Goal: Task Accomplishment & Management: Use online tool/utility

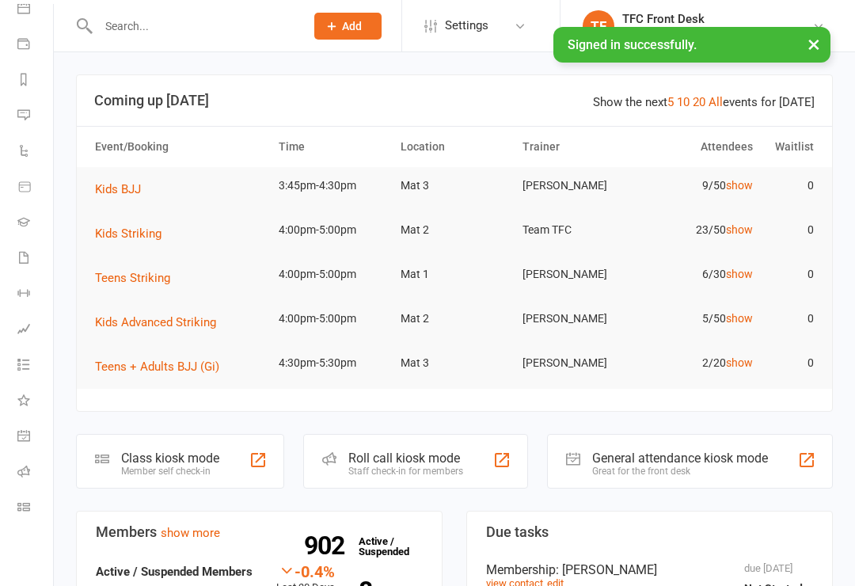
scroll to position [160, 2]
click at [26, 435] on icon at bounding box center [24, 438] width 6 height 6
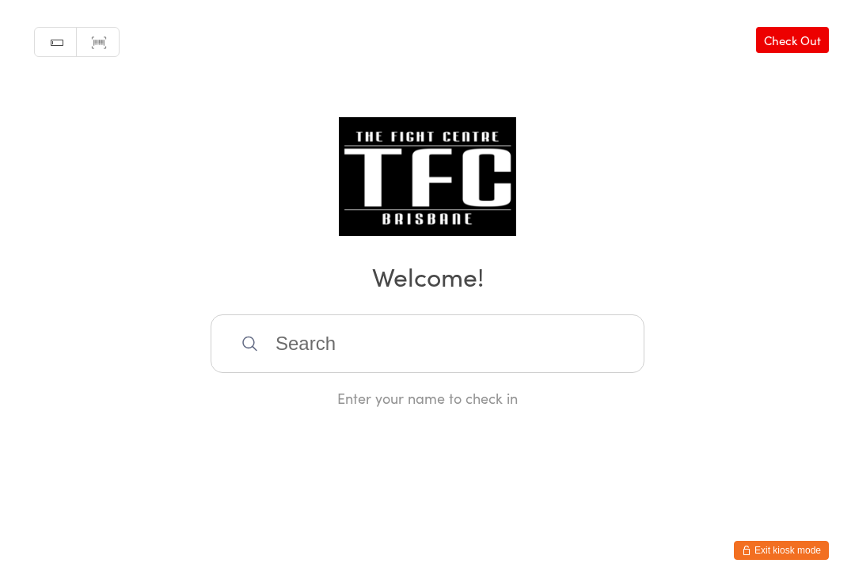
click at [596, 321] on input "search" at bounding box center [428, 343] width 434 height 59
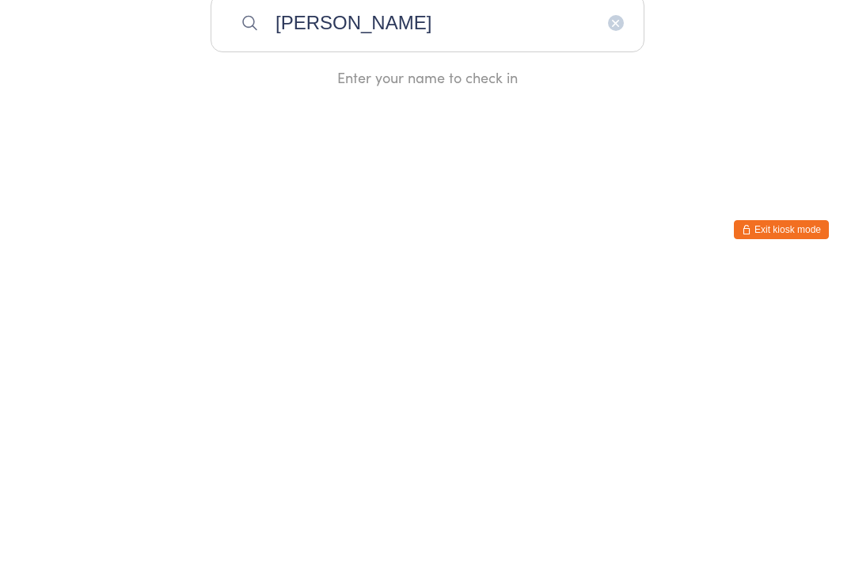
click at [3, 55] on div "Manual search Scanner input Check Out Welcome! [PERSON_NAME] Enter your name to…" at bounding box center [427, 204] width 855 height 408
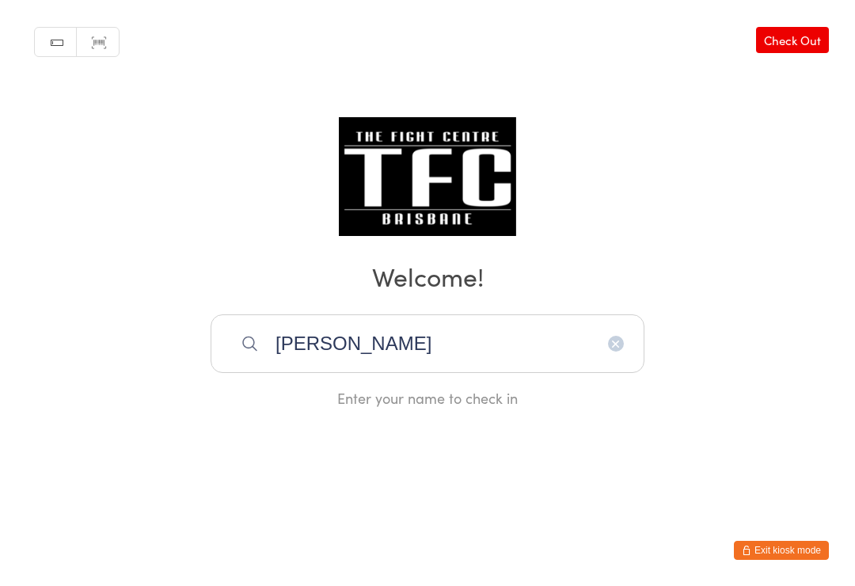
click at [521, 353] on input "[PERSON_NAME]" at bounding box center [428, 343] width 434 height 59
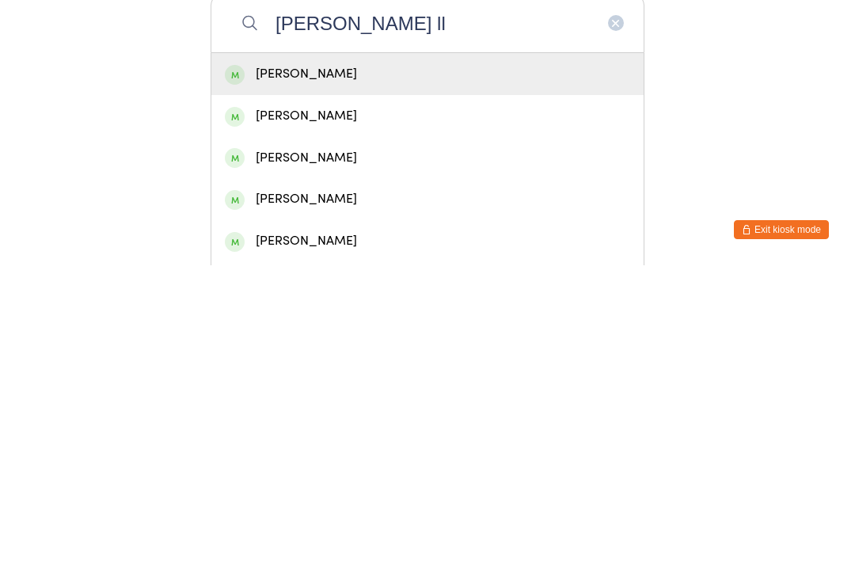
type input "[PERSON_NAME] ll"
click at [236, 386] on span at bounding box center [235, 396] width 20 height 20
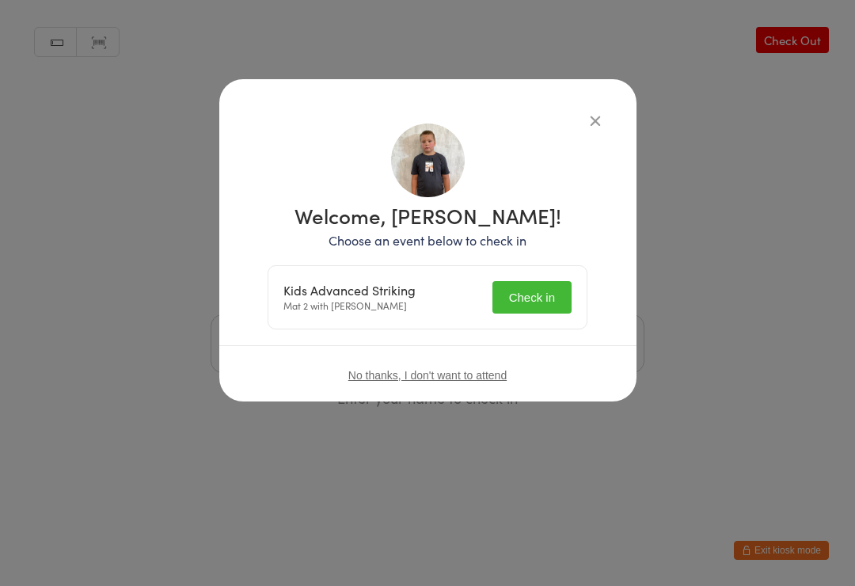
click at [520, 287] on button "Check in" at bounding box center [532, 297] width 79 height 32
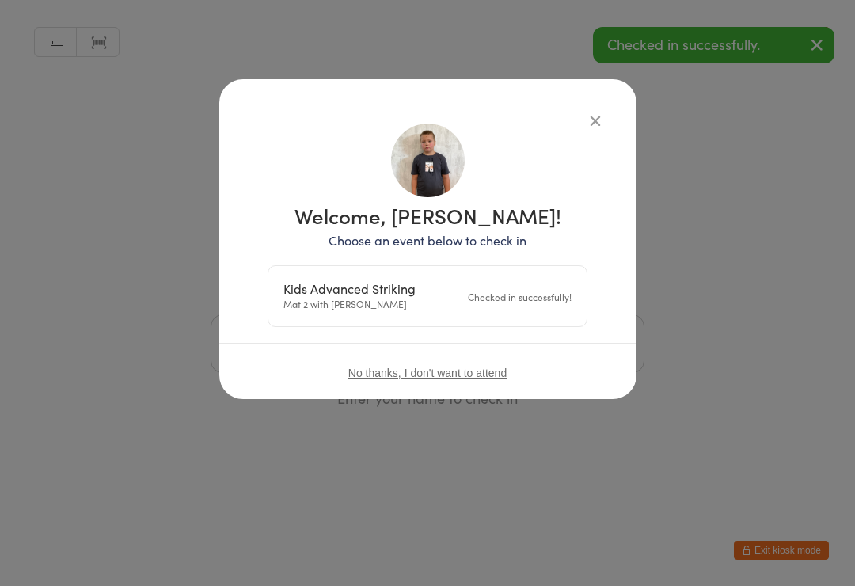
click at [591, 113] on icon "button" at bounding box center [595, 120] width 17 height 17
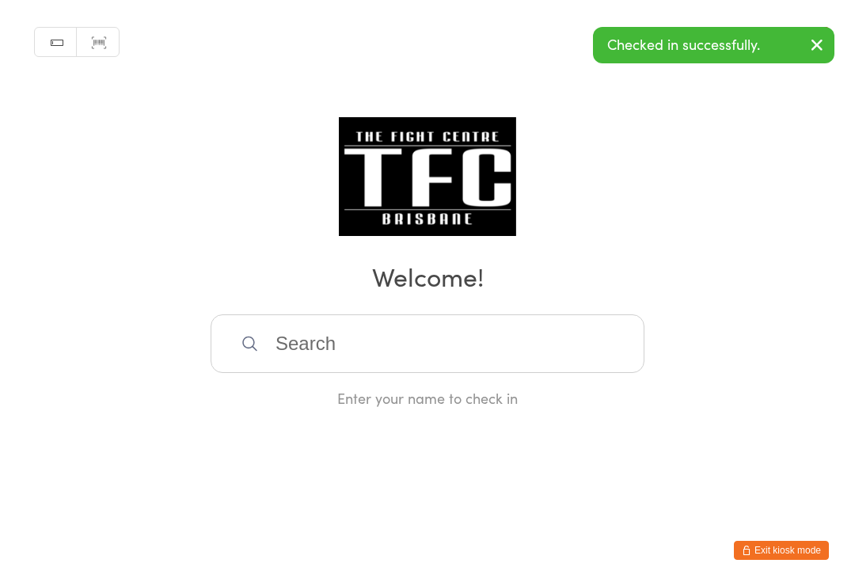
click at [508, 329] on input "search" at bounding box center [428, 343] width 434 height 59
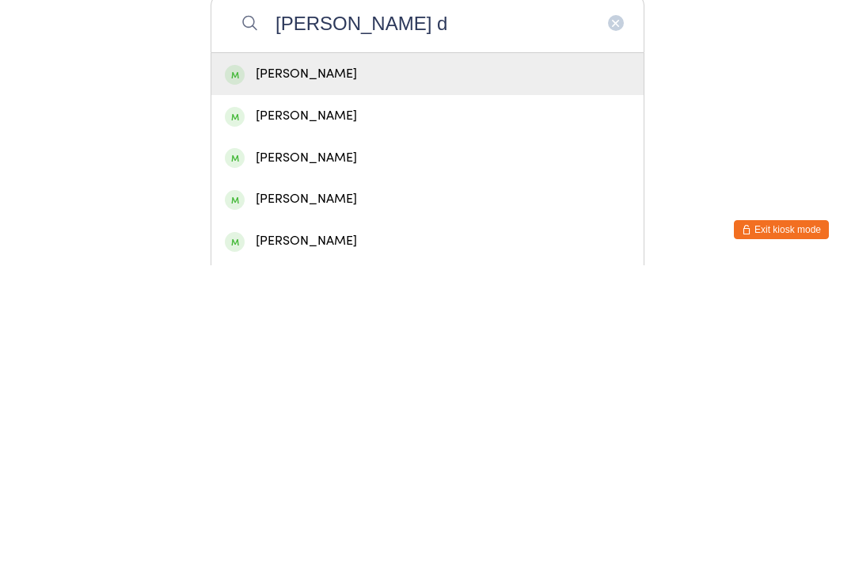
type input "[PERSON_NAME] d"
click at [446, 384] on div "[PERSON_NAME]" at bounding box center [427, 394] width 405 height 21
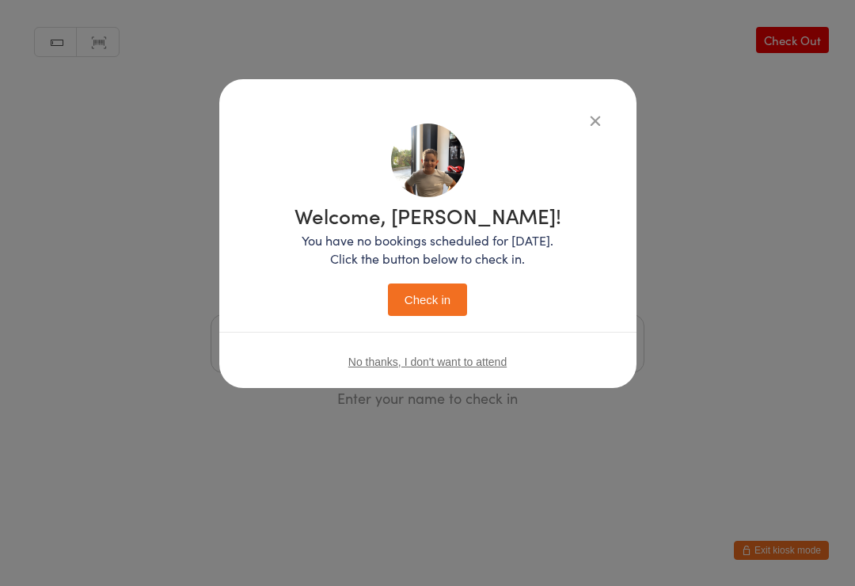
click at [430, 291] on button "Check in" at bounding box center [427, 300] width 79 height 32
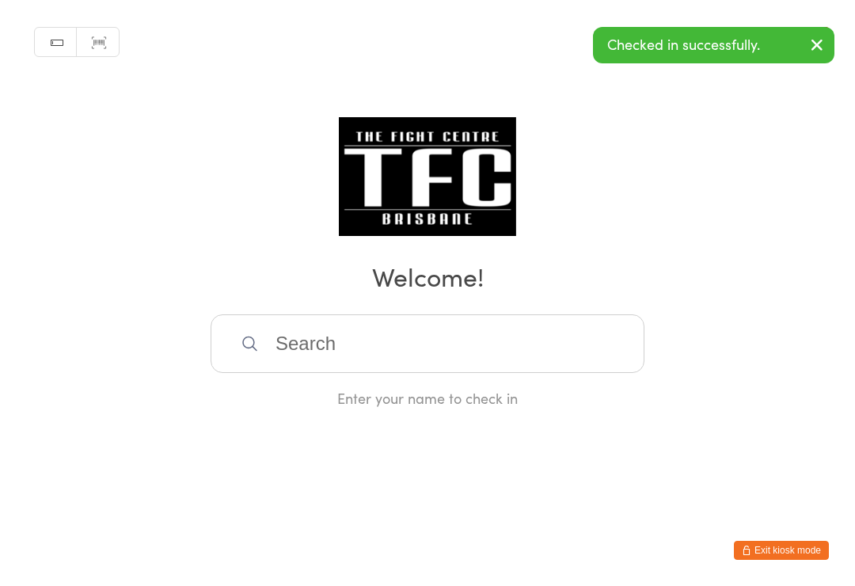
click at [503, 348] on input "search" at bounding box center [428, 343] width 434 height 59
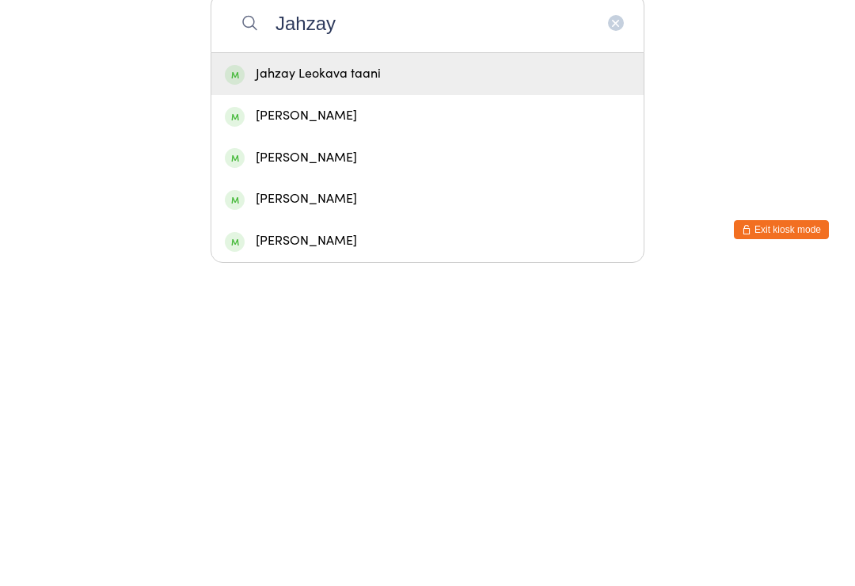
type input "Jahzay"
click at [432, 374] on div "Jahzay Leokava taani" at bounding box center [427, 395] width 432 height 42
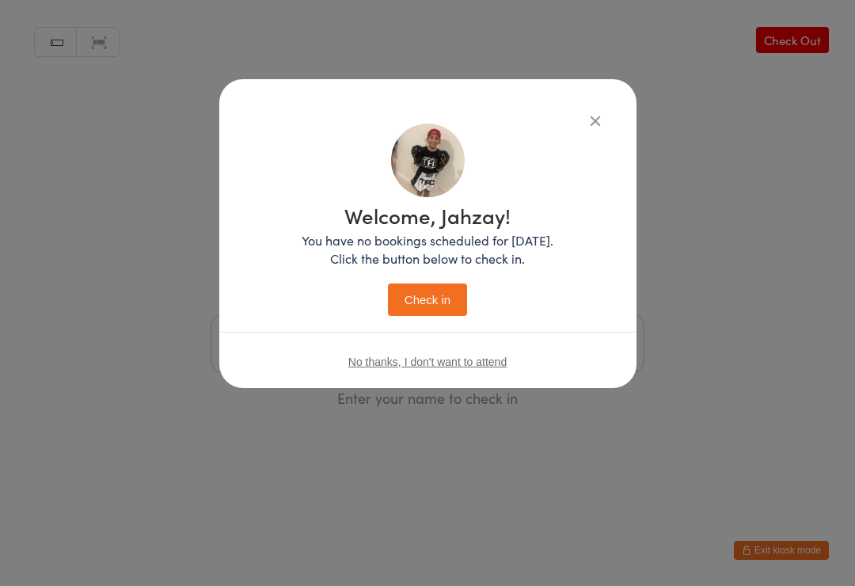
click at [591, 104] on div "Welcome, Jahzay! You have no bookings scheduled for [DATE]. Click the button be…" at bounding box center [427, 233] width 417 height 309
click at [601, 118] on icon "button" at bounding box center [595, 120] width 17 height 17
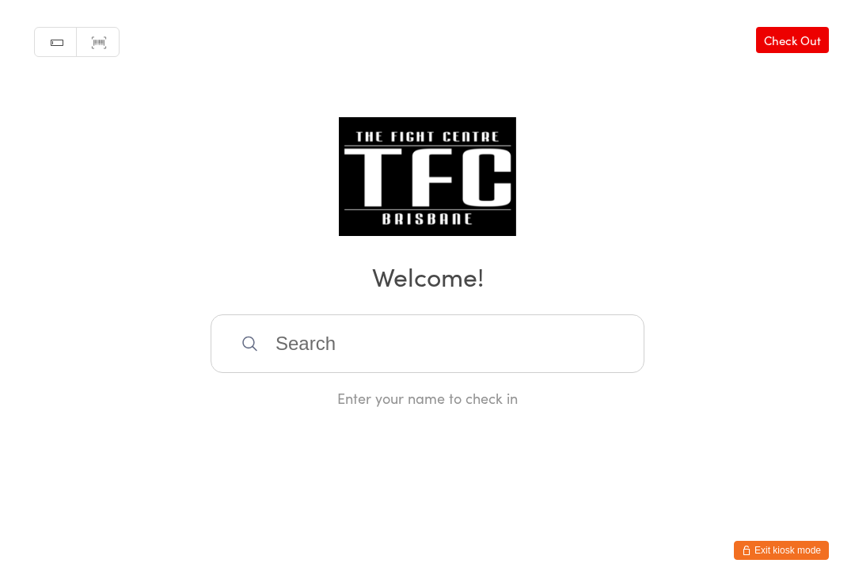
click at [297, 364] on input "search" at bounding box center [428, 343] width 434 height 59
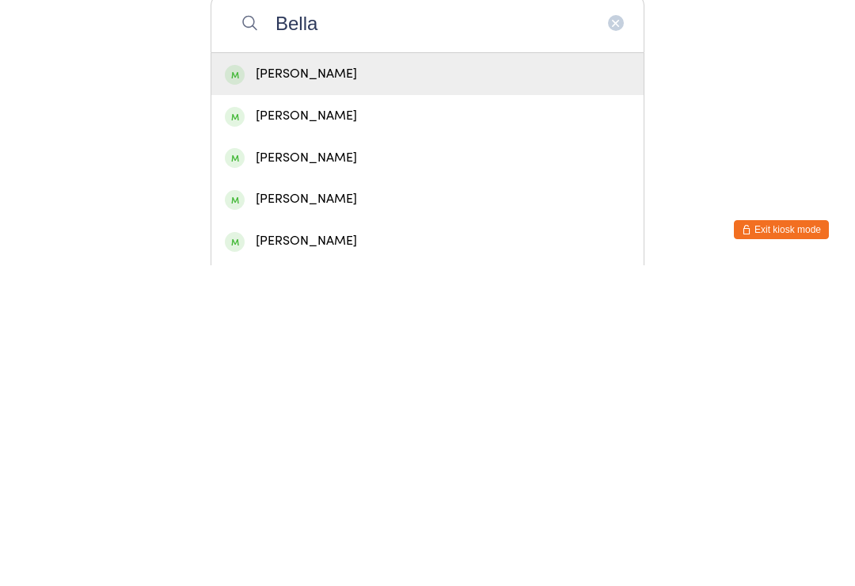
type input "Bella"
click at [304, 374] on div "[PERSON_NAME]" at bounding box center [427, 395] width 432 height 42
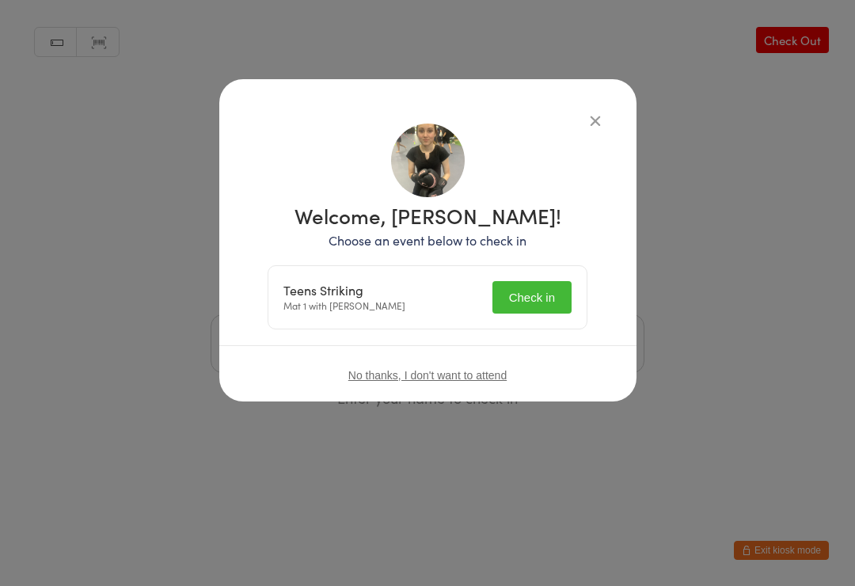
click at [550, 274] on div "Teens Striking Mat 1 with [PERSON_NAME] Check in" at bounding box center [427, 297] width 318 height 63
click at [538, 298] on button "Check in" at bounding box center [532, 297] width 79 height 32
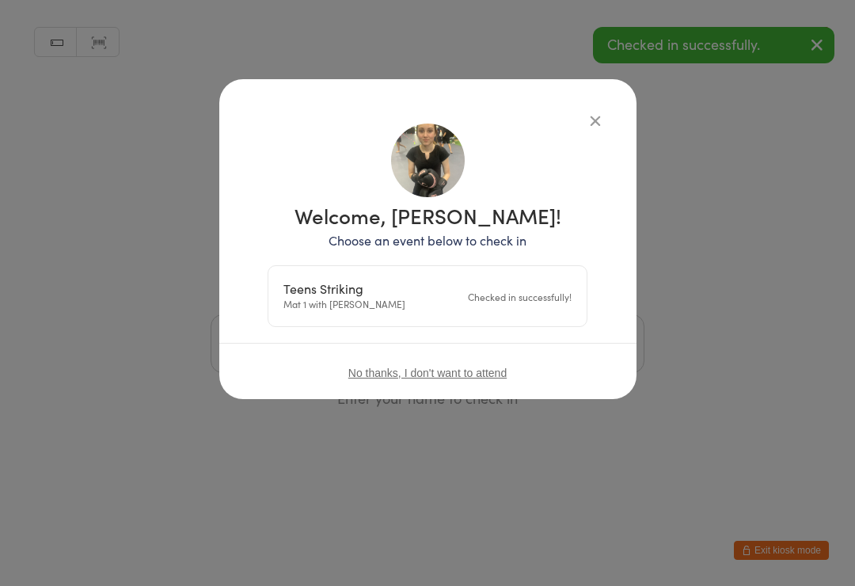
click at [192, 230] on div "Manual search Scanner input Check Out Welcome! Enter your name to check in" at bounding box center [427, 204] width 855 height 408
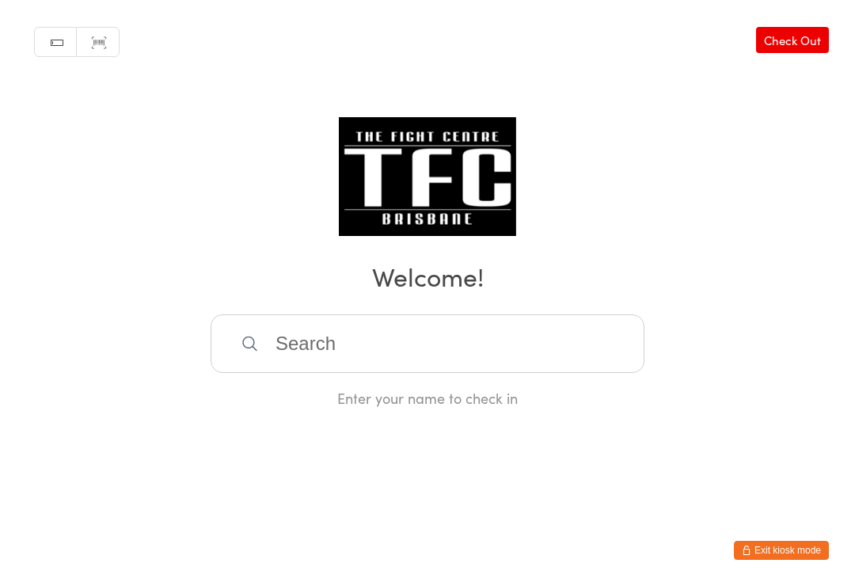
click at [487, 338] on input "search" at bounding box center [428, 343] width 434 height 59
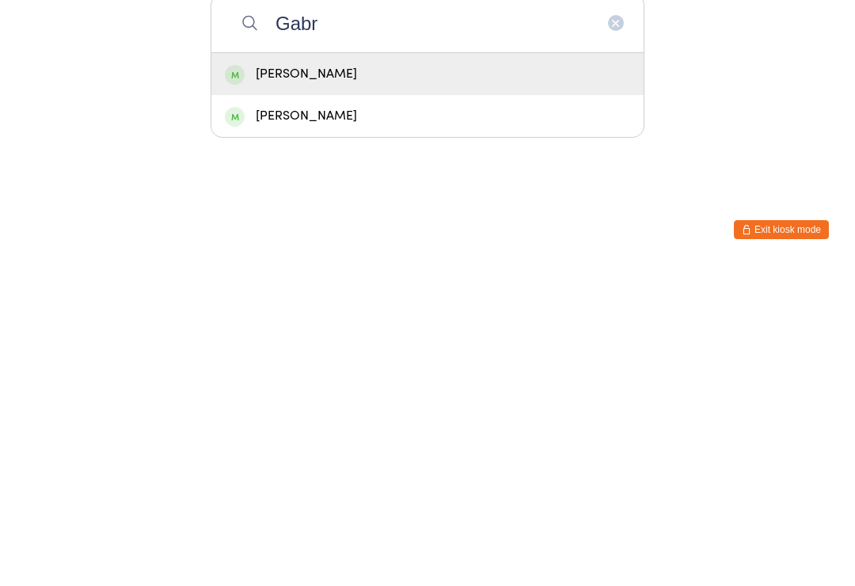
type input "Gabr"
click at [435, 384] on div "[PERSON_NAME]" at bounding box center [427, 394] width 405 height 21
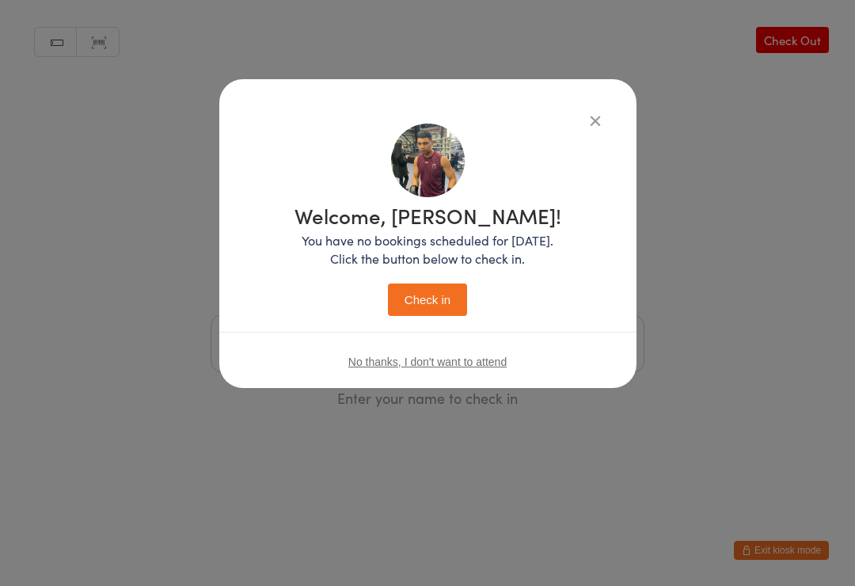
click at [428, 284] on button "Check in" at bounding box center [427, 300] width 79 height 32
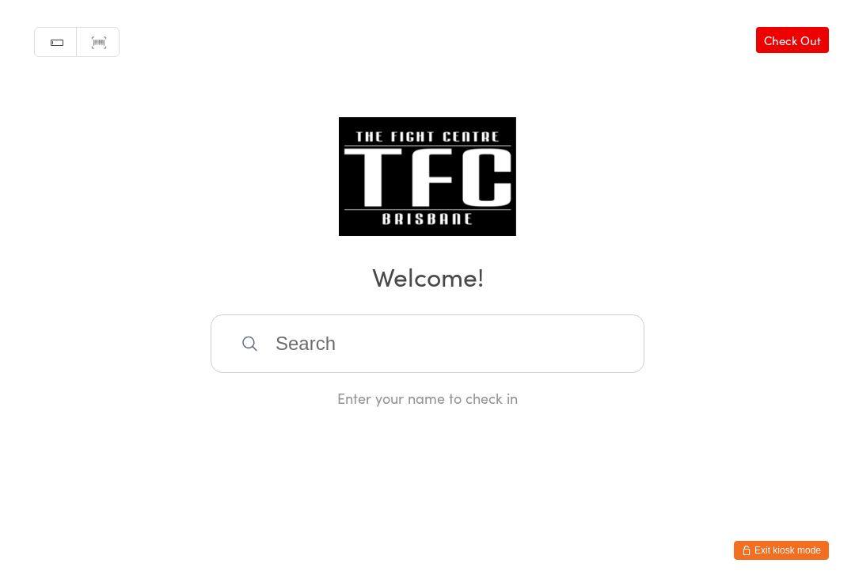
click at [302, 360] on input "search" at bounding box center [428, 343] width 434 height 59
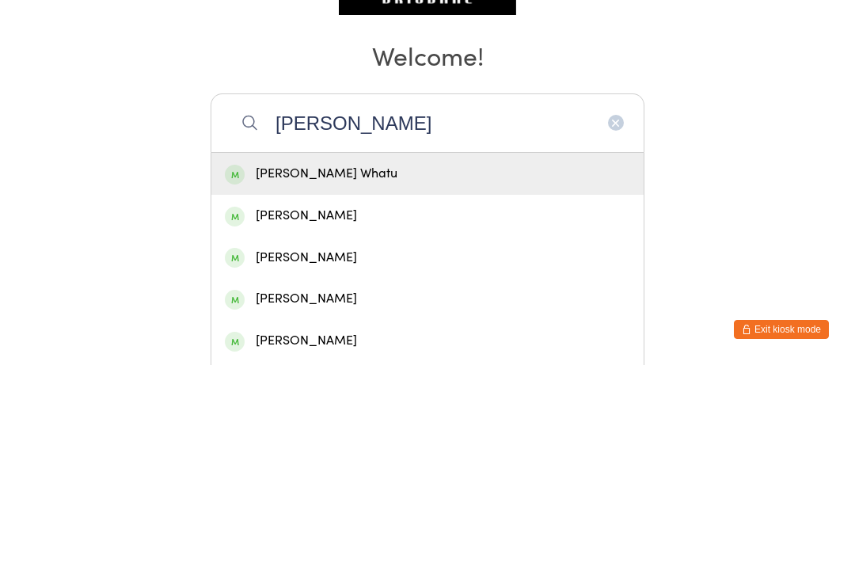
click at [327, 258] on h2 "Welcome!" at bounding box center [428, 276] width 824 height 36
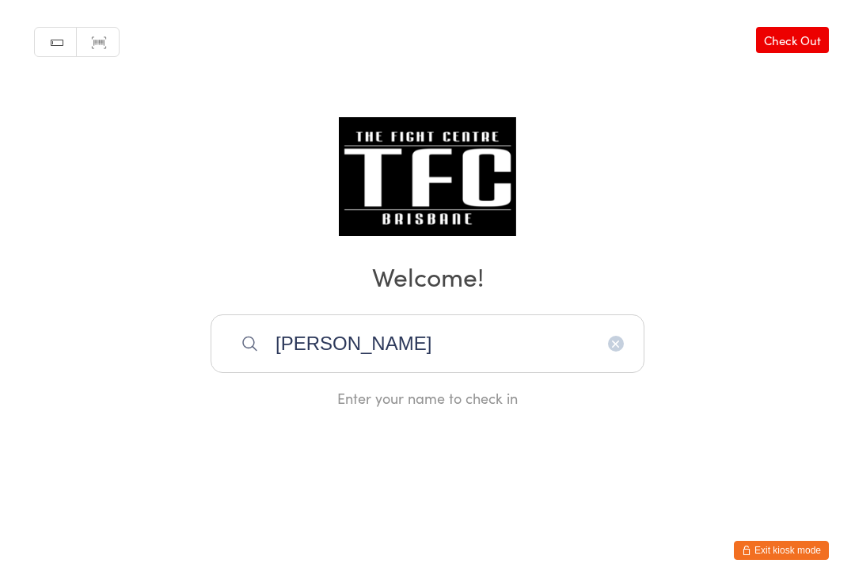
click at [320, 348] on input "[PERSON_NAME]" at bounding box center [428, 343] width 434 height 59
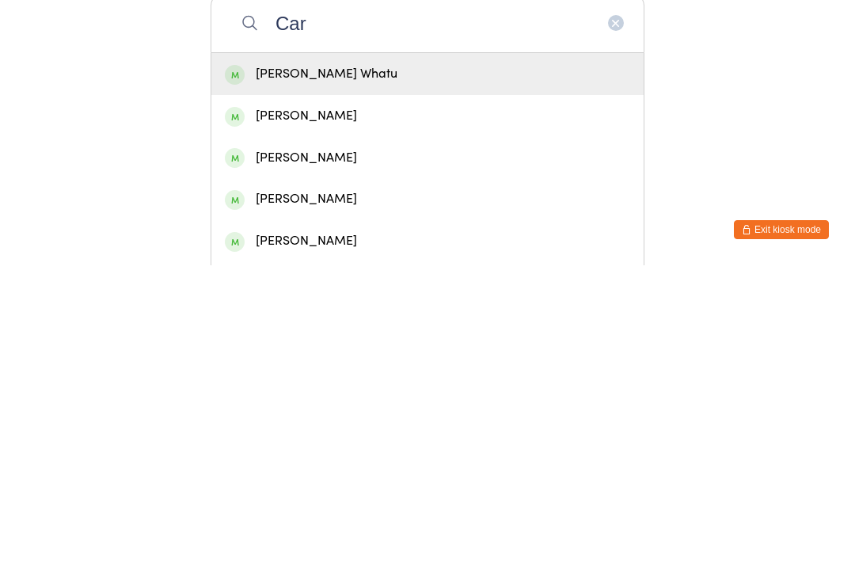
type input "Car"
click at [314, 374] on div "[PERSON_NAME] Whatu" at bounding box center [427, 395] width 432 height 42
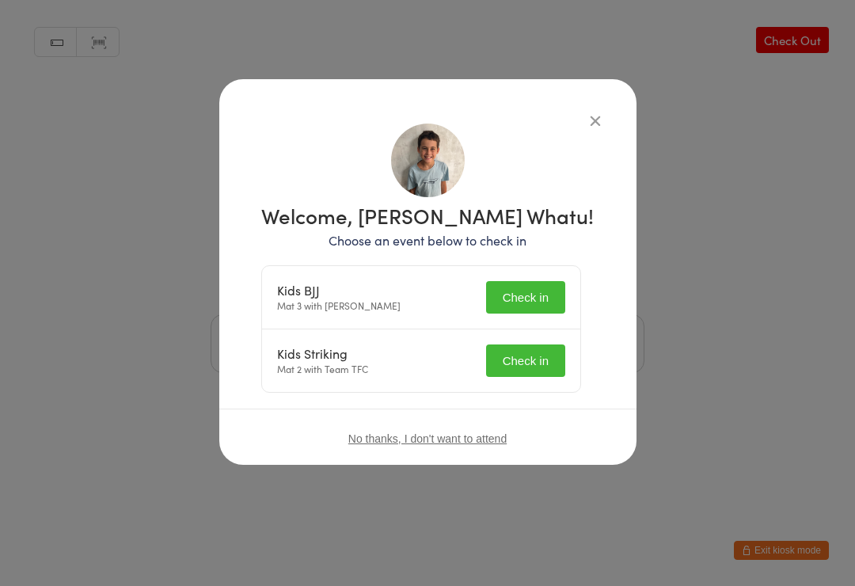
click at [534, 364] on button "Check in" at bounding box center [525, 360] width 79 height 32
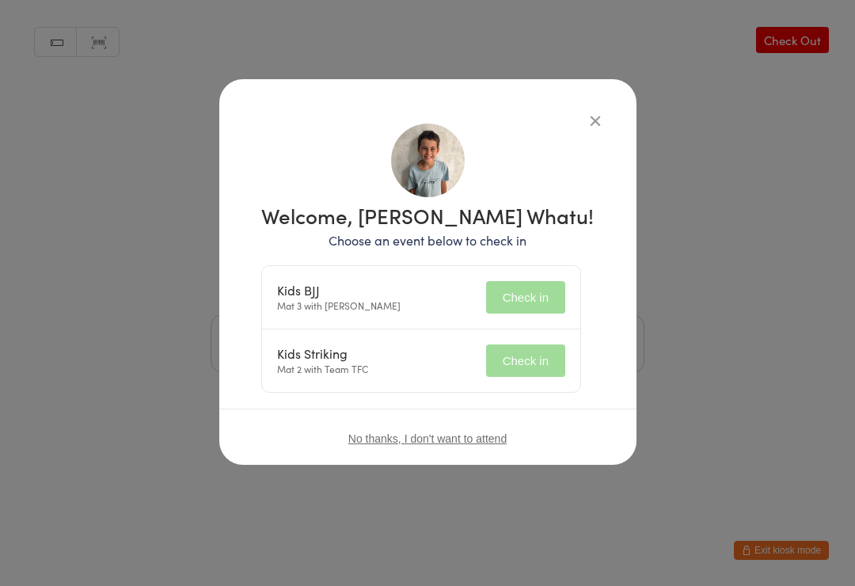
click at [526, 299] on button "Check in" at bounding box center [525, 297] width 79 height 32
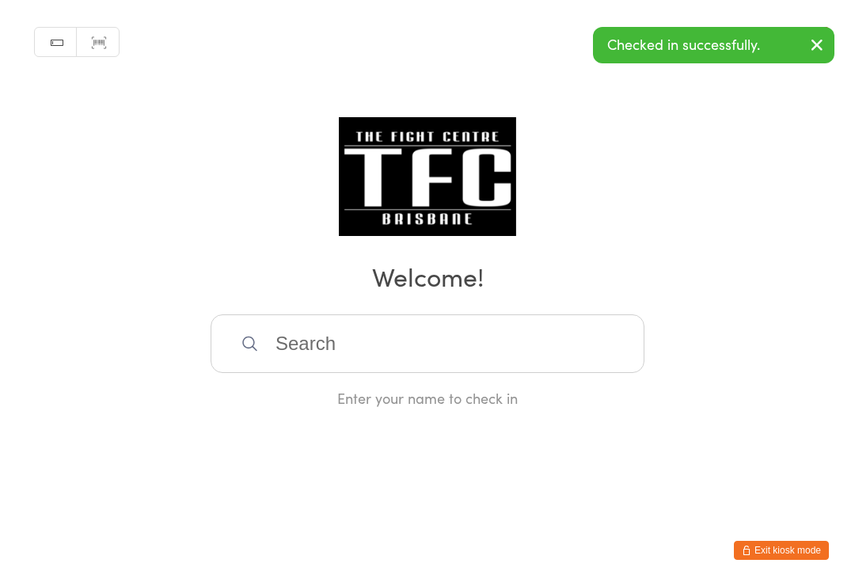
click at [292, 373] on input "search" at bounding box center [428, 343] width 434 height 59
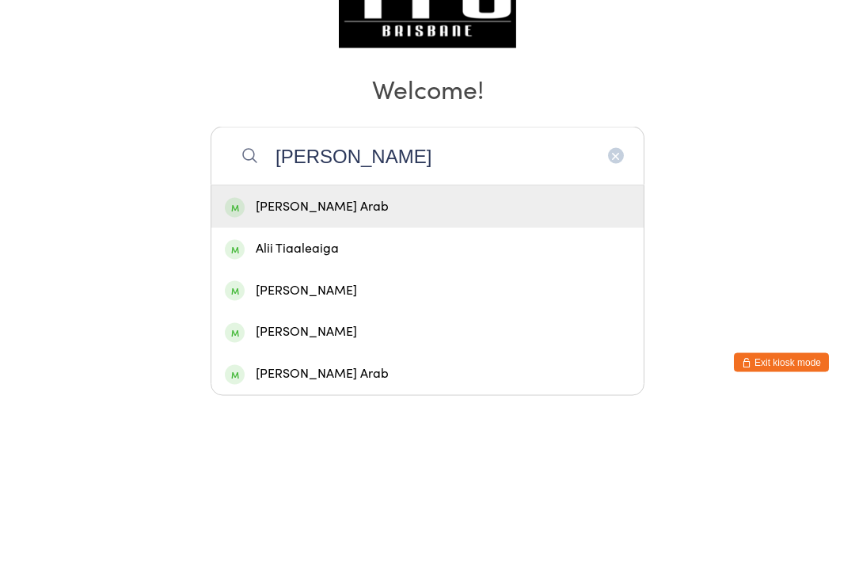
type input "[PERSON_NAME]"
click at [352, 374] on div "[PERSON_NAME] Arab" at bounding box center [427, 395] width 432 height 42
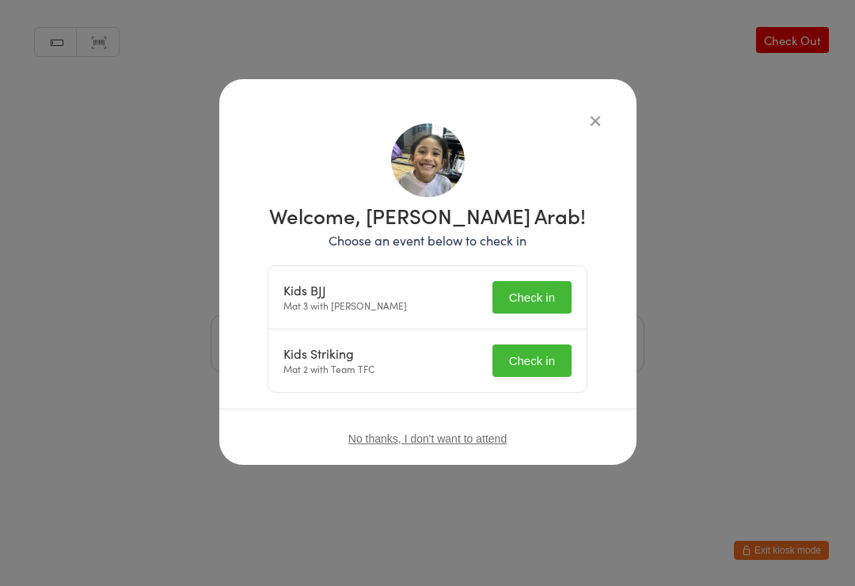
click at [529, 300] on button "Check in" at bounding box center [532, 297] width 79 height 32
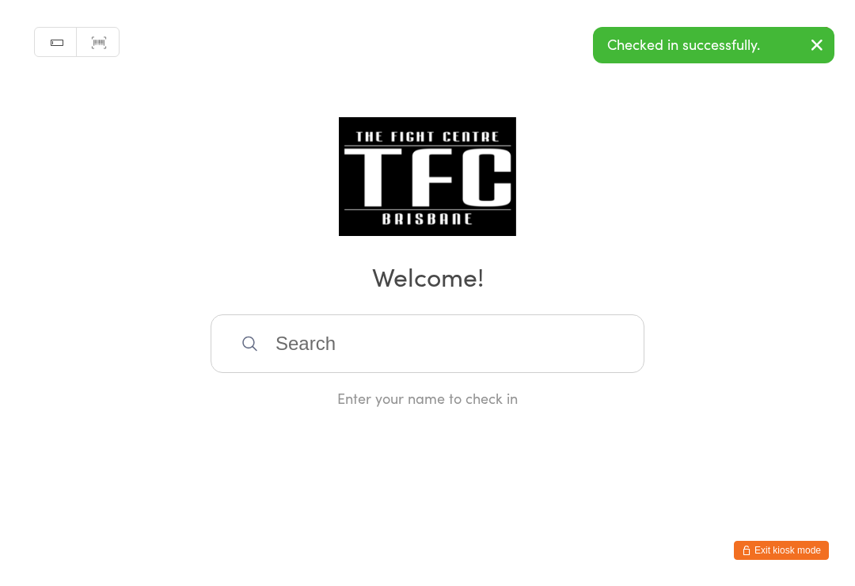
click at [542, 357] on input "search" at bounding box center [428, 343] width 434 height 59
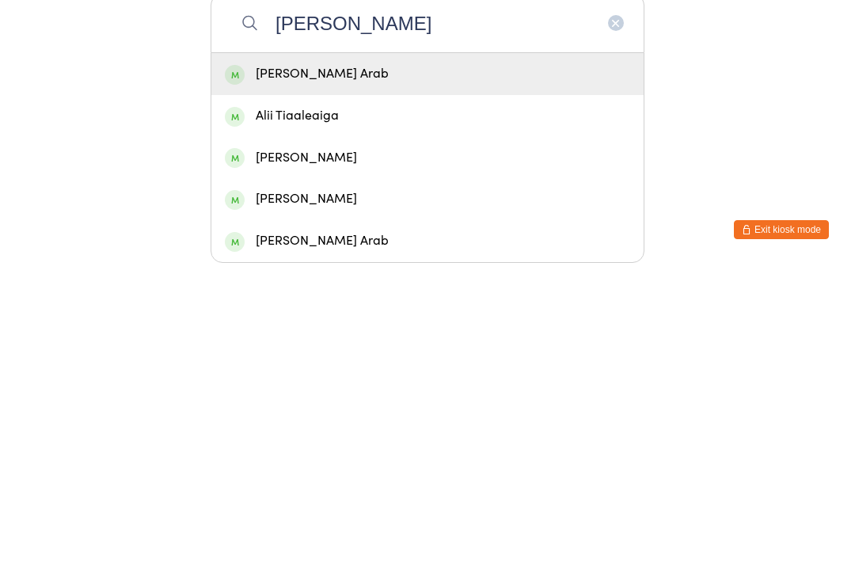
type input "[PERSON_NAME]"
click at [389, 384] on div "[PERSON_NAME] Arab" at bounding box center [427, 394] width 405 height 21
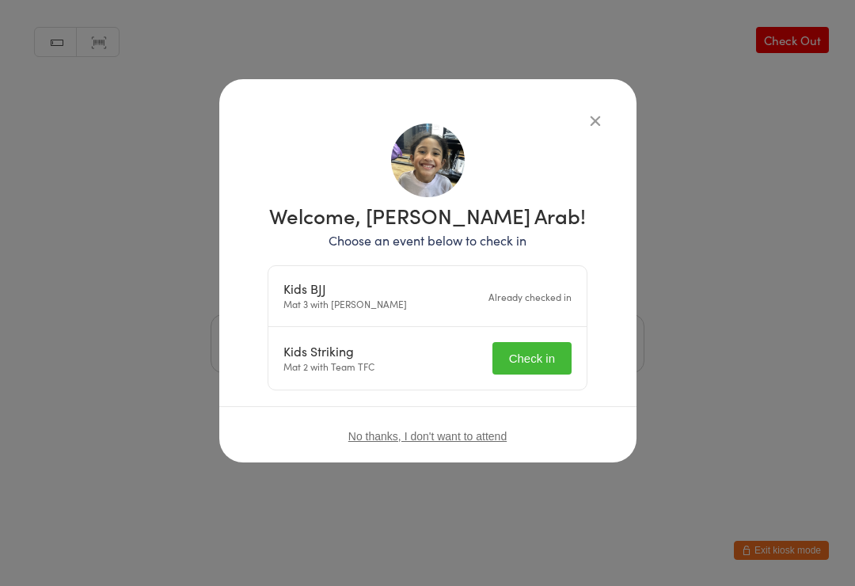
click at [554, 349] on button "Check in" at bounding box center [532, 358] width 79 height 32
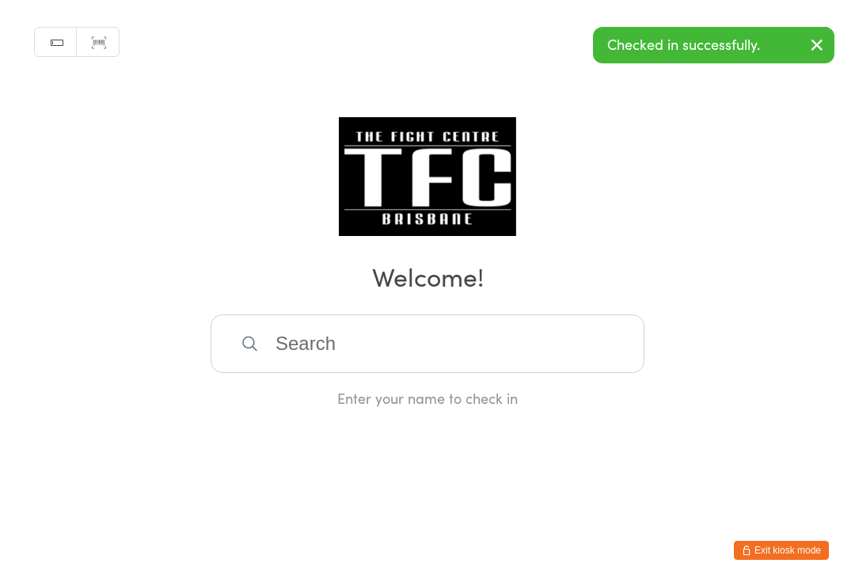
click at [583, 342] on input "search" at bounding box center [428, 343] width 434 height 59
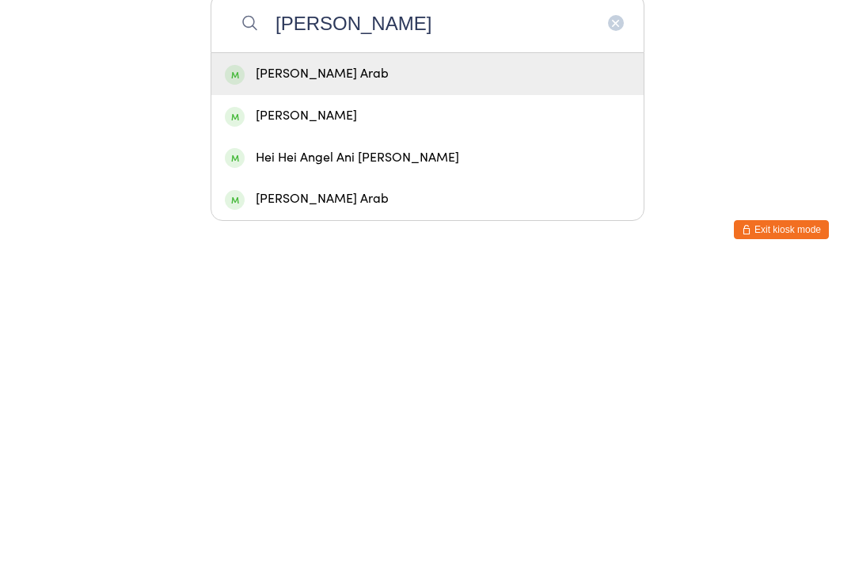
type input "[PERSON_NAME]"
click at [380, 384] on div "[PERSON_NAME] Arab" at bounding box center [427, 394] width 405 height 21
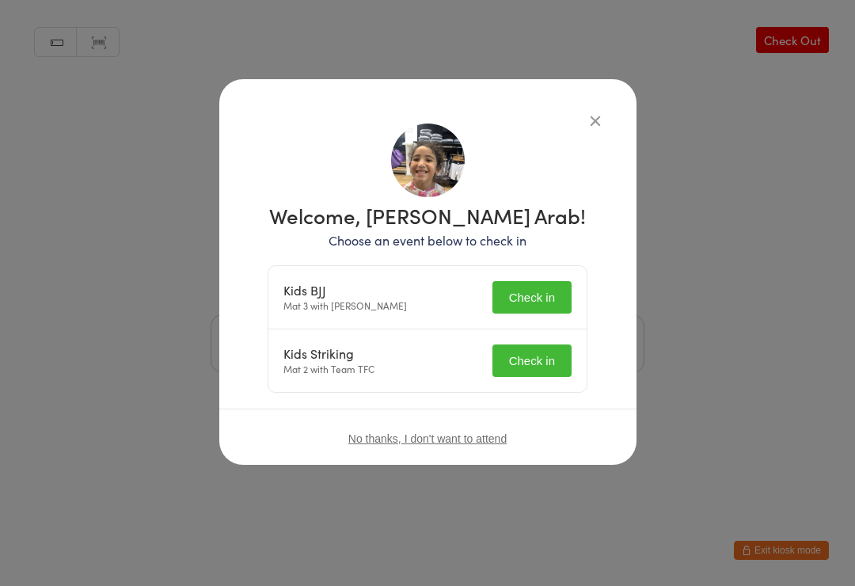
click at [537, 352] on button "Check in" at bounding box center [532, 360] width 79 height 32
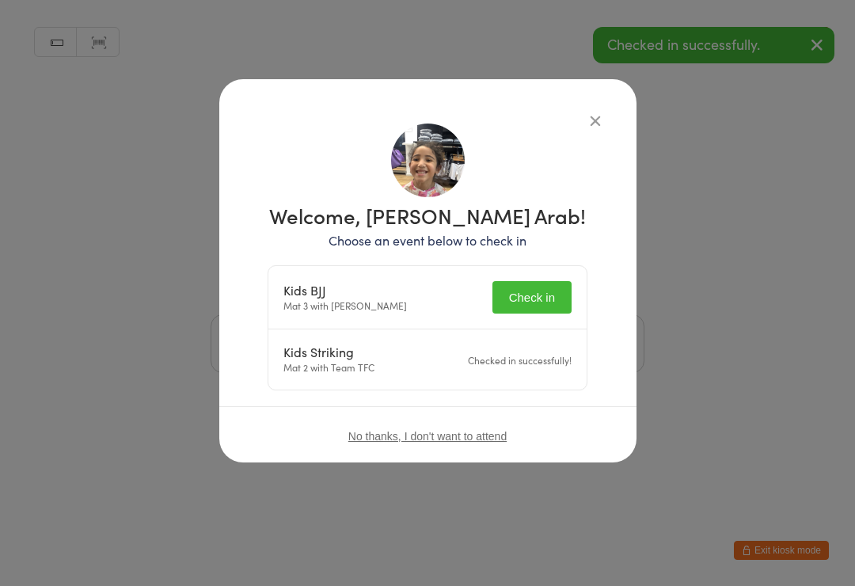
click at [546, 294] on button "Check in" at bounding box center [532, 297] width 79 height 32
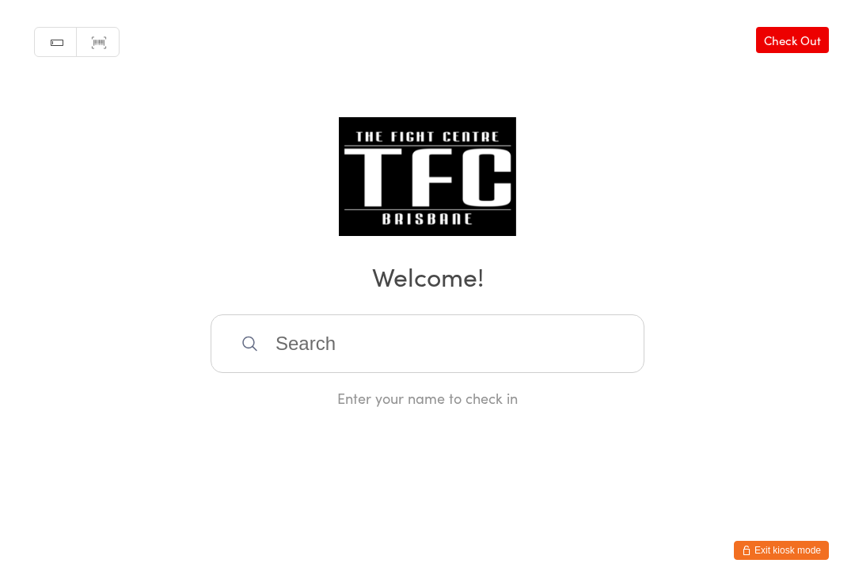
click at [456, 351] on input "search" at bounding box center [428, 343] width 434 height 59
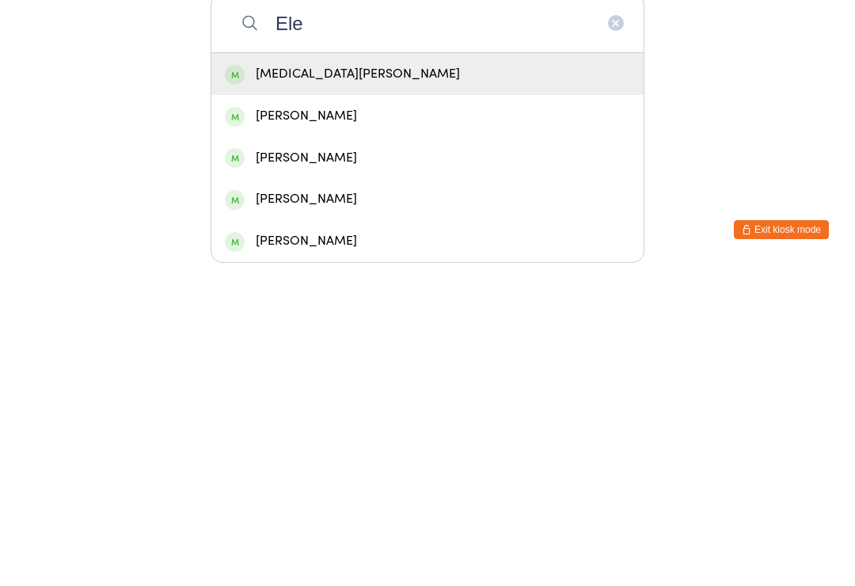
type input "Ele"
click at [352, 426] on div "[PERSON_NAME]" at bounding box center [427, 436] width 405 height 21
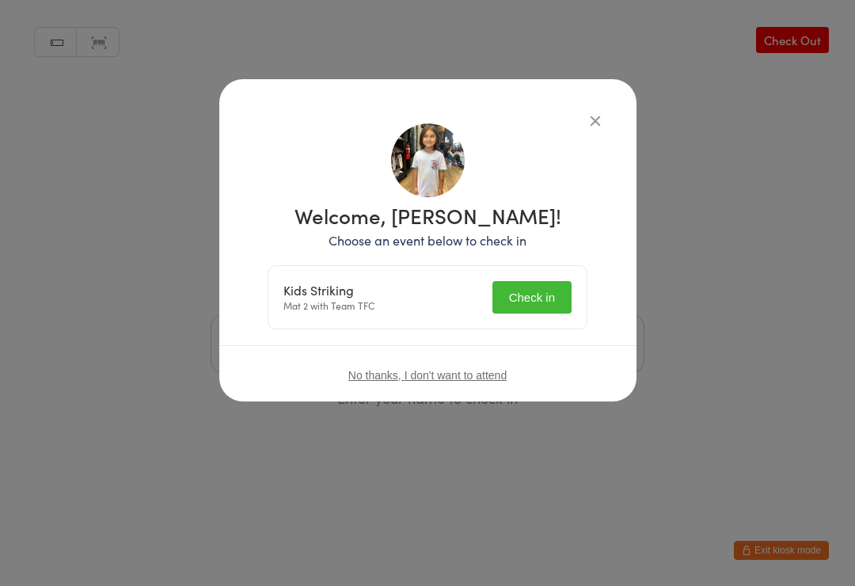
click at [541, 296] on button "Check in" at bounding box center [532, 297] width 79 height 32
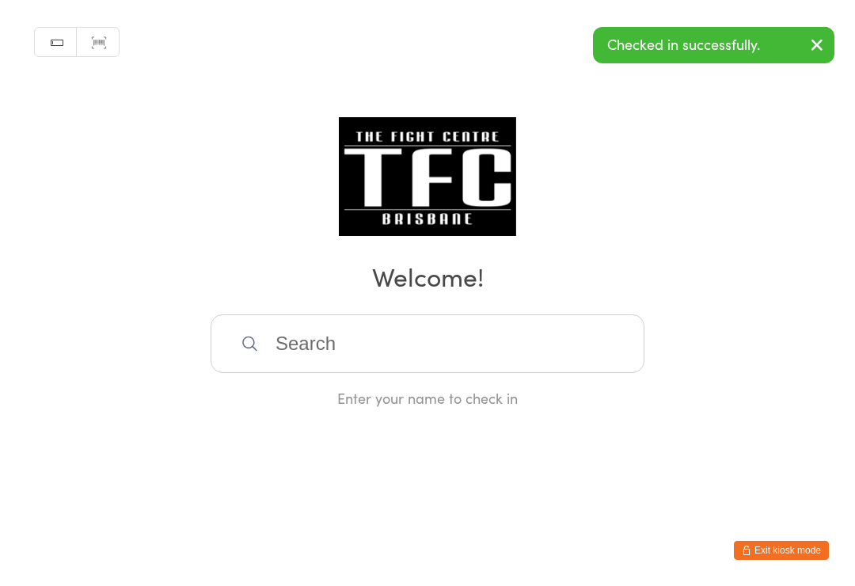
click at [470, 291] on h2 "Welcome!" at bounding box center [428, 276] width 824 height 36
click at [445, 360] on input "search" at bounding box center [428, 343] width 434 height 59
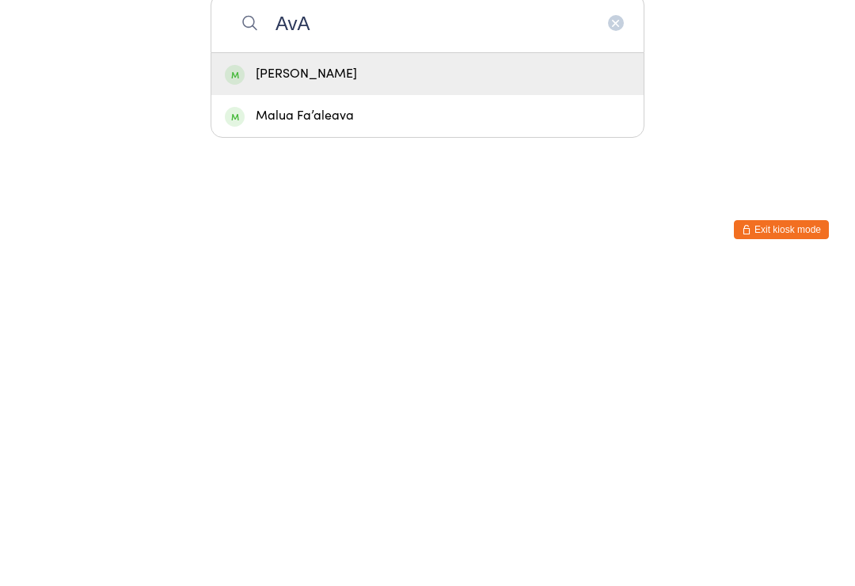
type input "AvA"
click at [336, 384] on div "[PERSON_NAME]" at bounding box center [427, 394] width 405 height 21
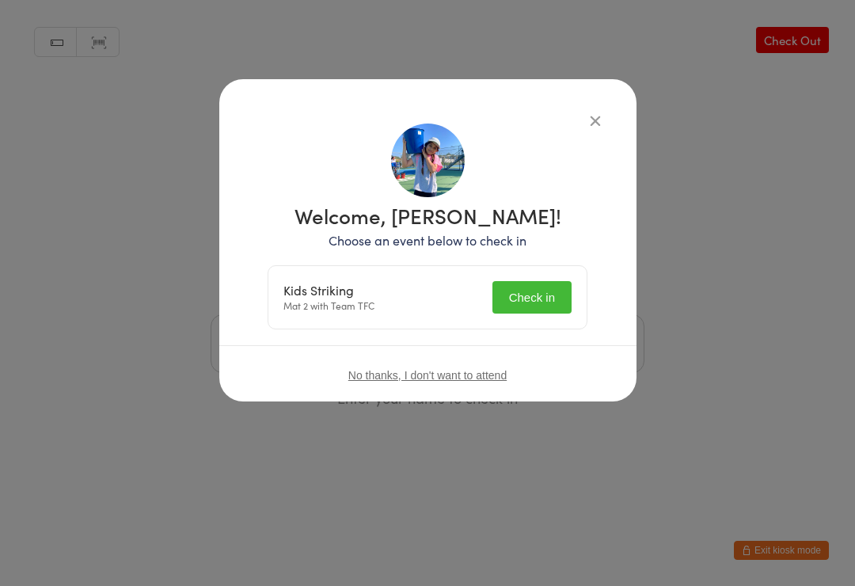
click at [507, 299] on button "Check in" at bounding box center [532, 297] width 79 height 32
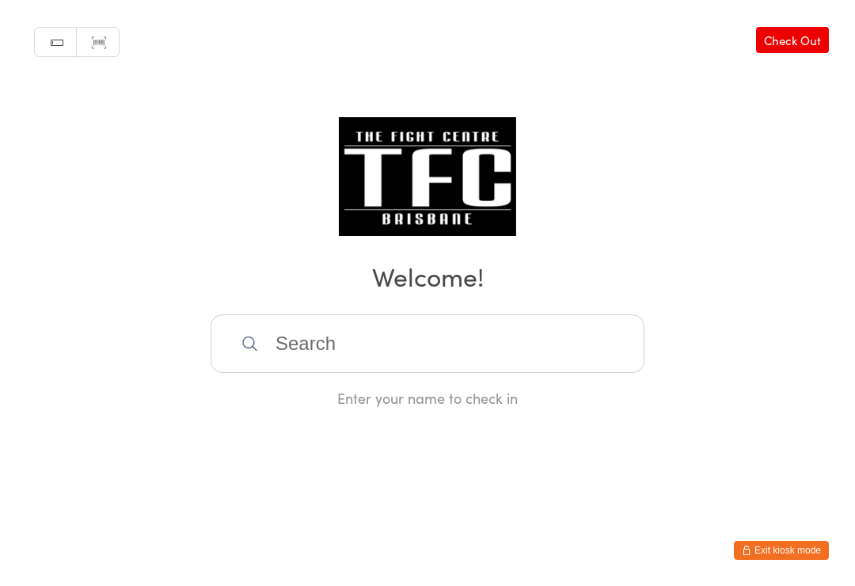
click at [380, 344] on input "search" at bounding box center [428, 343] width 434 height 59
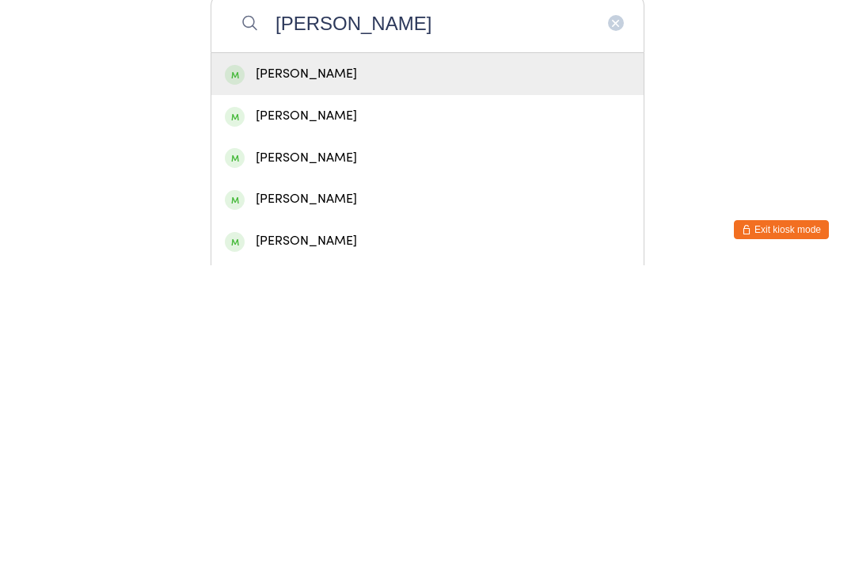
type input "[PERSON_NAME]"
click at [302, 426] on div "[PERSON_NAME]" at bounding box center [427, 436] width 405 height 21
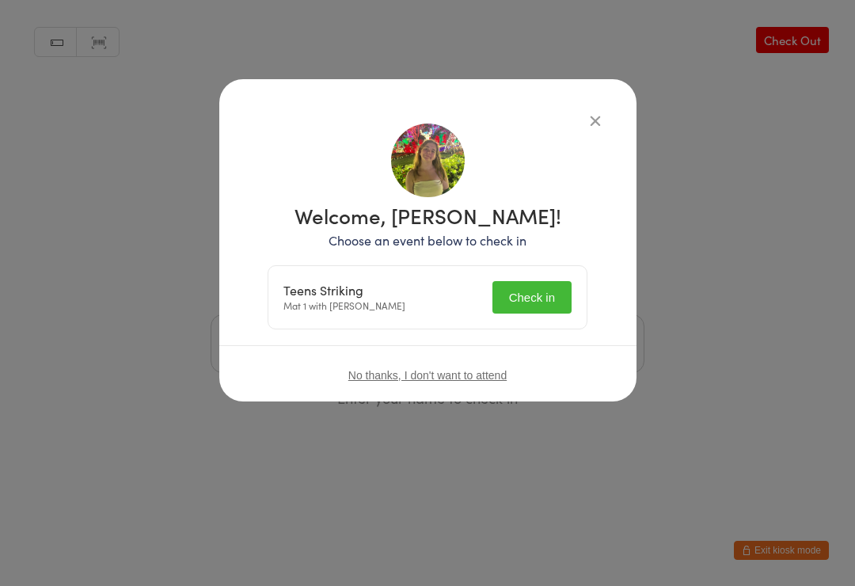
click at [539, 299] on button "Check in" at bounding box center [532, 297] width 79 height 32
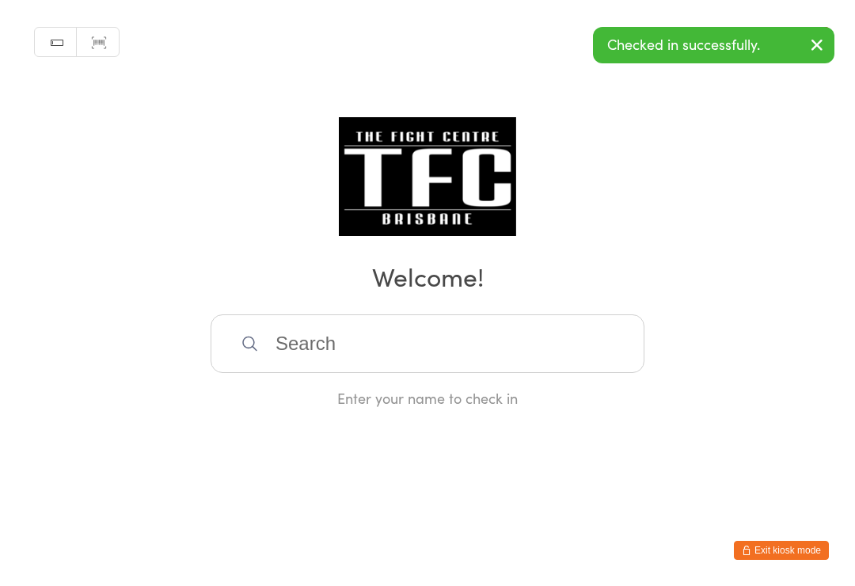
click at [559, 333] on input "search" at bounding box center [428, 343] width 434 height 59
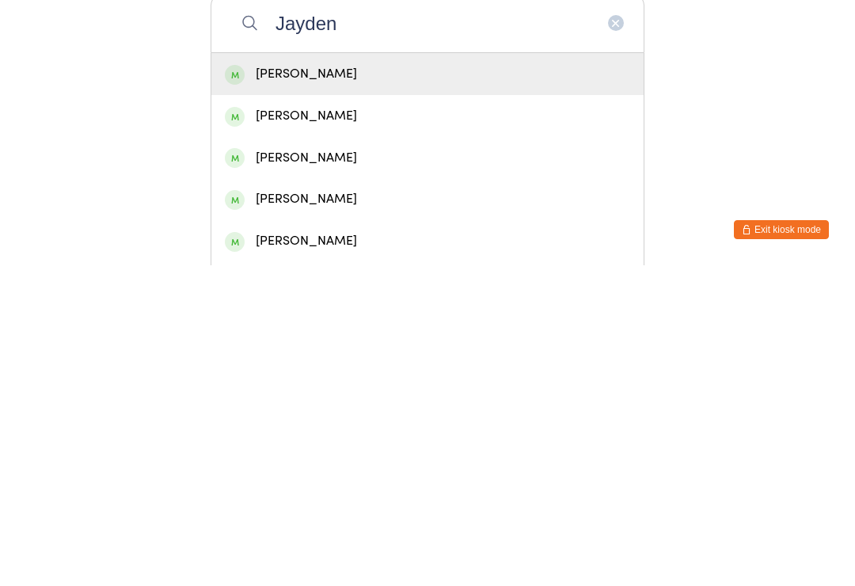
type input "Jayden"
click at [446, 468] on div "[PERSON_NAME]" at bounding box center [427, 478] width 405 height 21
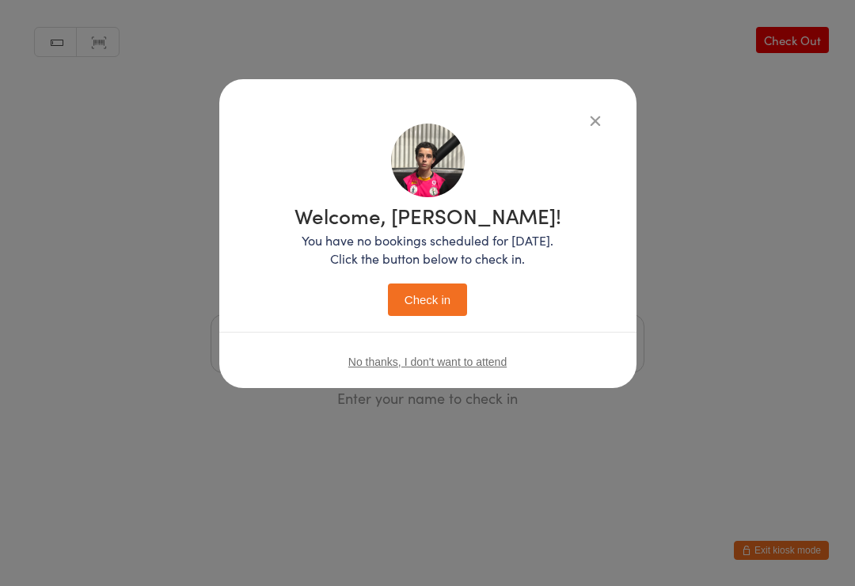
click at [447, 287] on button "Check in" at bounding box center [427, 300] width 79 height 32
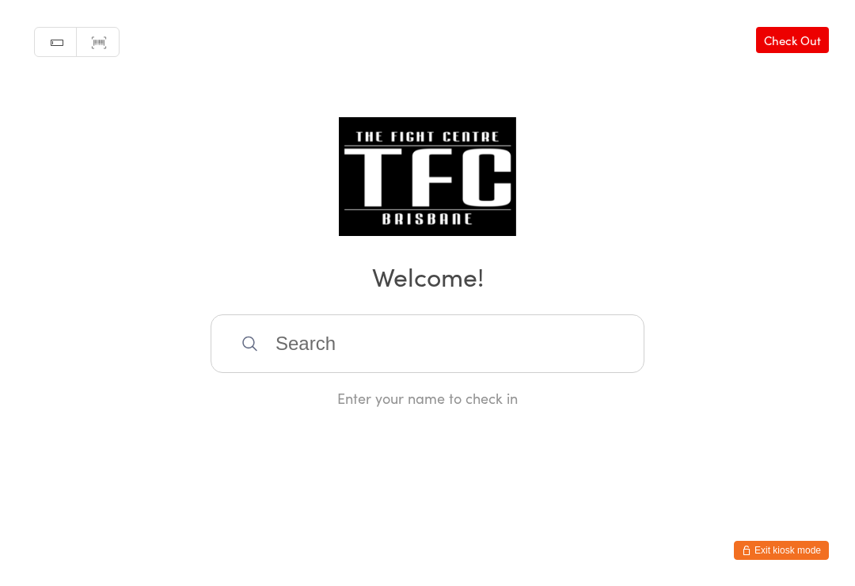
click at [496, 363] on input "search" at bounding box center [428, 343] width 434 height 59
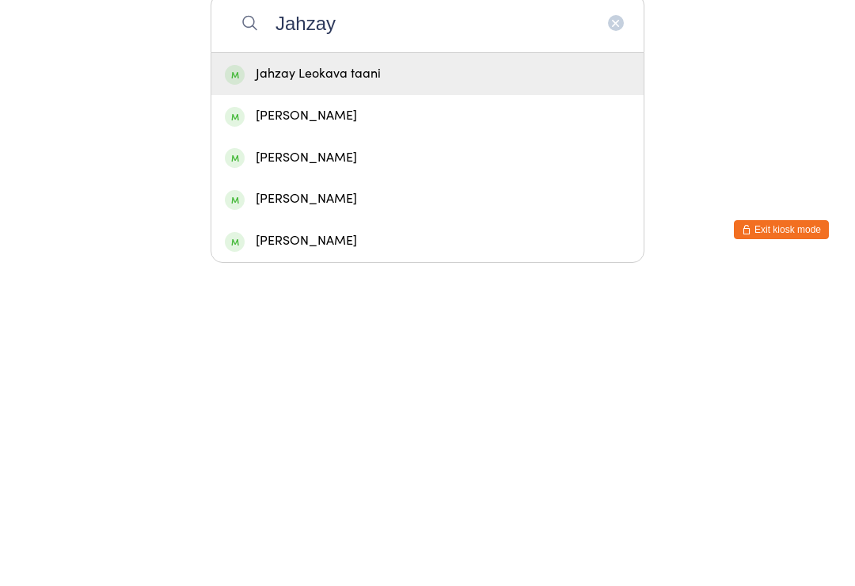
type input "Jahzay"
click at [524, 384] on div "Jahzay Leokava taani" at bounding box center [427, 394] width 405 height 21
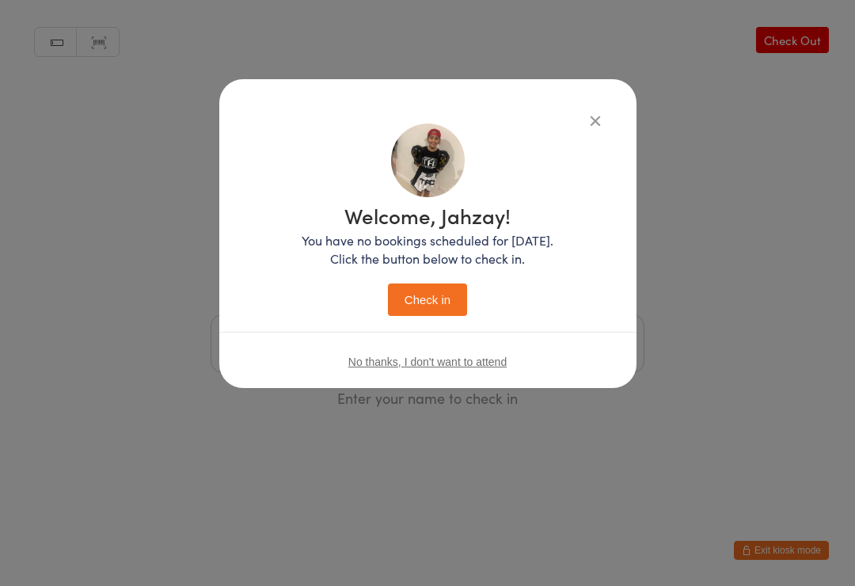
click at [573, 142] on div "Welcome, Jahzay! You have no bookings scheduled for [DATE]. Click the button be…" at bounding box center [428, 220] width 354 height 192
click at [604, 118] on button "button" at bounding box center [595, 120] width 19 height 19
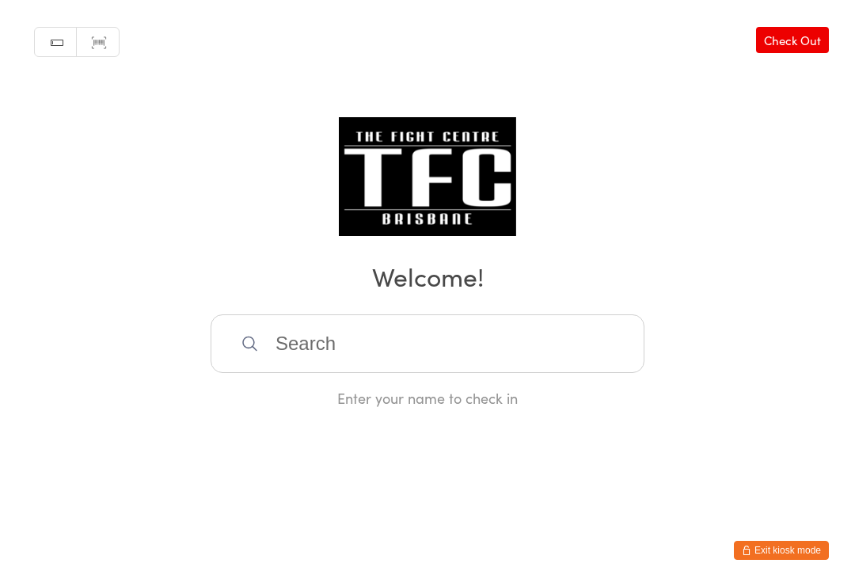
click at [337, 363] on input "search" at bounding box center [428, 343] width 434 height 59
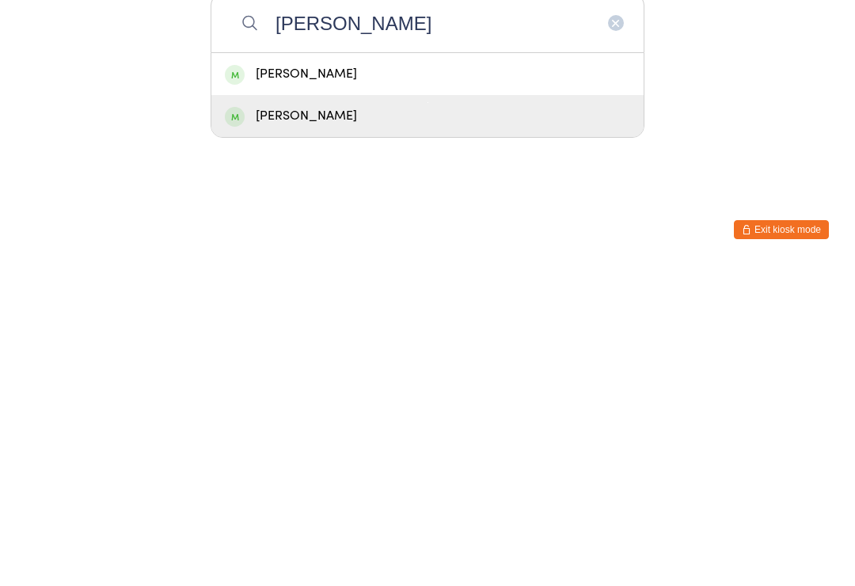
type input "[PERSON_NAME]"
click at [272, 426] on div "[PERSON_NAME]" at bounding box center [427, 436] width 405 height 21
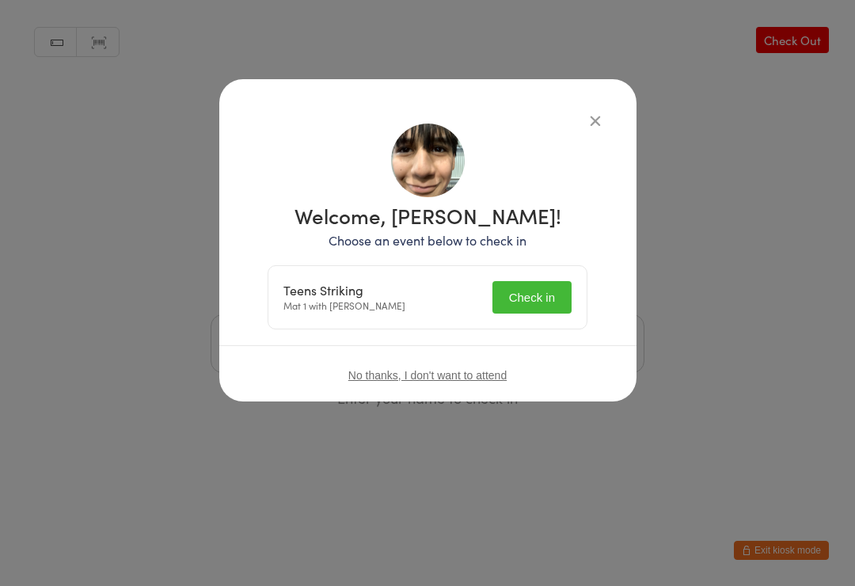
click at [524, 298] on button "Check in" at bounding box center [532, 297] width 79 height 32
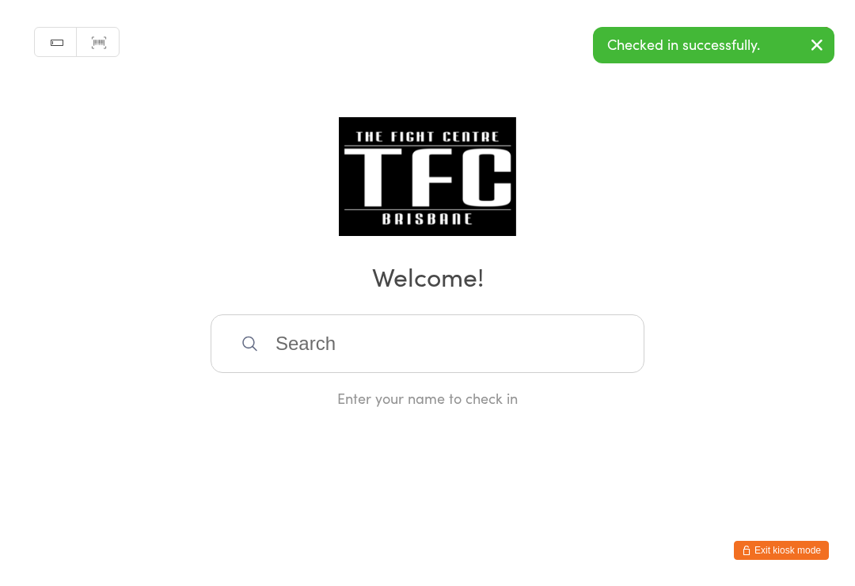
click at [698, 314] on div "Manual search Scanner input Check Out Welcome! Enter your name to check in" at bounding box center [427, 204] width 855 height 408
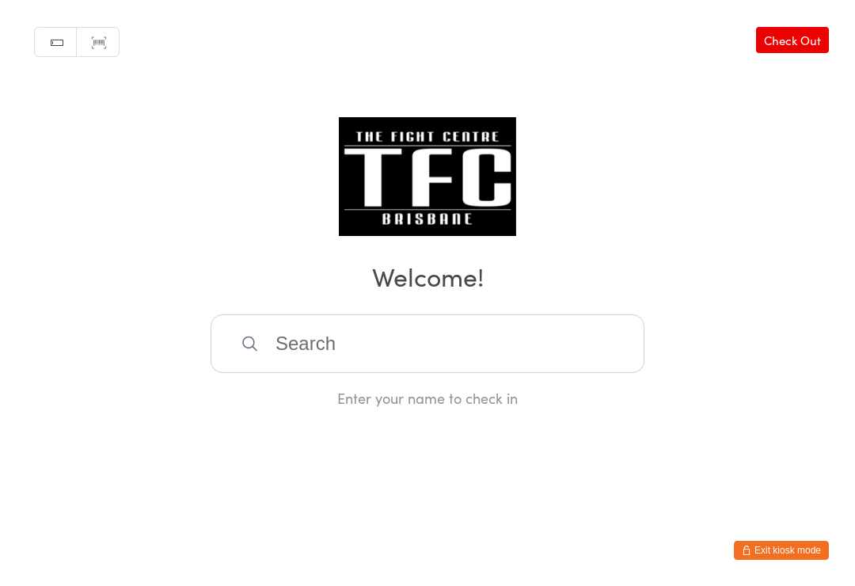
click at [342, 345] on input "search" at bounding box center [428, 343] width 434 height 59
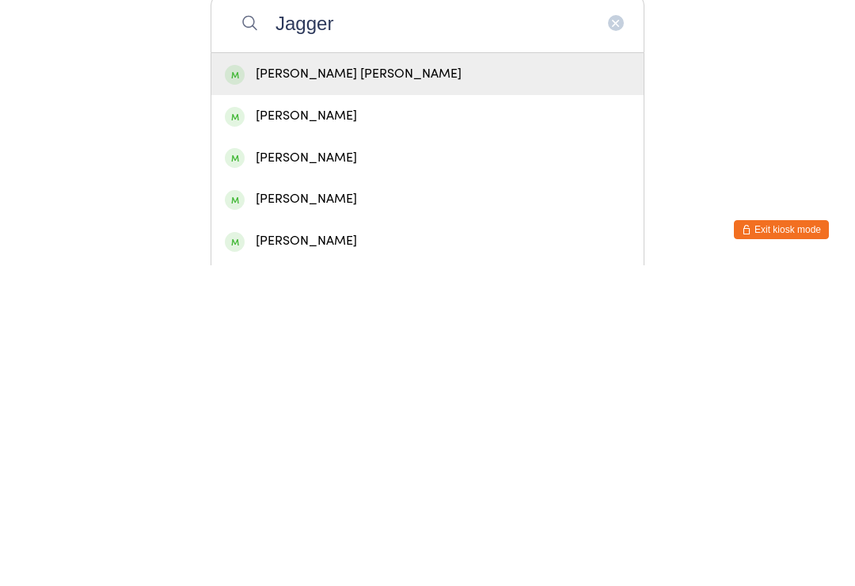
type input "Jagger"
click at [379, 384] on div "[PERSON_NAME] [PERSON_NAME]" at bounding box center [427, 394] width 405 height 21
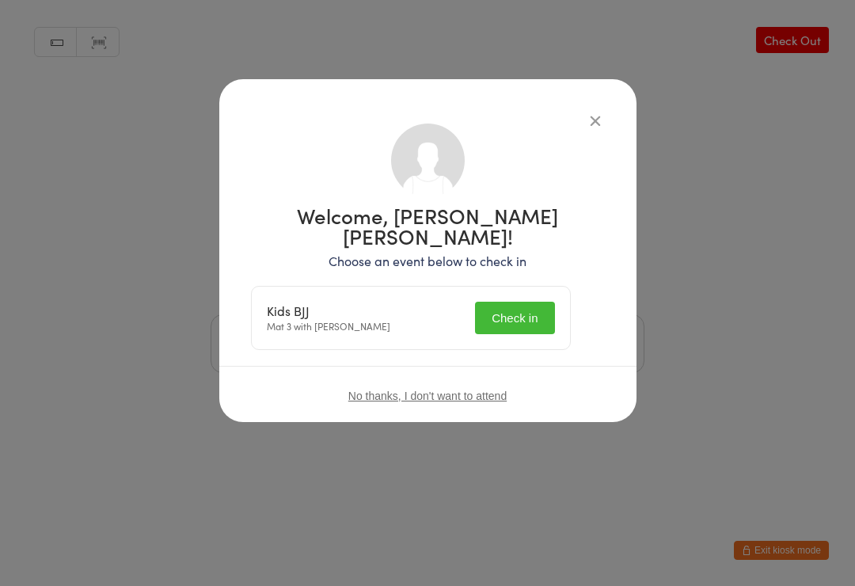
click at [520, 302] on button "Check in" at bounding box center [514, 318] width 79 height 32
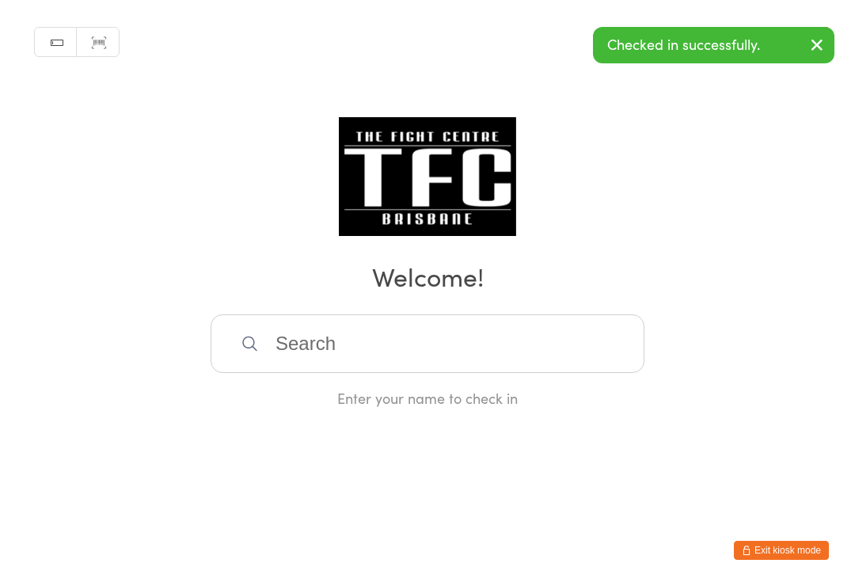
click at [389, 344] on input "search" at bounding box center [428, 343] width 434 height 59
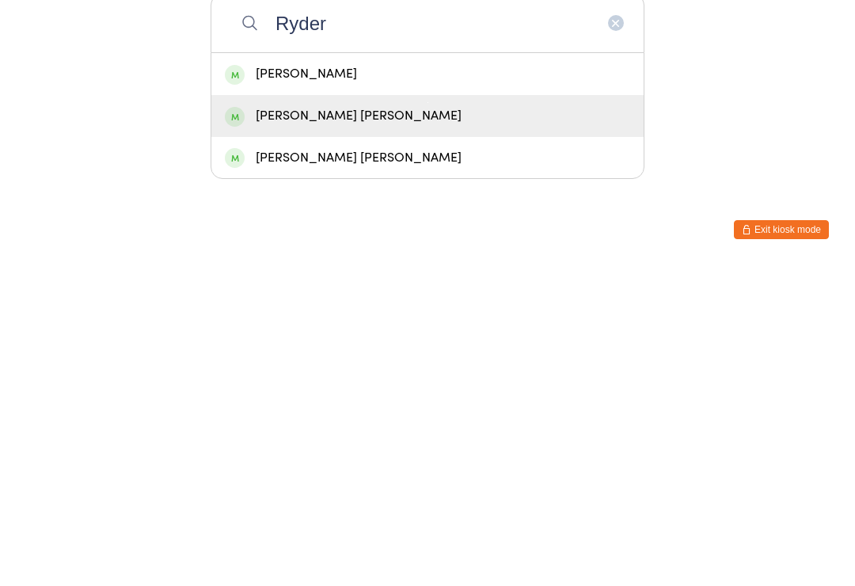
type input "Ryder"
click at [289, 426] on div "[PERSON_NAME] [PERSON_NAME]" at bounding box center [427, 436] width 405 height 21
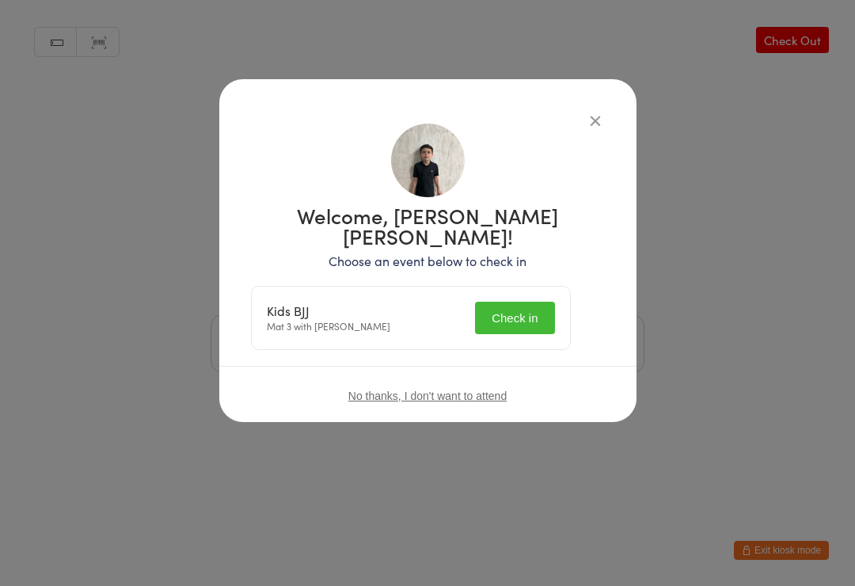
click at [516, 302] on button "Check in" at bounding box center [514, 318] width 79 height 32
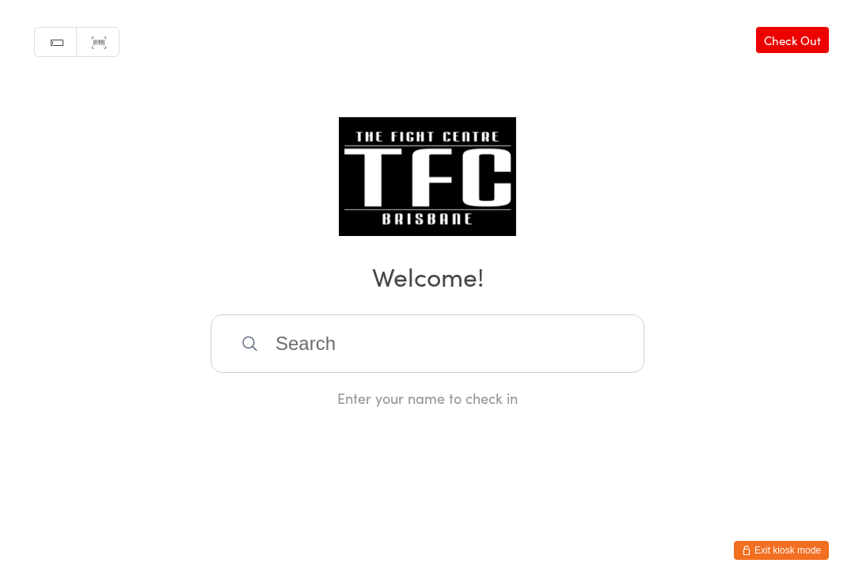
click at [396, 352] on input "search" at bounding box center [428, 343] width 434 height 59
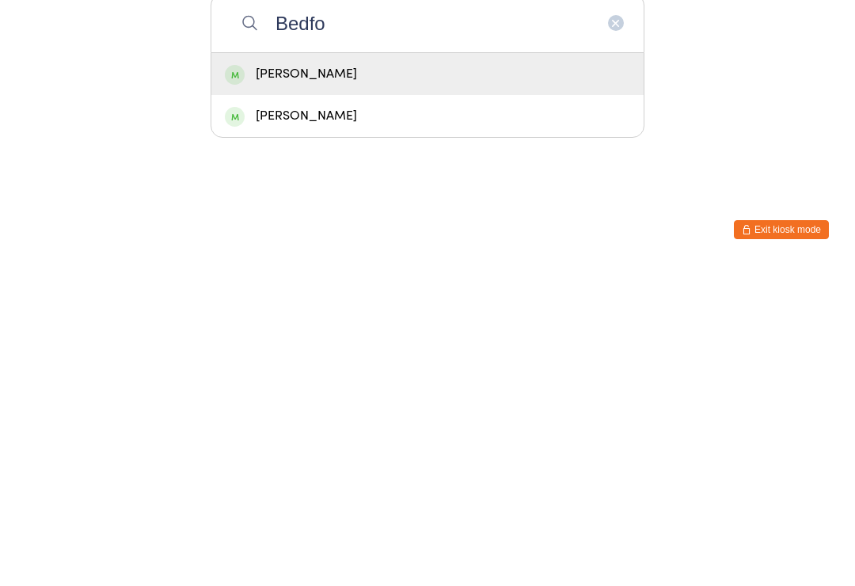
type input "Bedfo"
click at [344, 374] on div "[PERSON_NAME]" at bounding box center [427, 395] width 432 height 42
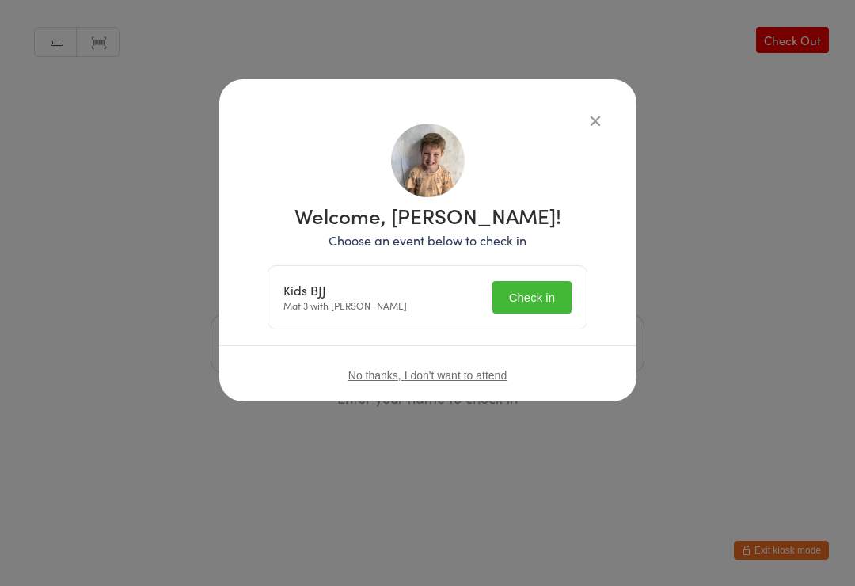
click at [515, 299] on button "Check in" at bounding box center [532, 297] width 79 height 32
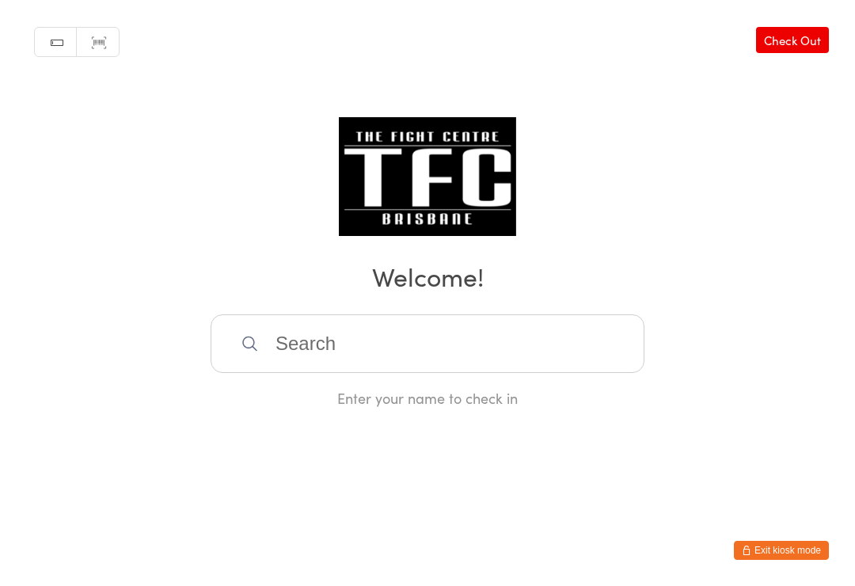
click at [300, 356] on input "search" at bounding box center [428, 343] width 434 height 59
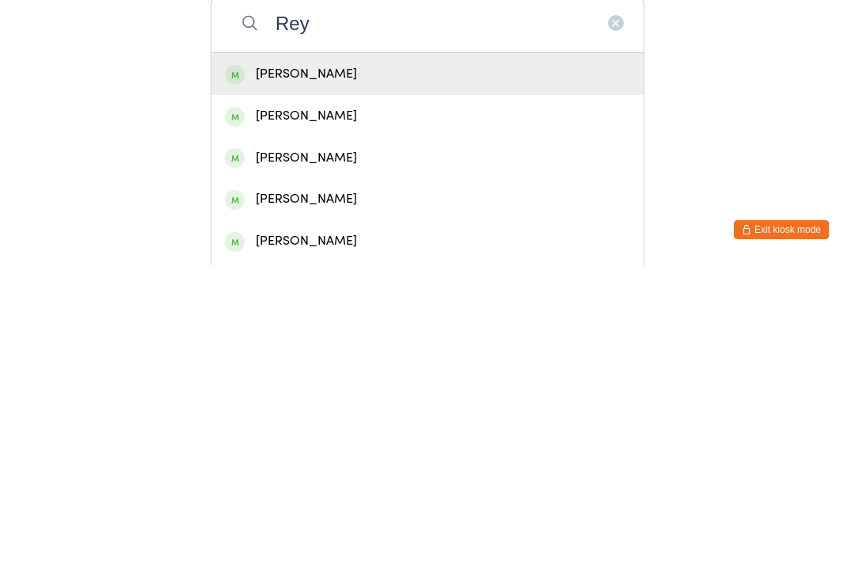
type input "Rey"
click at [292, 426] on div "[PERSON_NAME]" at bounding box center [427, 436] width 405 height 21
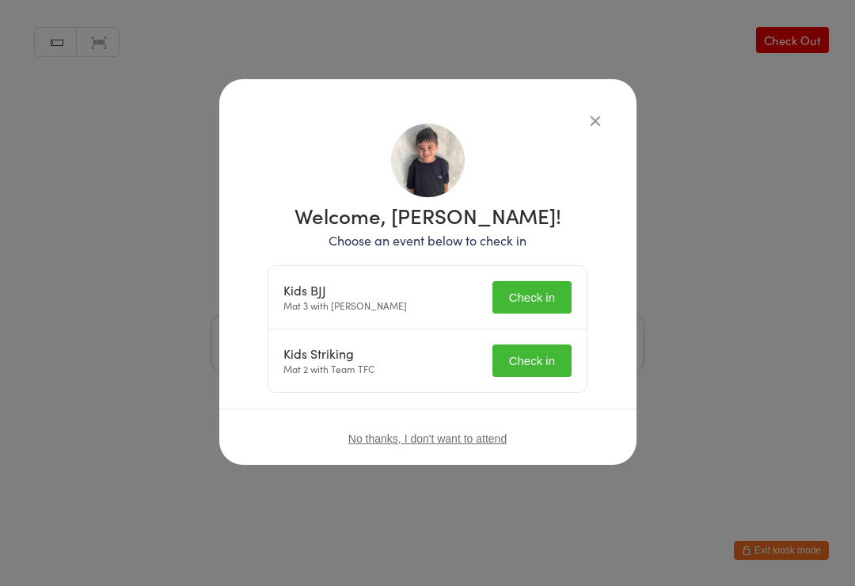
click at [515, 298] on button "Check in" at bounding box center [532, 297] width 79 height 32
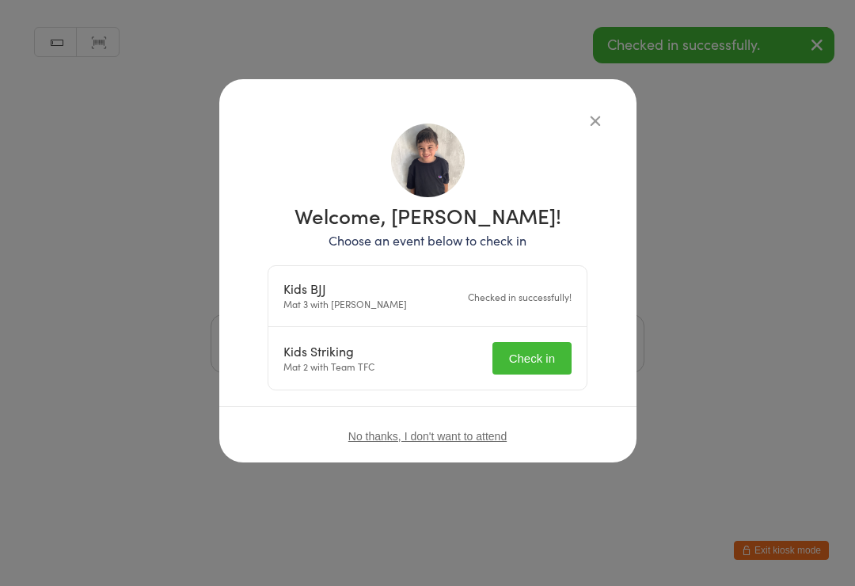
click at [537, 357] on button "Check in" at bounding box center [532, 358] width 79 height 32
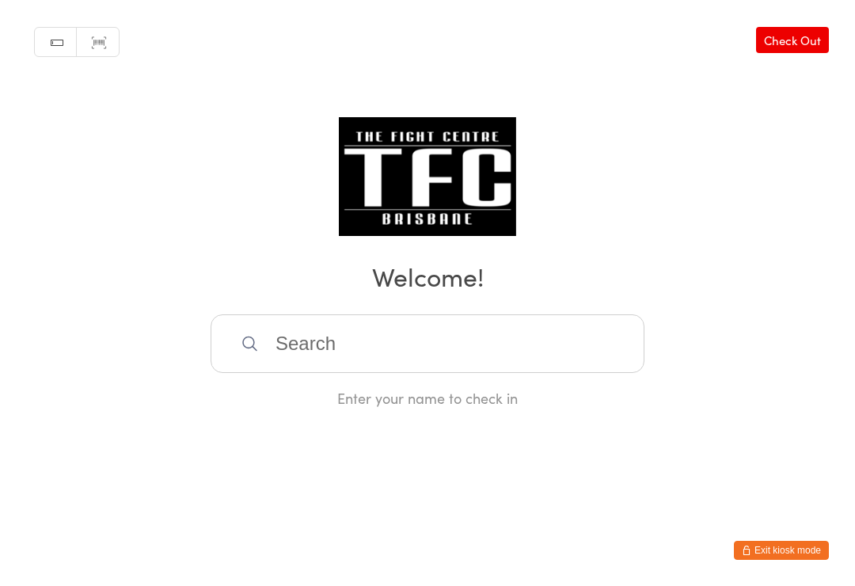
click at [377, 354] on input "search" at bounding box center [428, 343] width 434 height 59
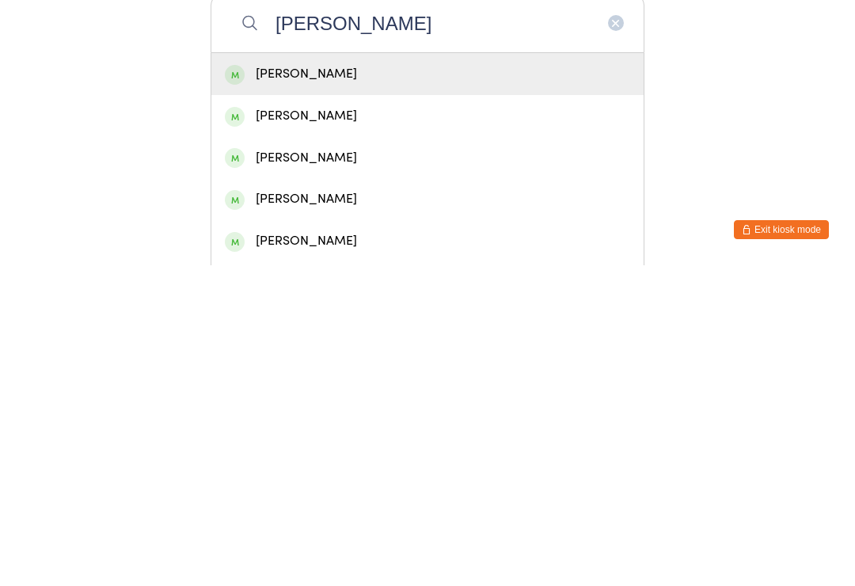
type input "[PERSON_NAME]"
click at [419, 374] on div "[PERSON_NAME]" at bounding box center [427, 395] width 432 height 42
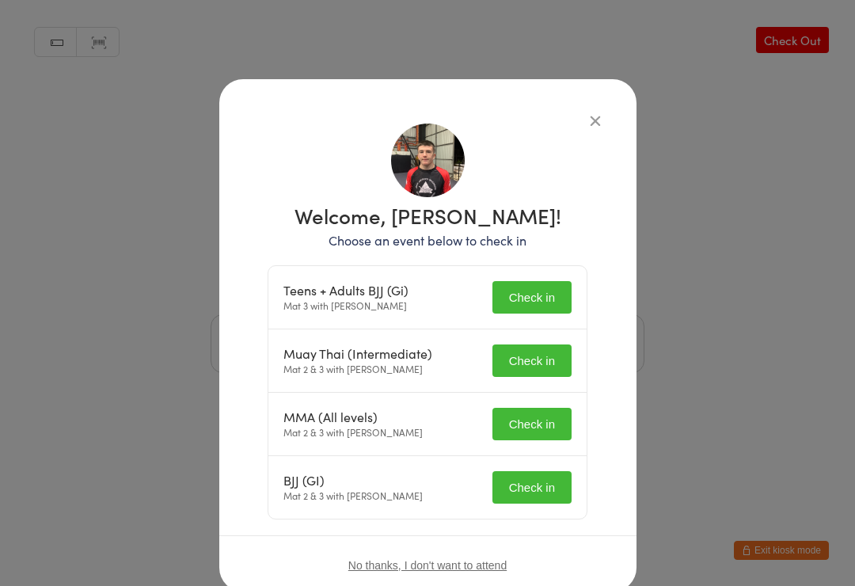
click at [542, 292] on button "Check in" at bounding box center [532, 297] width 79 height 32
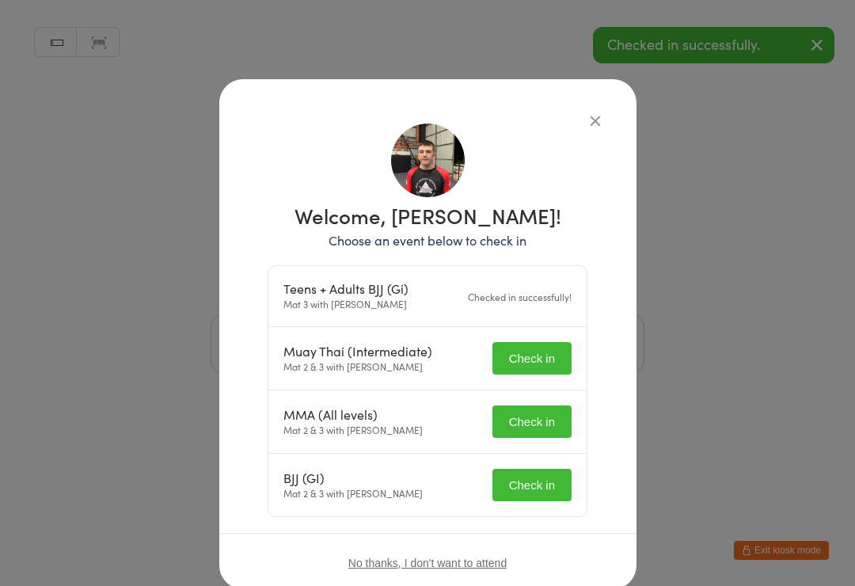
click at [539, 354] on button "Check in" at bounding box center [532, 358] width 79 height 32
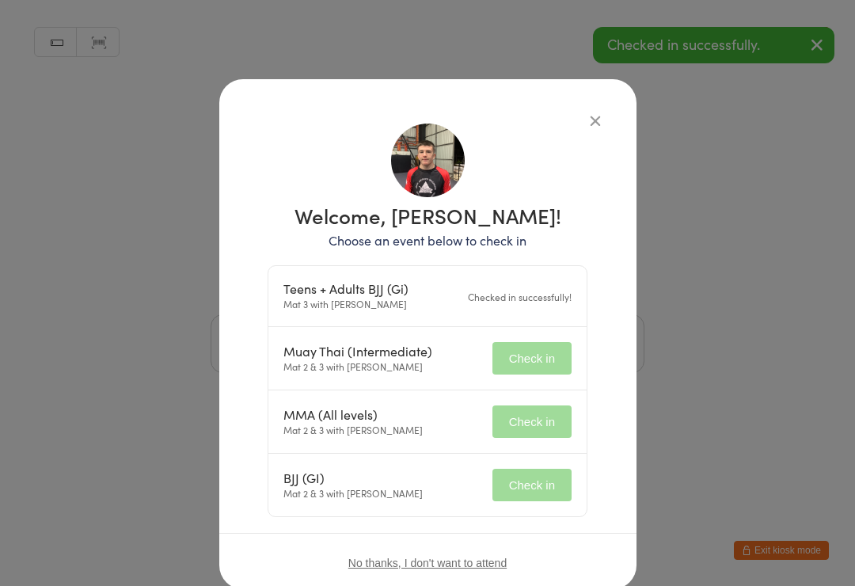
click at [531, 428] on button "Check in" at bounding box center [532, 421] width 79 height 32
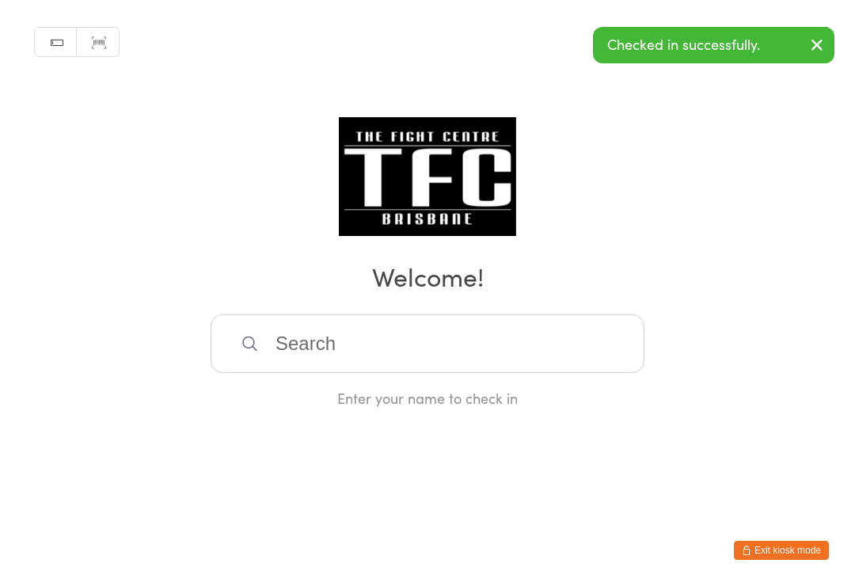
click at [440, 341] on input "search" at bounding box center [428, 343] width 434 height 59
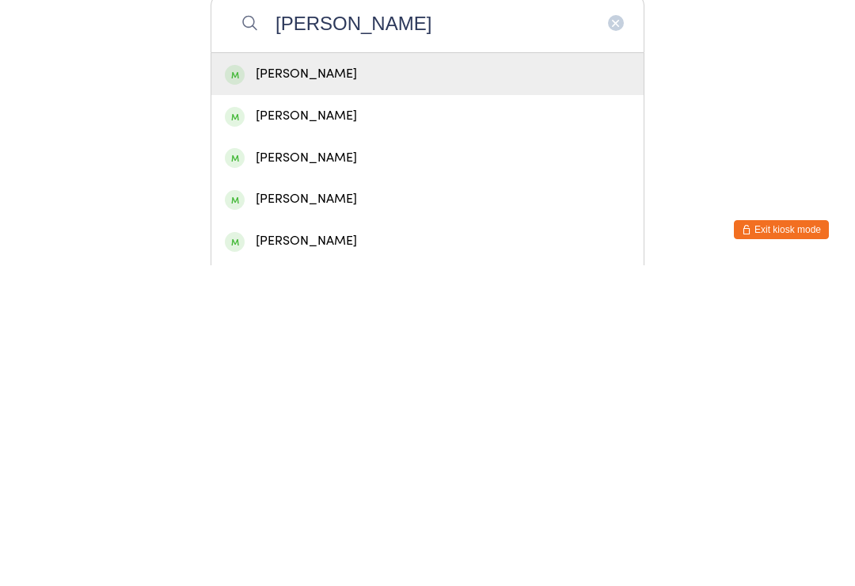
type input "[PERSON_NAME]"
click at [383, 384] on div "[PERSON_NAME]" at bounding box center [427, 394] width 405 height 21
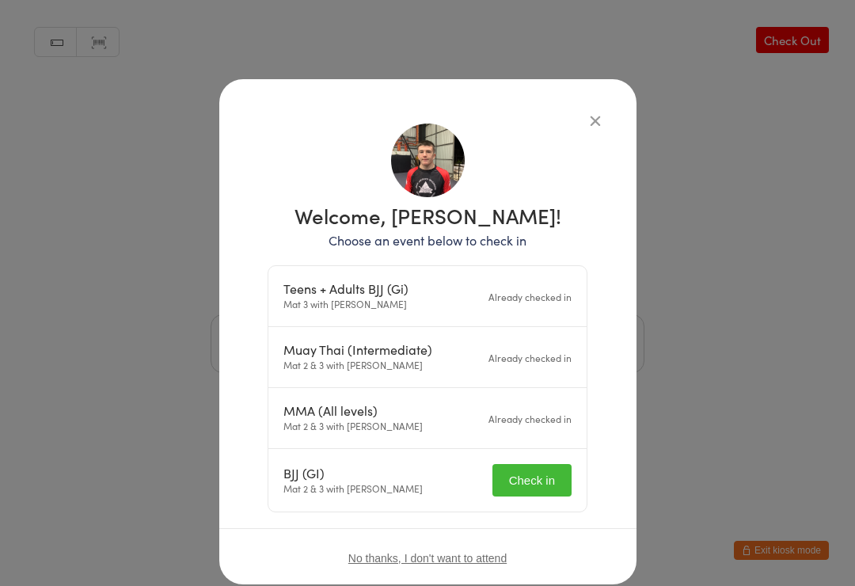
click at [543, 474] on button "Check in" at bounding box center [532, 480] width 79 height 32
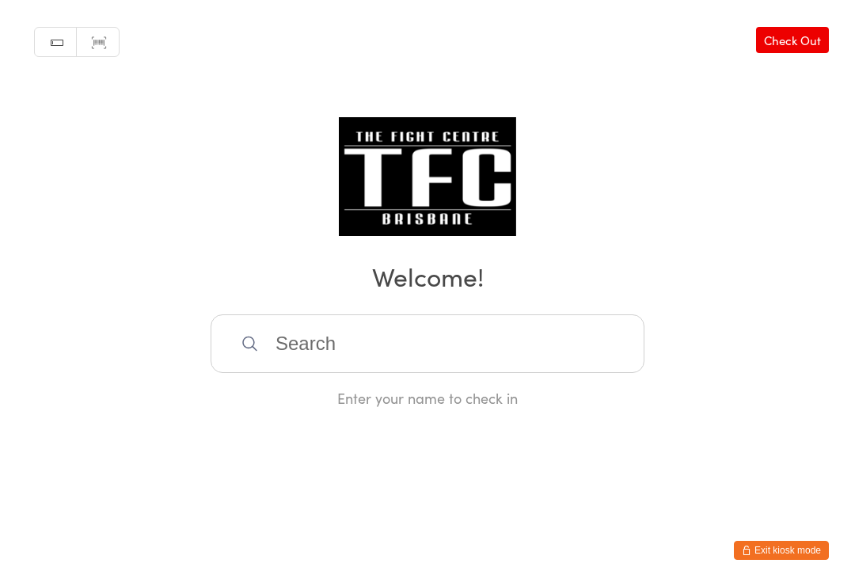
click at [285, 358] on input "search" at bounding box center [428, 343] width 434 height 59
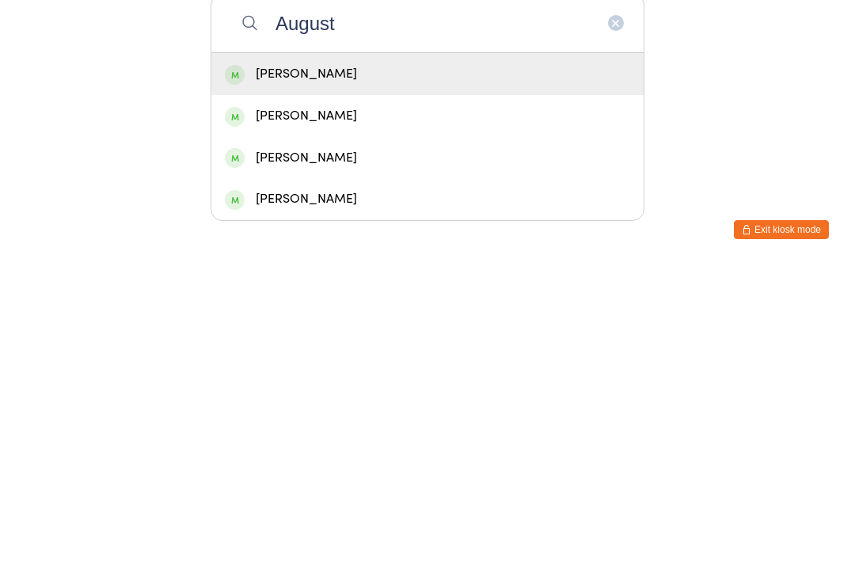
type input "August"
click at [283, 458] on div "[PERSON_NAME]" at bounding box center [427, 479] width 432 height 42
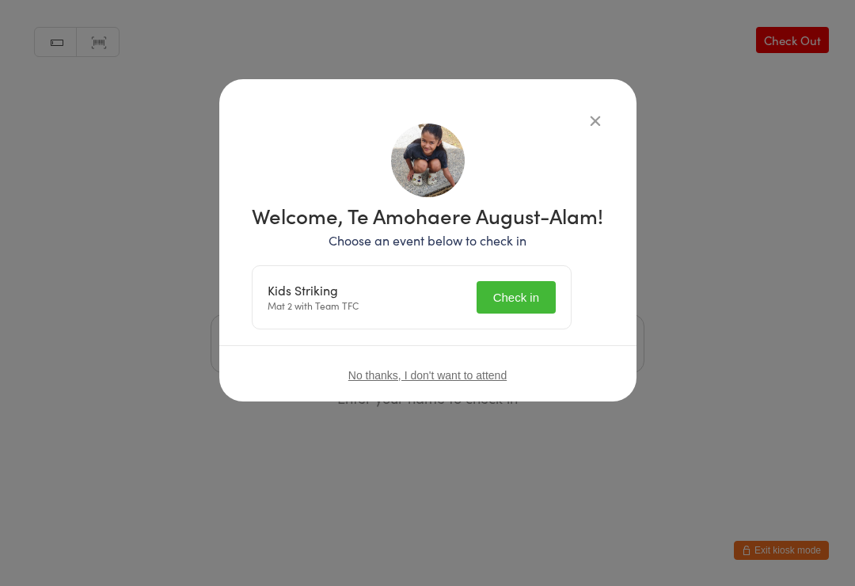
click at [505, 311] on button "Check in" at bounding box center [516, 297] width 79 height 32
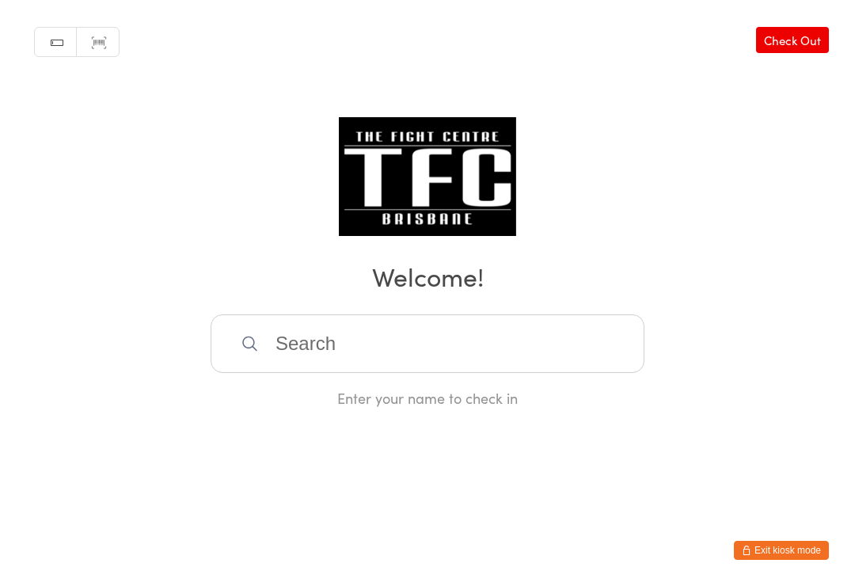
click at [331, 373] on input "search" at bounding box center [428, 343] width 434 height 59
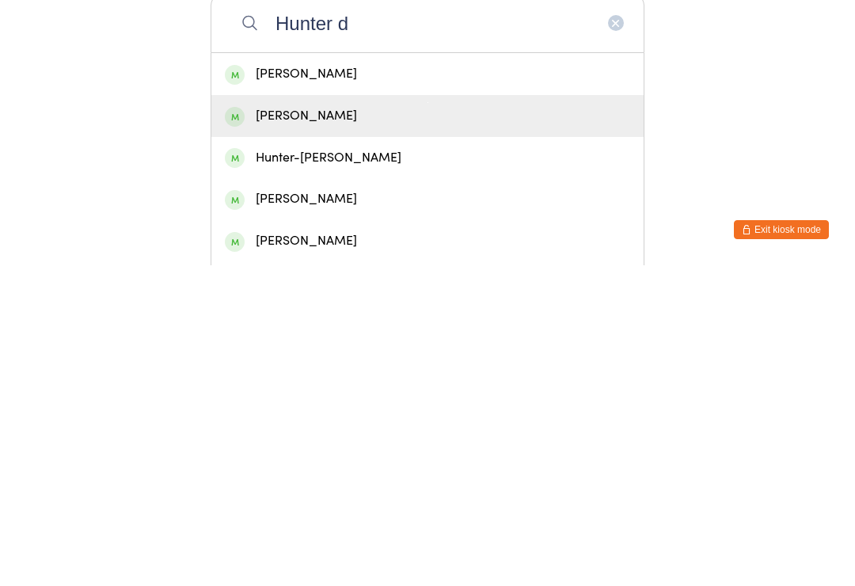
type input "Hunter d"
click at [335, 426] on div "[PERSON_NAME]" at bounding box center [427, 436] width 405 height 21
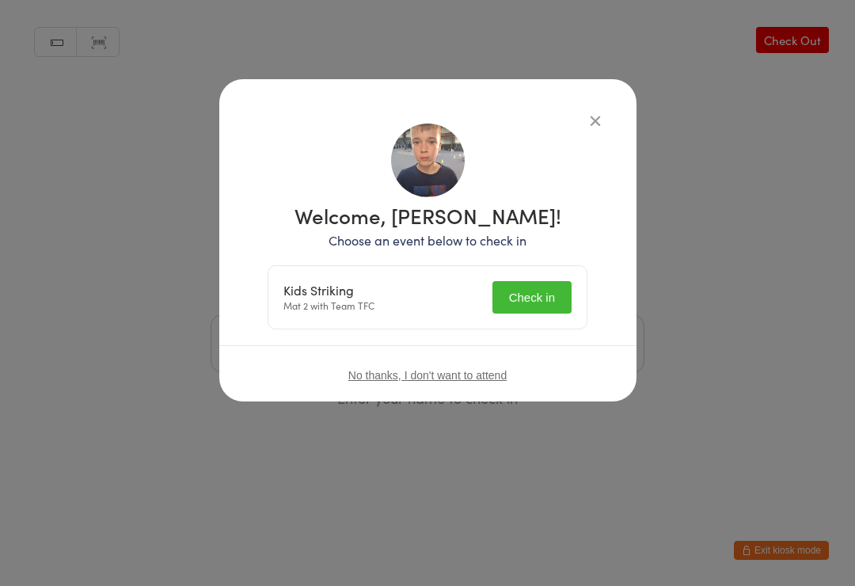
click at [545, 297] on button "Check in" at bounding box center [532, 297] width 79 height 32
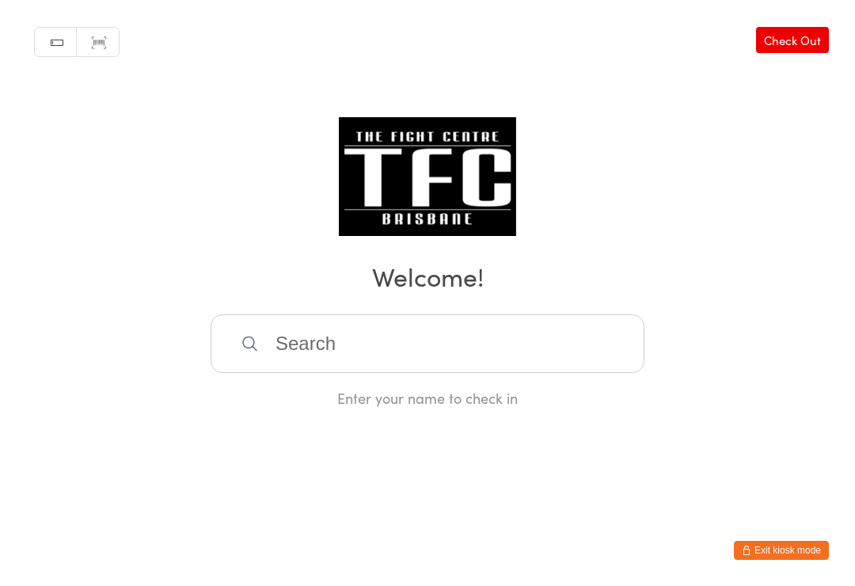
click at [519, 344] on input "search" at bounding box center [428, 343] width 434 height 59
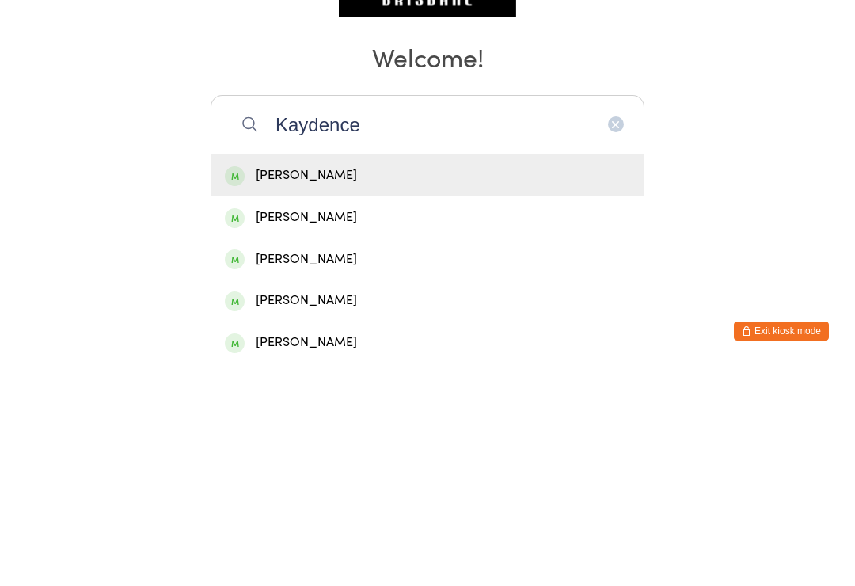
type input "Kaydence"
click at [375, 384] on div "[PERSON_NAME]" at bounding box center [427, 394] width 405 height 21
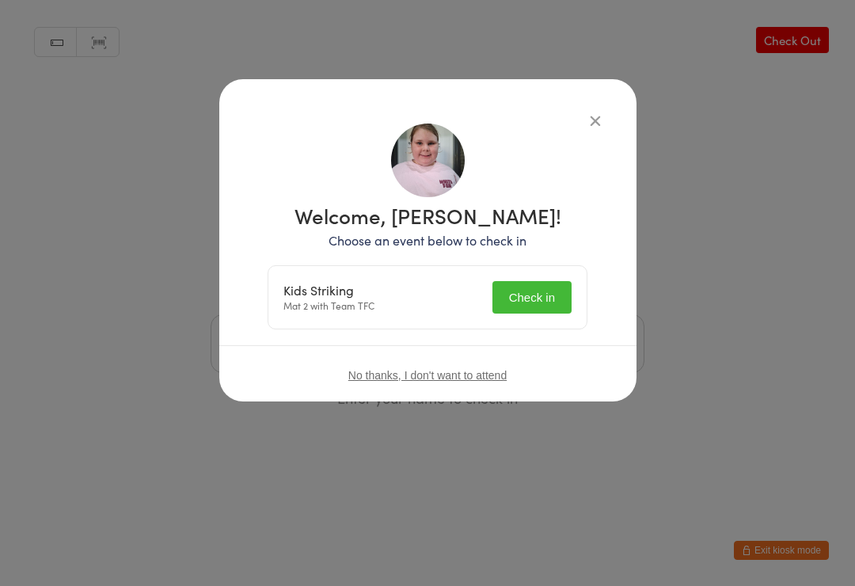
click at [546, 287] on button "Check in" at bounding box center [532, 297] width 79 height 32
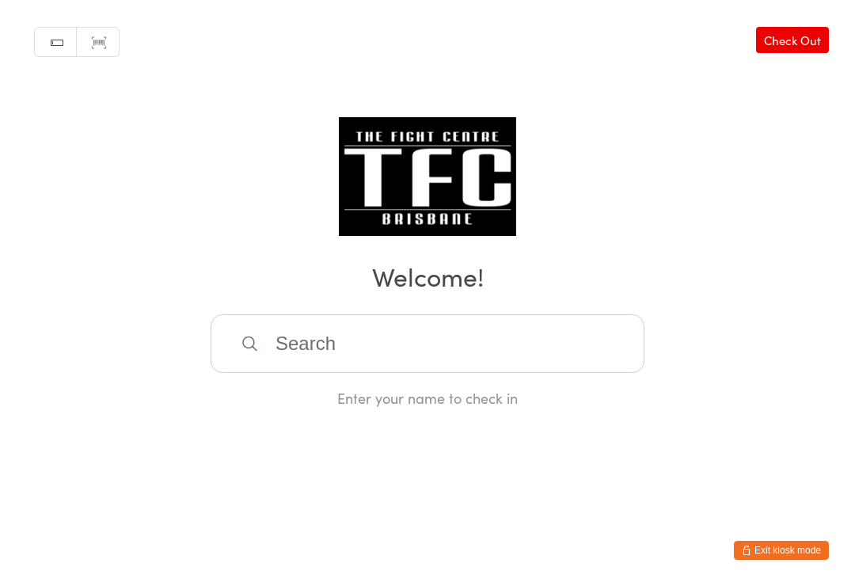
click at [268, 326] on input "search" at bounding box center [428, 343] width 434 height 59
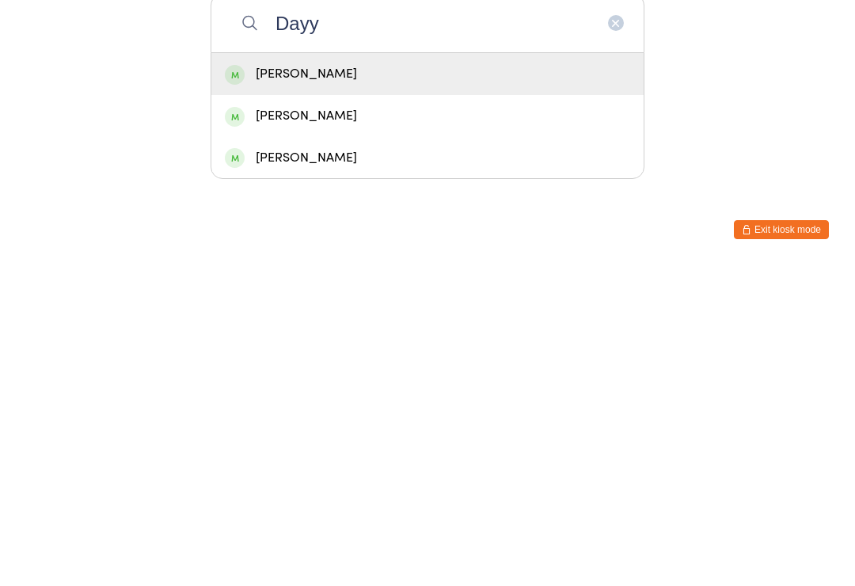
type input "Dayy"
click at [259, 384] on div "[PERSON_NAME]" at bounding box center [427, 394] width 405 height 21
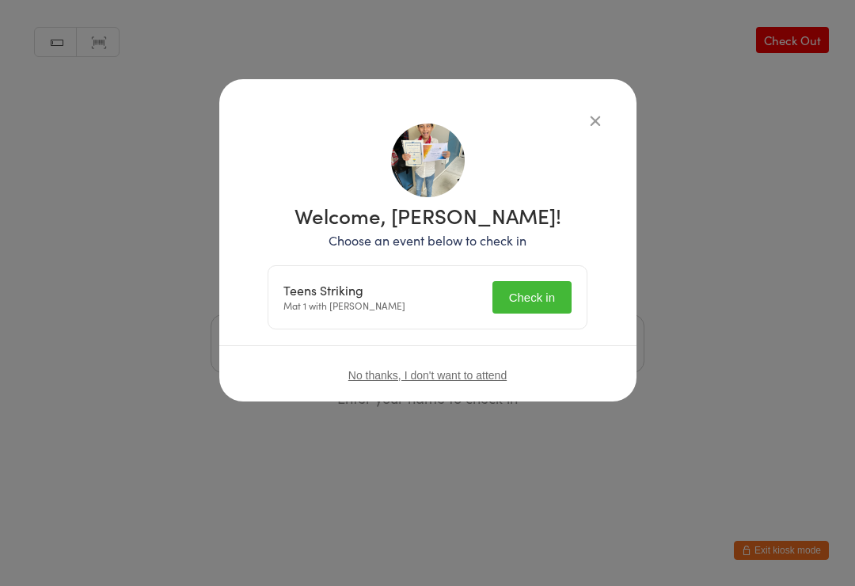
click at [503, 294] on button "Check in" at bounding box center [532, 297] width 79 height 32
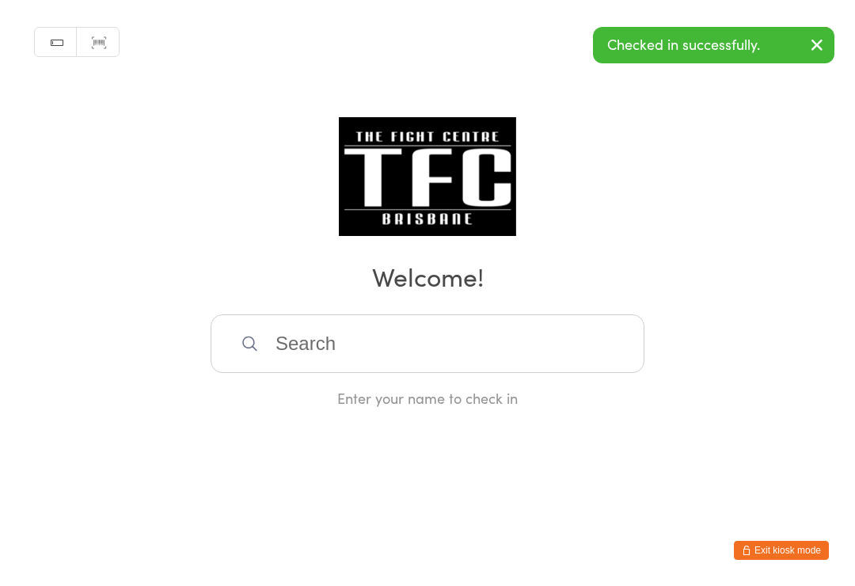
click at [452, 352] on input "search" at bounding box center [428, 343] width 434 height 59
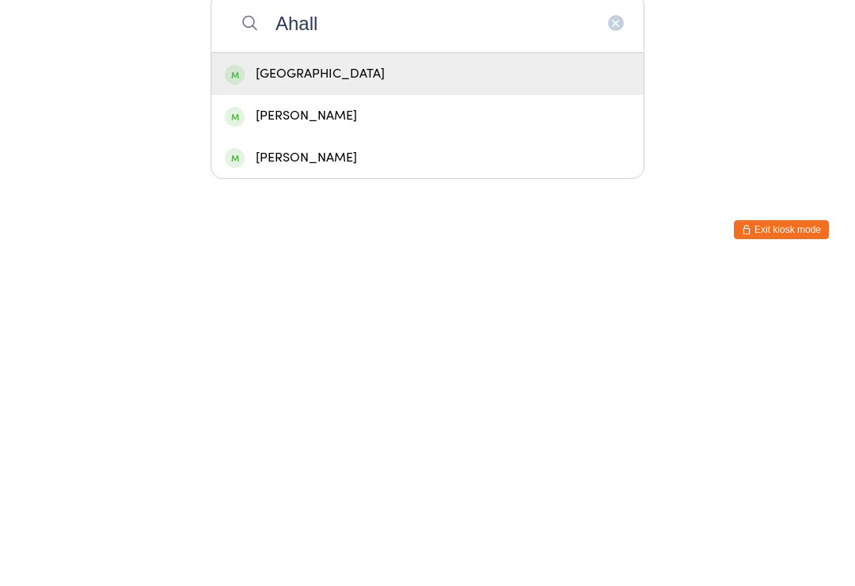
type input "Ahall"
click at [399, 374] on div "[GEOGRAPHIC_DATA]" at bounding box center [427, 395] width 432 height 42
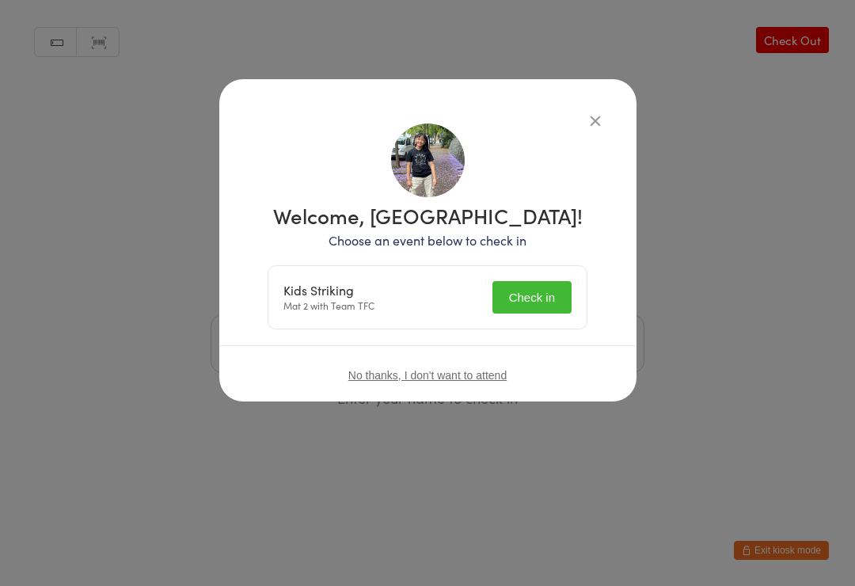
click at [518, 297] on button "Check in" at bounding box center [532, 297] width 79 height 32
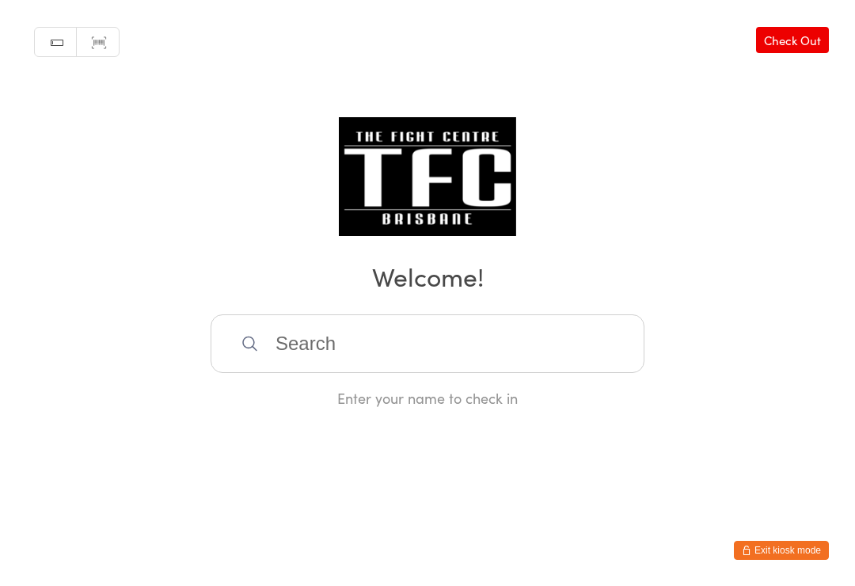
click at [386, 345] on input "search" at bounding box center [428, 343] width 434 height 59
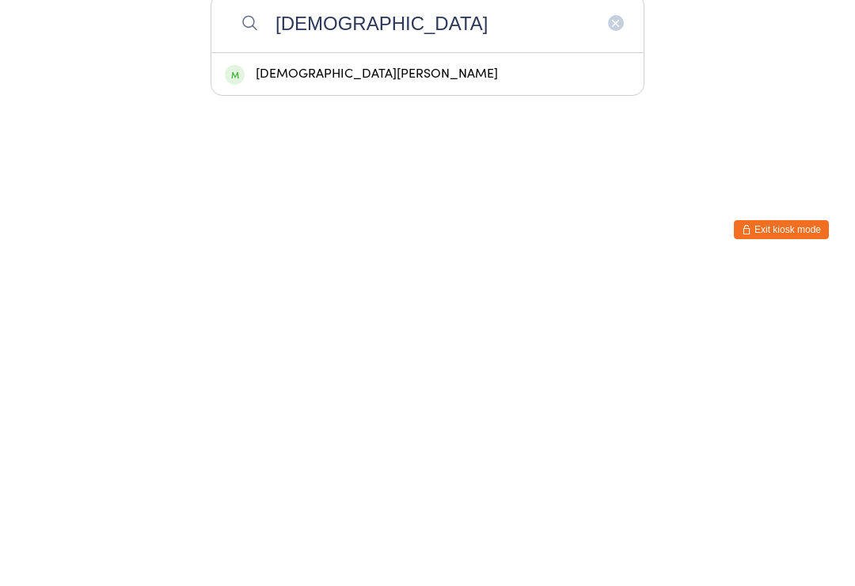
type input "[DEMOGRAPHIC_DATA]"
click at [277, 384] on div "[DEMOGRAPHIC_DATA][PERSON_NAME]" at bounding box center [427, 394] width 405 height 21
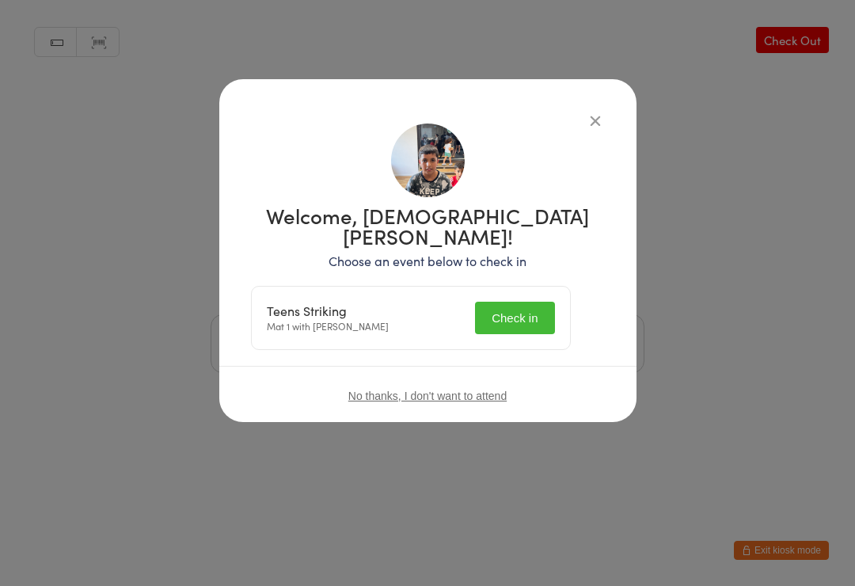
click at [531, 302] on button "Check in" at bounding box center [514, 318] width 79 height 32
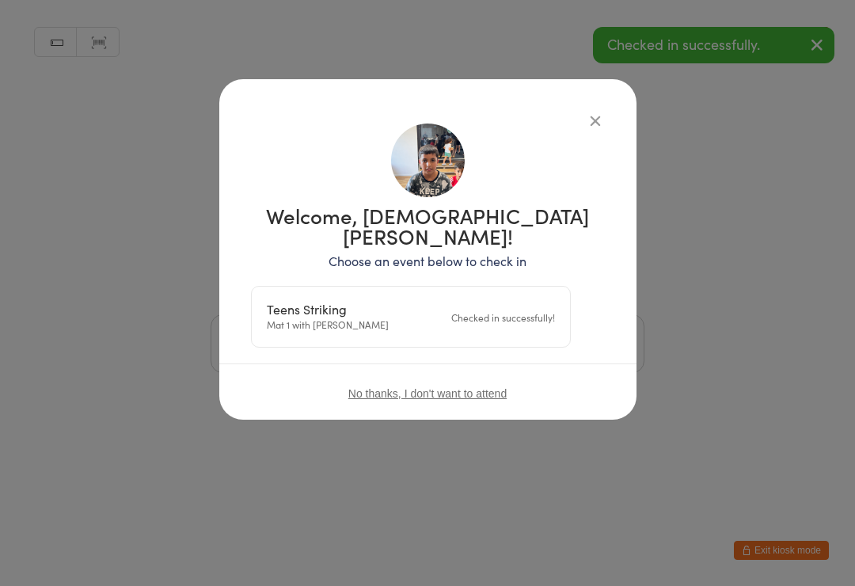
click at [586, 121] on button "button" at bounding box center [595, 120] width 19 height 19
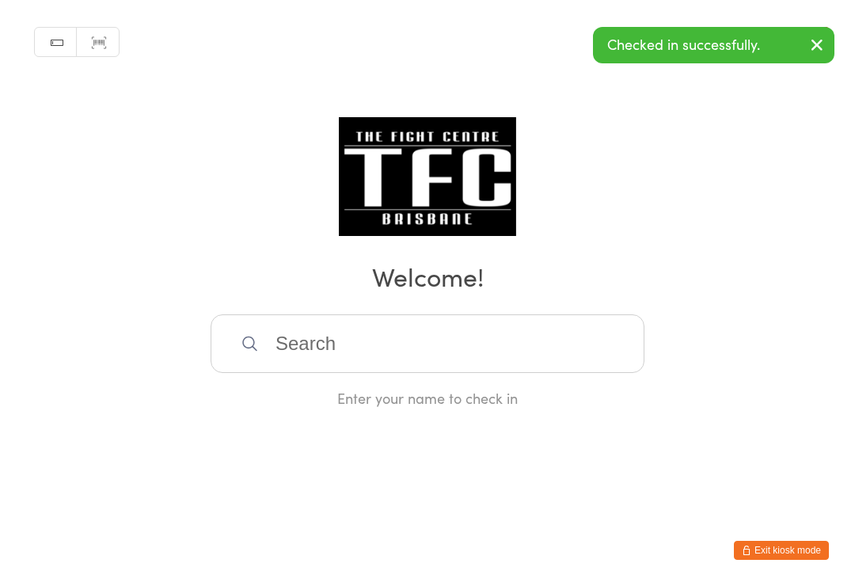
click at [329, 344] on input "search" at bounding box center [428, 343] width 434 height 59
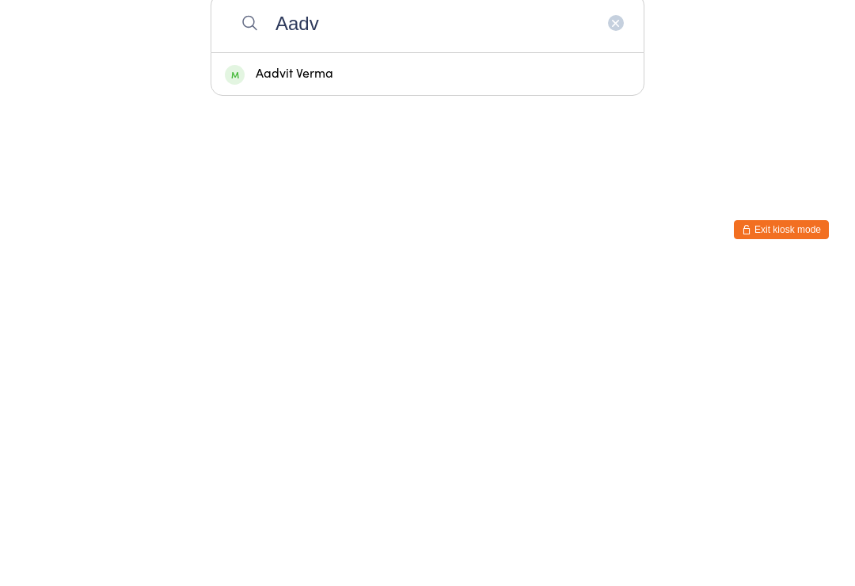
type input "Aadv"
click at [293, 384] on div "Aadvit Verma" at bounding box center [427, 394] width 405 height 21
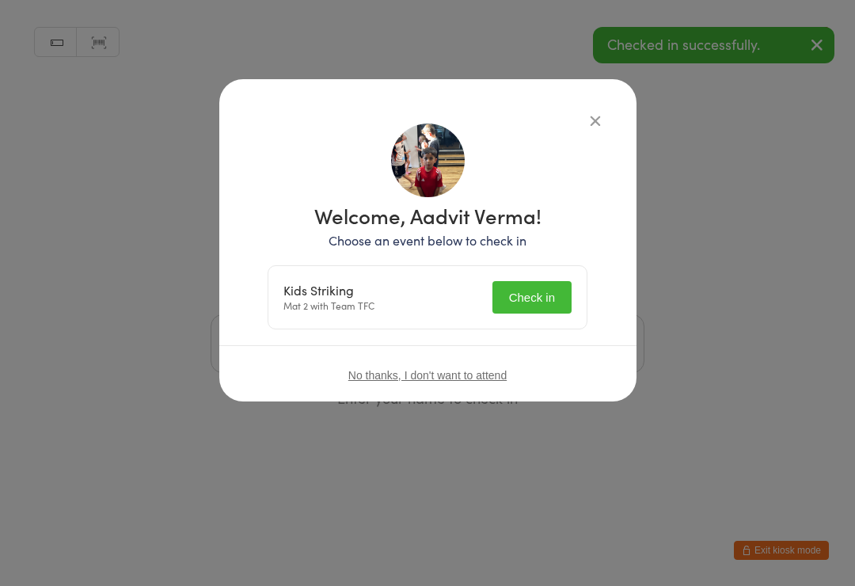
click at [546, 298] on button "Check in" at bounding box center [532, 297] width 79 height 32
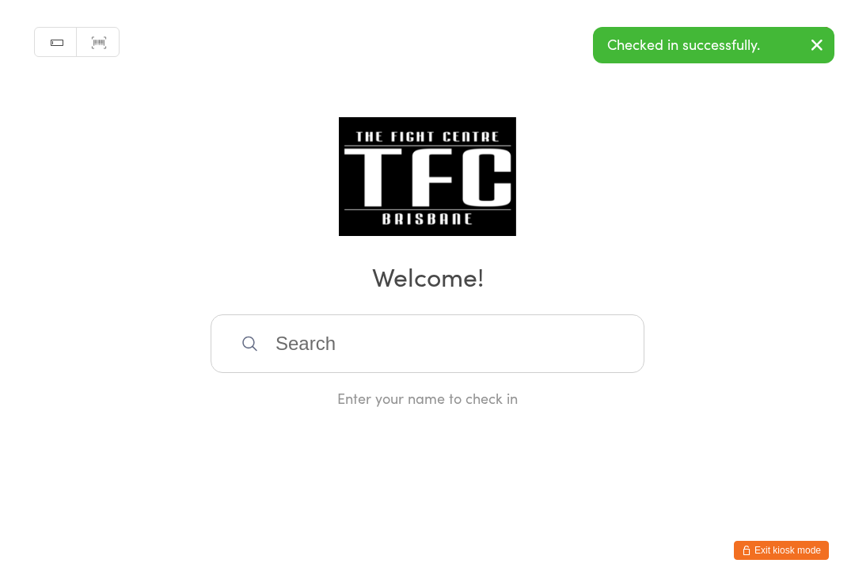
click at [594, 111] on div "Manual search Scanner input Check Out Welcome! Enter your name to check in" at bounding box center [427, 204] width 855 height 408
click at [555, 361] on input "search" at bounding box center [428, 343] width 434 height 59
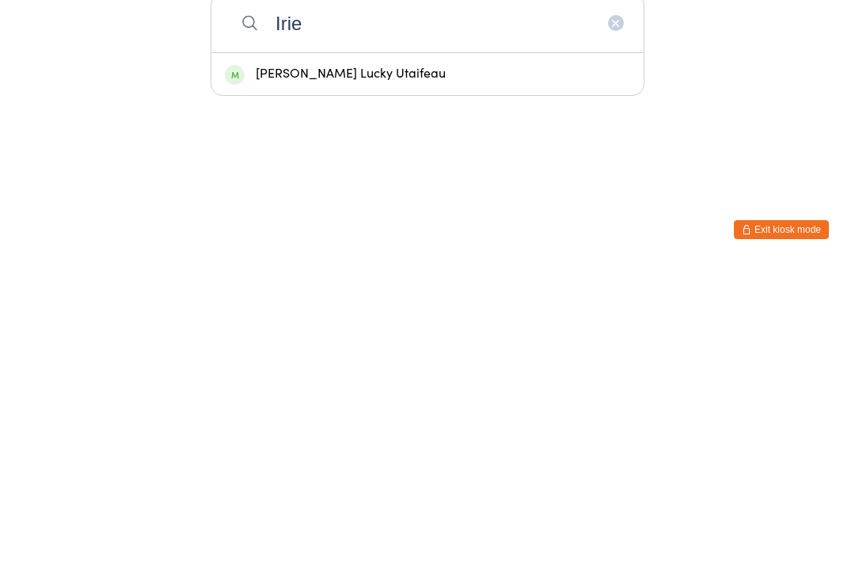
type input "Irie"
click at [448, 384] on div "[PERSON_NAME] Lucky Utaifeau" at bounding box center [427, 394] width 405 height 21
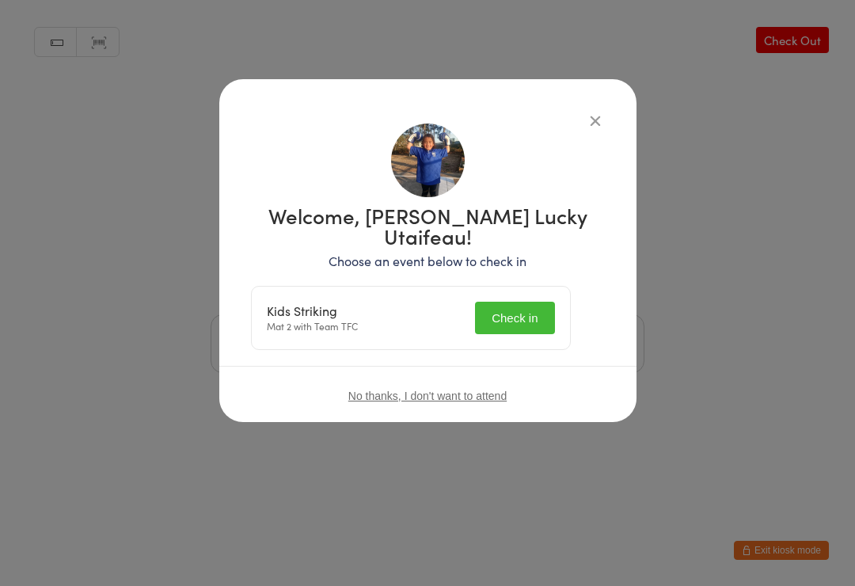
click at [542, 287] on div "Kids Striking Mat 2 with Team TFC Check in" at bounding box center [411, 318] width 318 height 63
click at [506, 302] on button "Check in" at bounding box center [514, 318] width 79 height 32
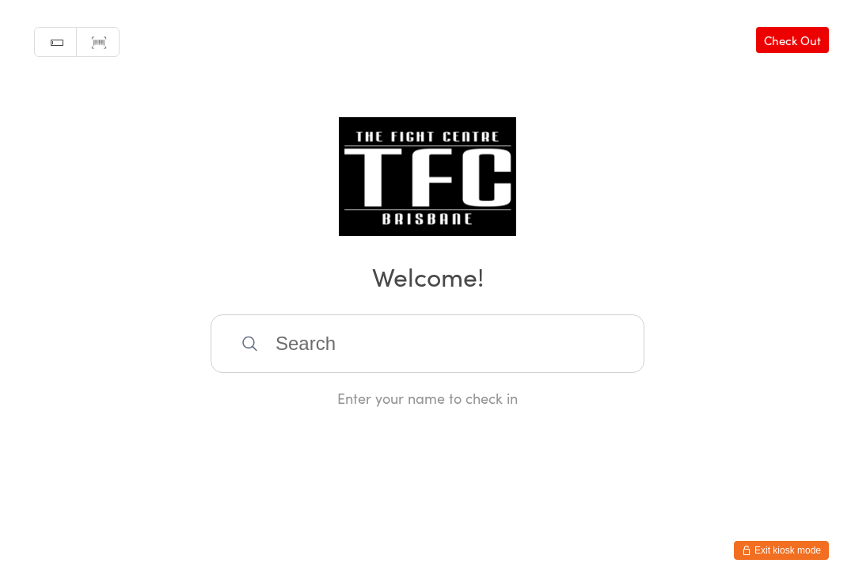
click at [371, 344] on input "search" at bounding box center [428, 343] width 434 height 59
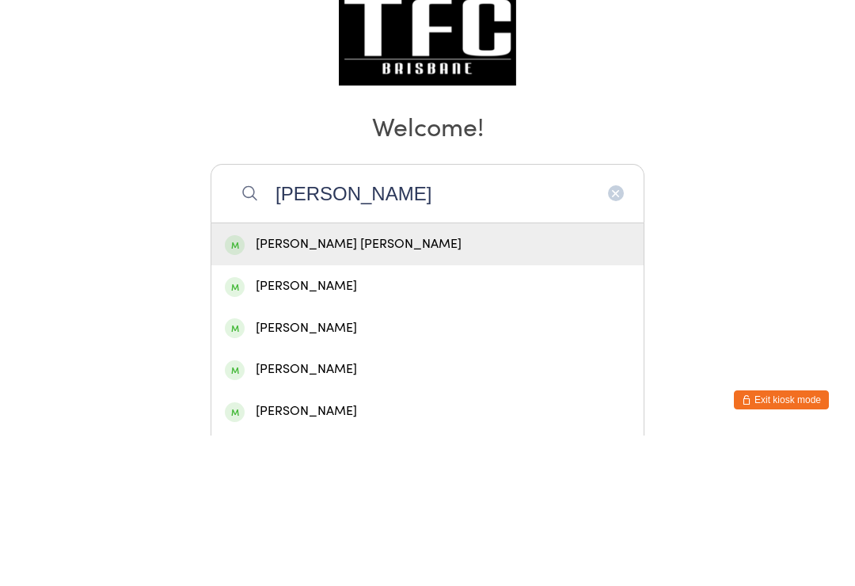
type input "[PERSON_NAME]"
click at [318, 384] on div "[PERSON_NAME] [PERSON_NAME]" at bounding box center [427, 394] width 405 height 21
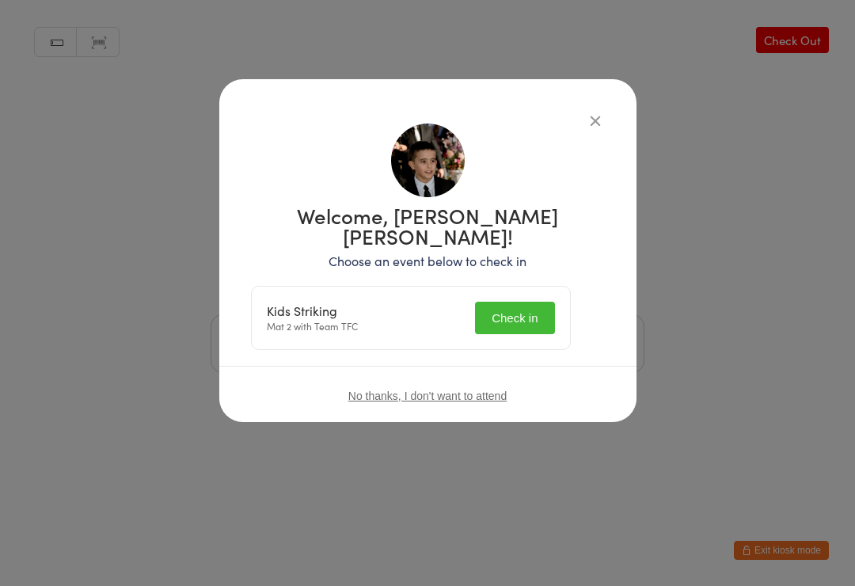
click at [531, 302] on button "Check in" at bounding box center [514, 318] width 79 height 32
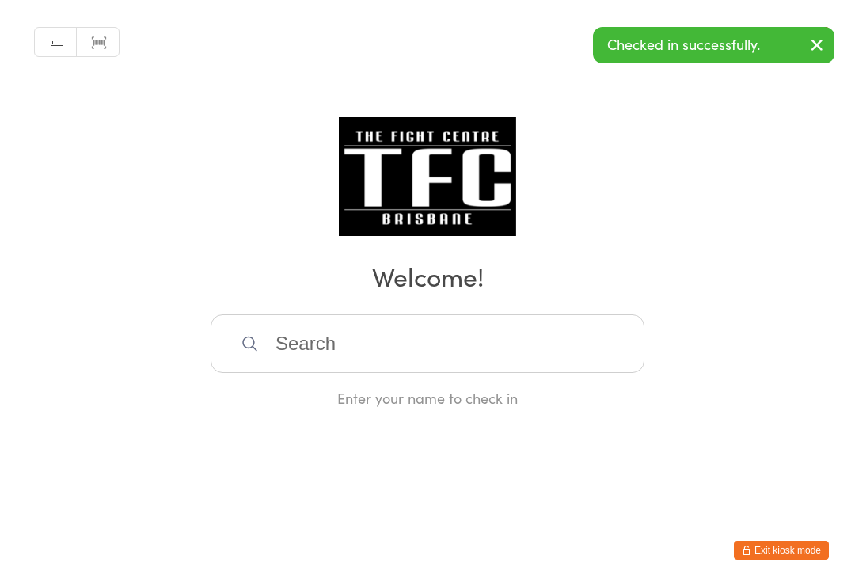
click at [449, 342] on input "search" at bounding box center [428, 343] width 434 height 59
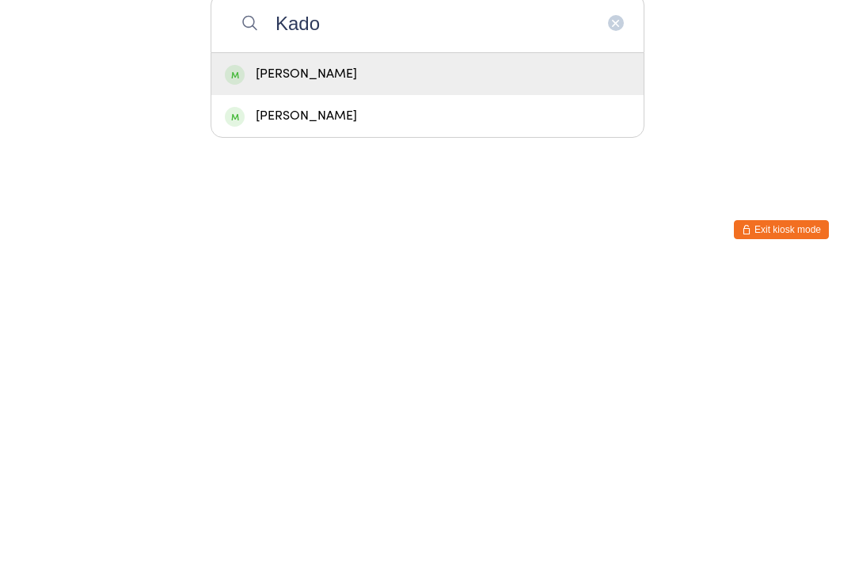
type input "Kado"
click at [375, 384] on div "[PERSON_NAME]" at bounding box center [427, 394] width 405 height 21
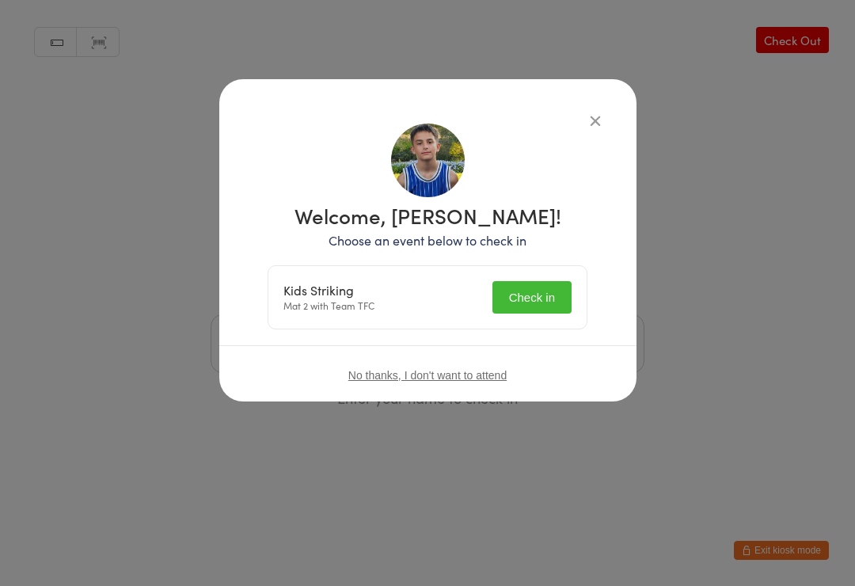
click at [540, 291] on button "Check in" at bounding box center [532, 297] width 79 height 32
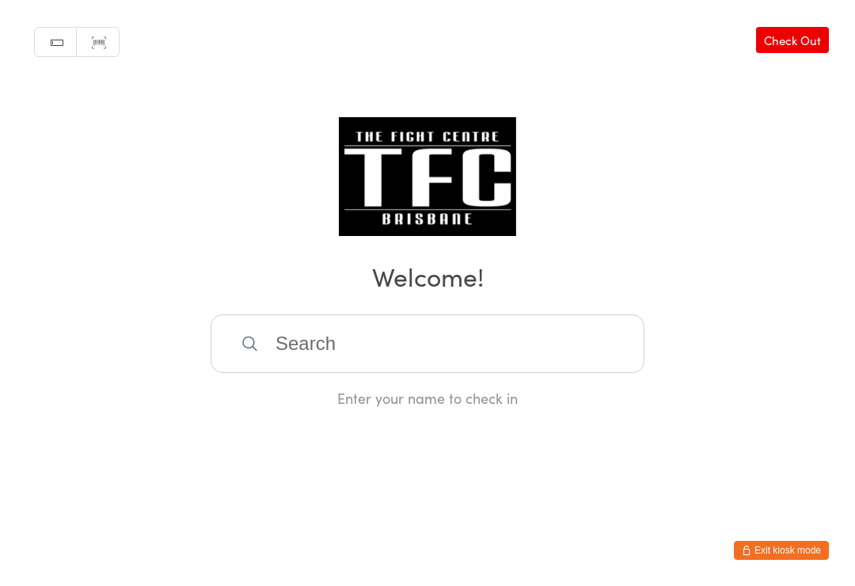
click at [531, 349] on input "search" at bounding box center [428, 343] width 434 height 59
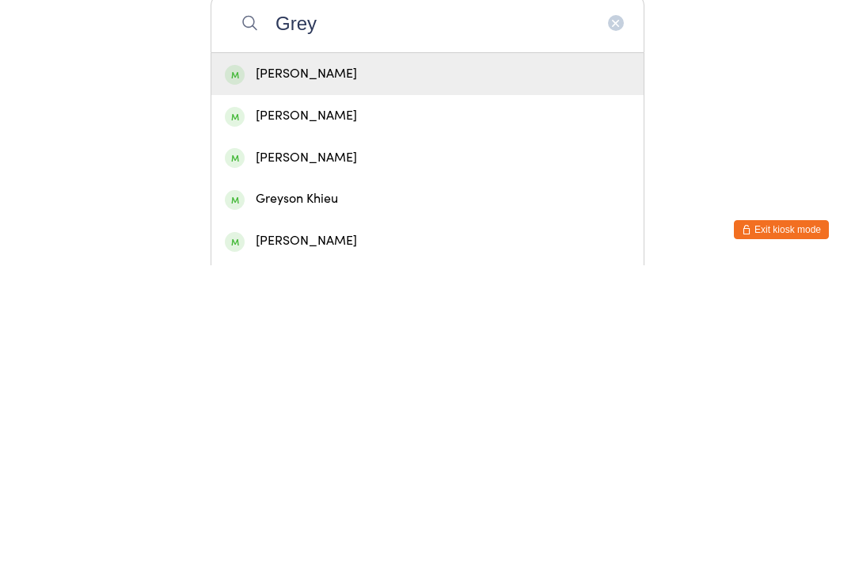
type input "Grey"
click at [447, 509] on div "Greyson Khieu" at bounding box center [427, 519] width 405 height 21
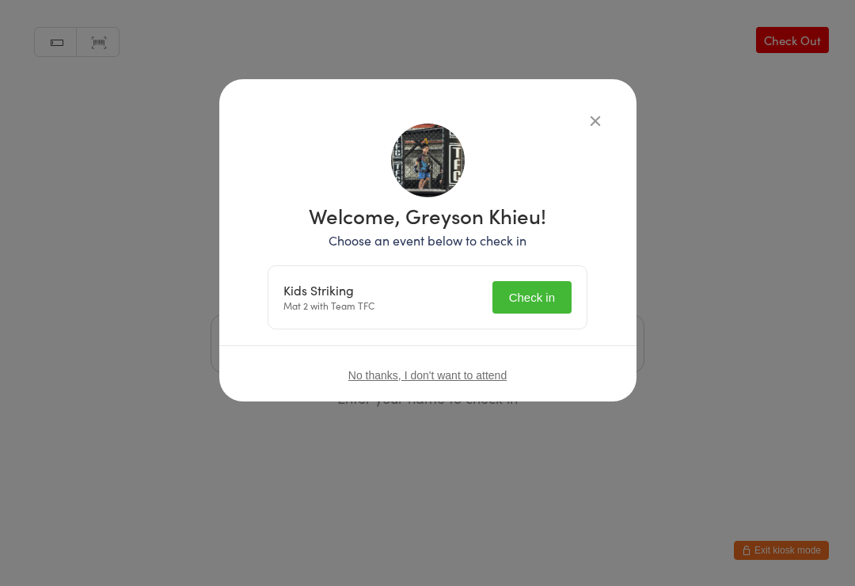
click at [557, 303] on button "Check in" at bounding box center [532, 297] width 79 height 32
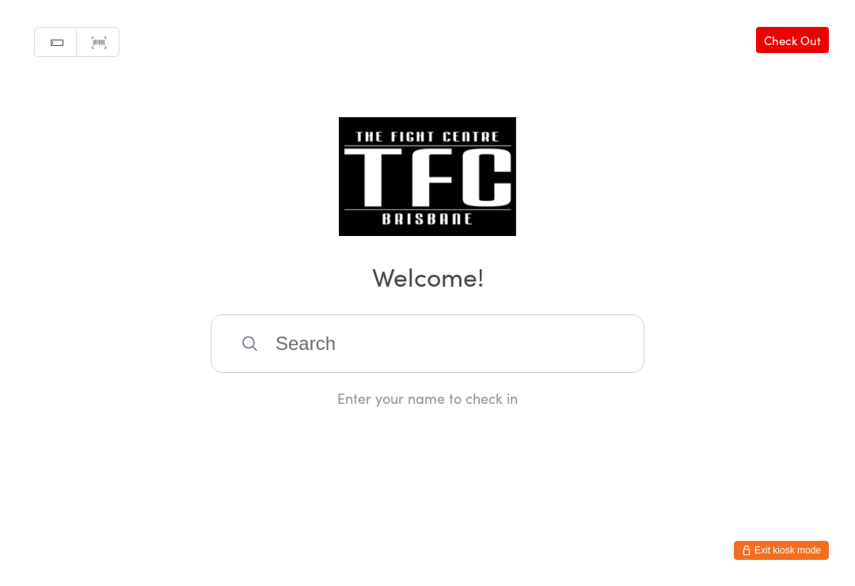
click at [486, 294] on h2 "Welcome!" at bounding box center [428, 276] width 824 height 36
click at [476, 342] on input "search" at bounding box center [428, 343] width 434 height 59
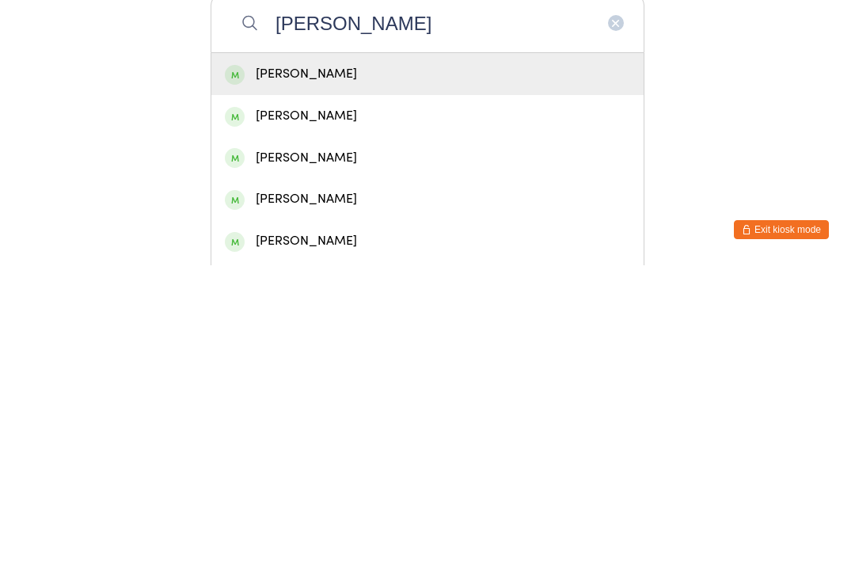
type input "[PERSON_NAME]"
click at [423, 384] on div "[PERSON_NAME]" at bounding box center [427, 394] width 405 height 21
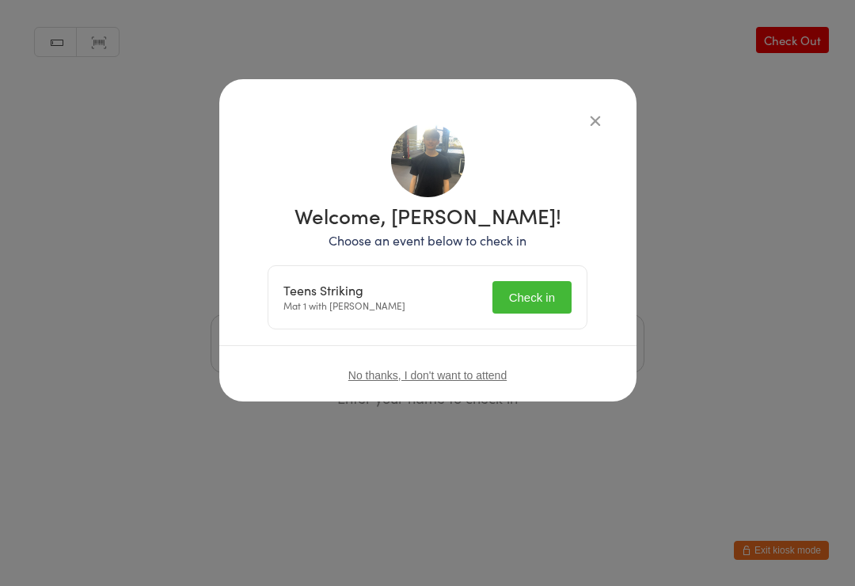
click at [546, 292] on button "Check in" at bounding box center [532, 297] width 79 height 32
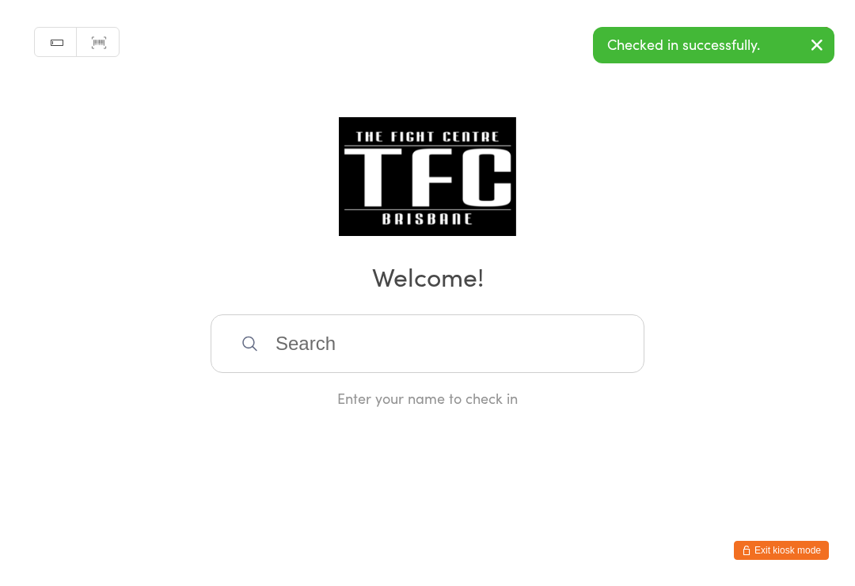
click at [561, 355] on input "search" at bounding box center [428, 343] width 434 height 59
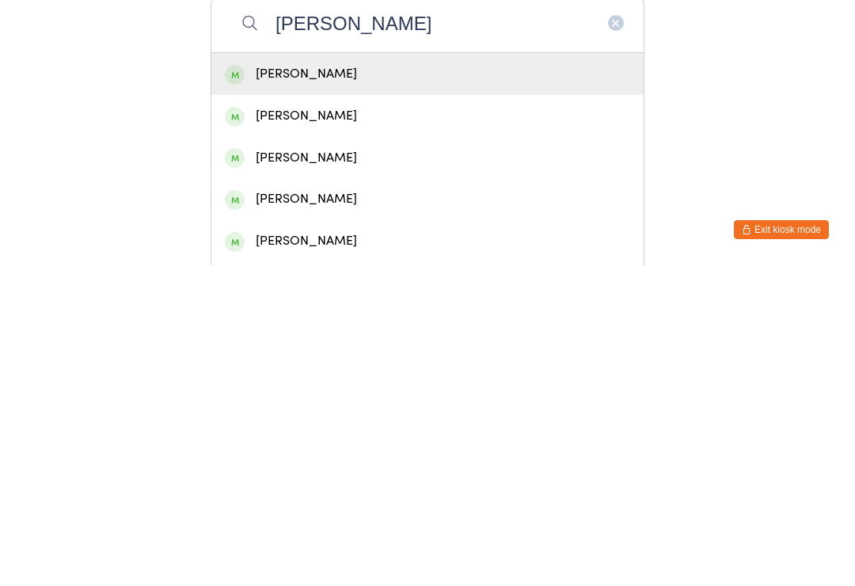
type input "[PERSON_NAME]"
click at [259, 384] on div "[PERSON_NAME]" at bounding box center [427, 394] width 405 height 21
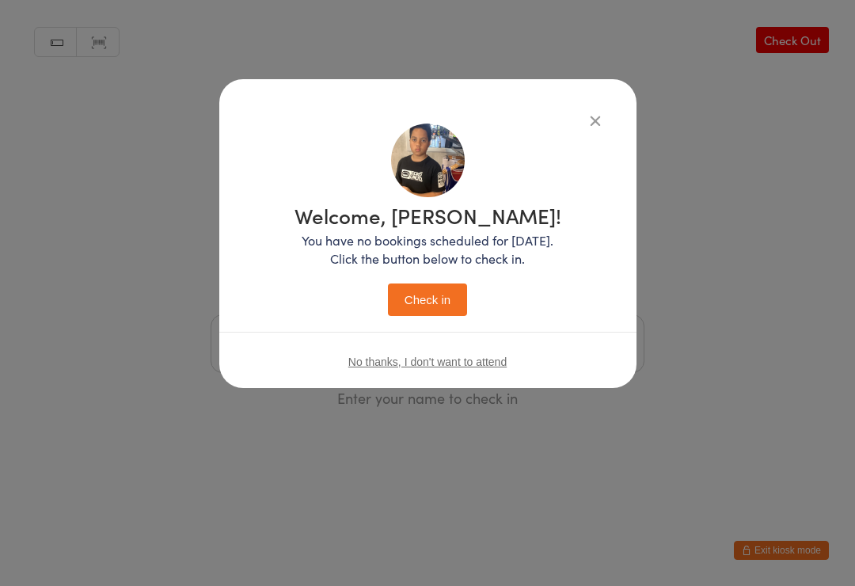
click at [433, 305] on button "Check in" at bounding box center [427, 300] width 79 height 32
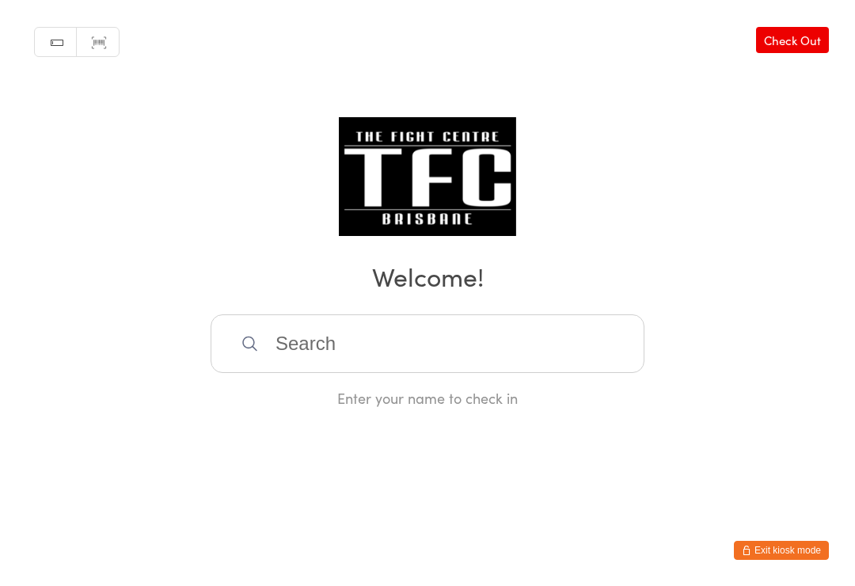
click at [476, 317] on div "Manual search Scanner input Check Out Welcome! Enter your name to check in" at bounding box center [427, 204] width 855 height 408
click at [482, 330] on input "search" at bounding box center [428, 343] width 434 height 59
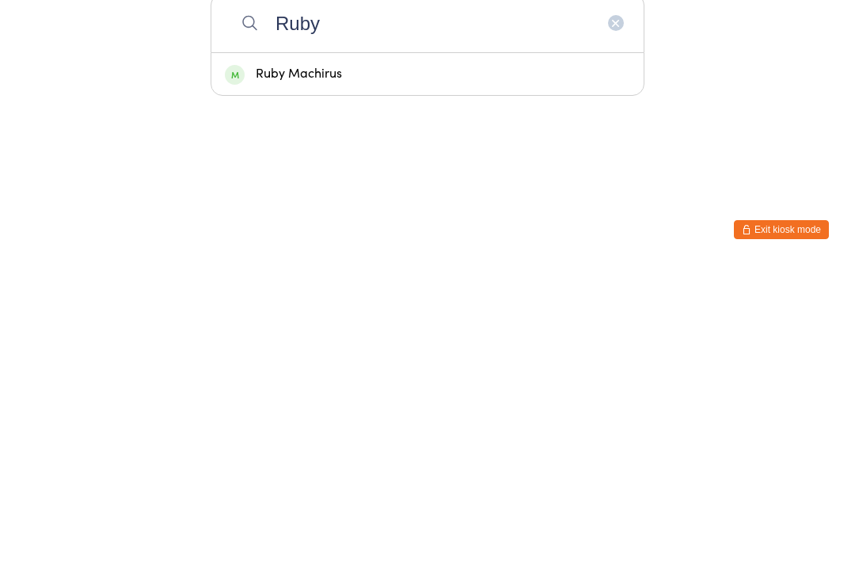
type input "Ruby"
click at [424, 384] on div "Ruby Machirus" at bounding box center [427, 394] width 405 height 21
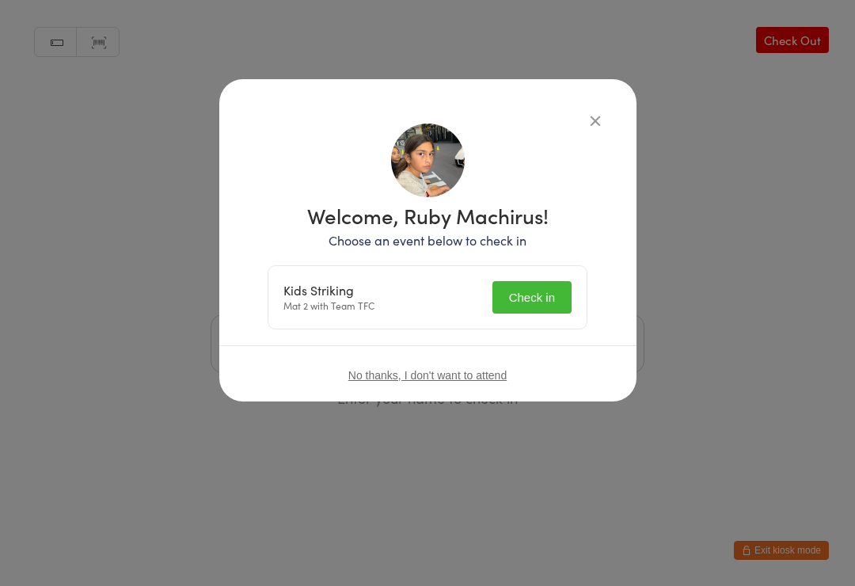
click at [513, 292] on button "Check in" at bounding box center [532, 297] width 79 height 32
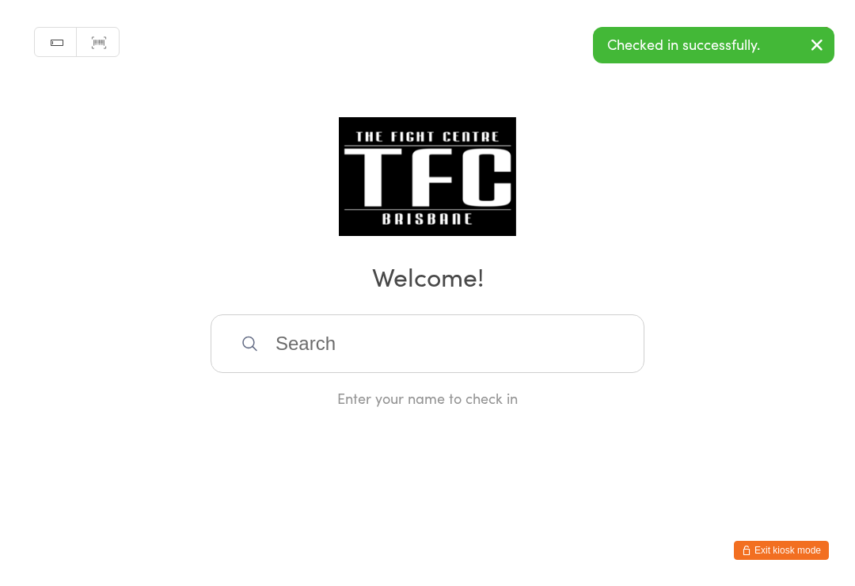
click at [586, 119] on div "Manual search Scanner input Check Out Welcome! Enter your name to check in" at bounding box center [427, 204] width 855 height 408
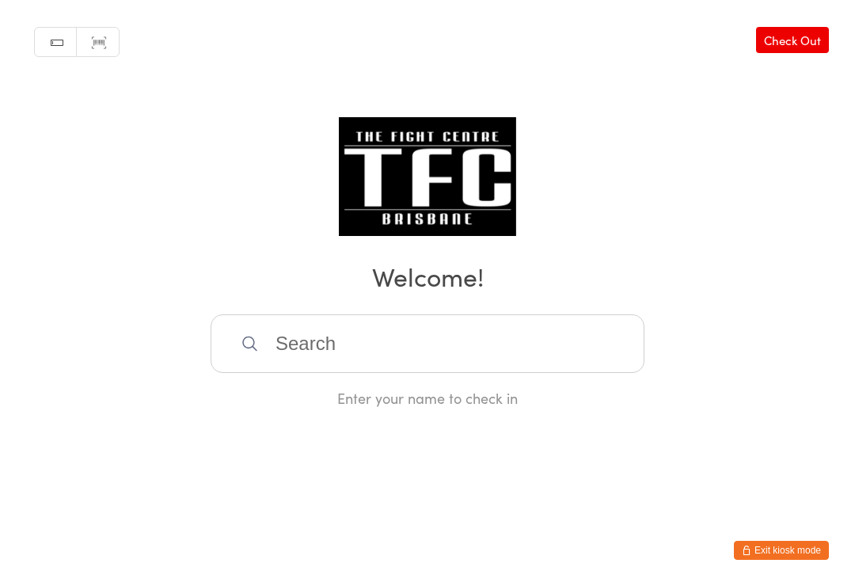
click at [436, 373] on input "search" at bounding box center [428, 343] width 434 height 59
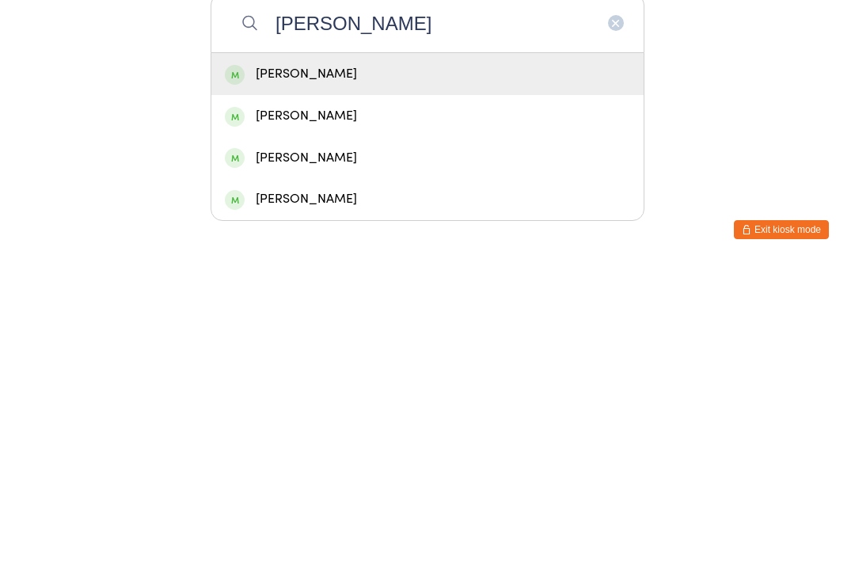
type input "[PERSON_NAME]"
click at [389, 384] on div "[PERSON_NAME]" at bounding box center [427, 394] width 405 height 21
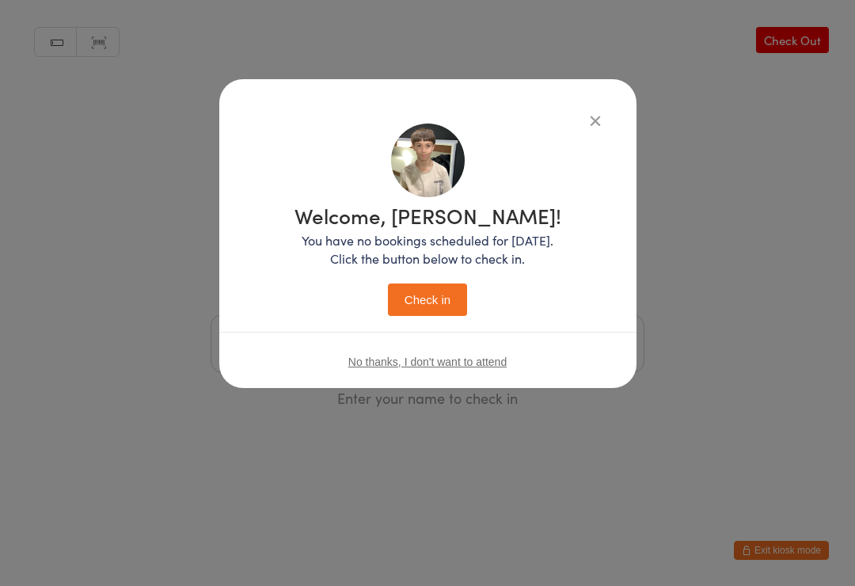
click at [424, 298] on button "Check in" at bounding box center [427, 300] width 79 height 32
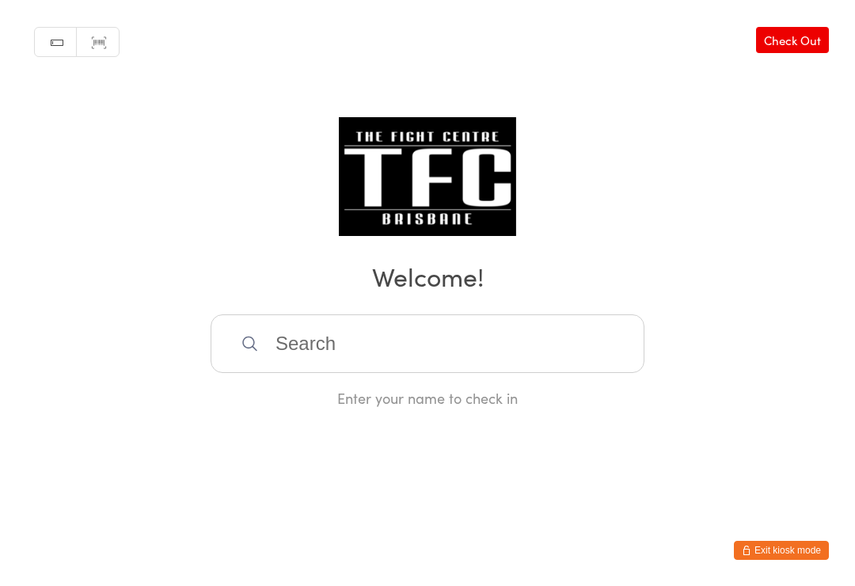
click at [359, 366] on input "search" at bounding box center [428, 343] width 434 height 59
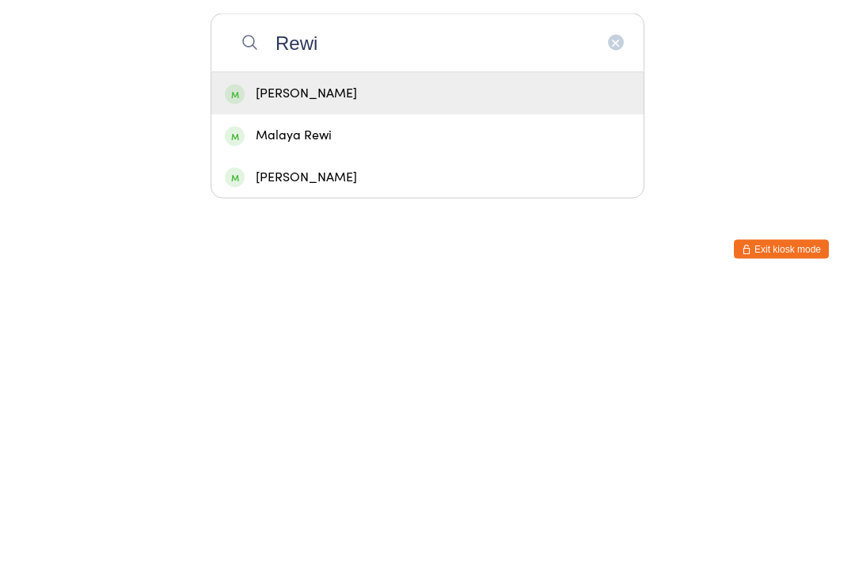
type input "Rewi"
click at [298, 426] on div "Malaya Rewi" at bounding box center [427, 436] width 405 height 21
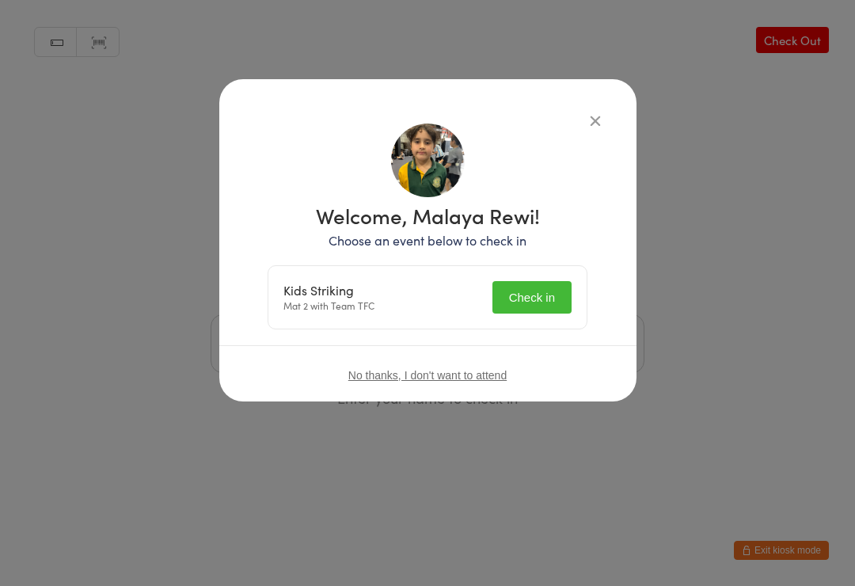
click at [521, 288] on button "Check in" at bounding box center [532, 297] width 79 height 32
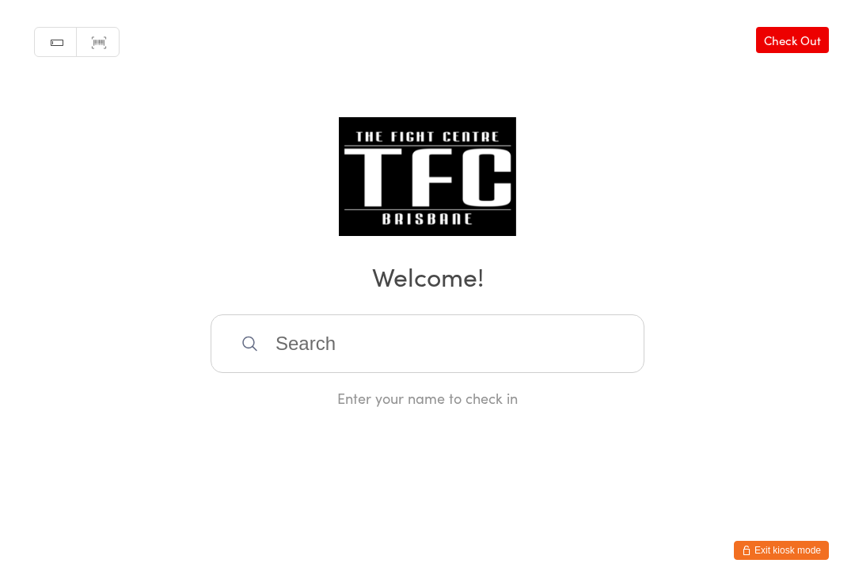
click at [376, 332] on input "search" at bounding box center [428, 343] width 434 height 59
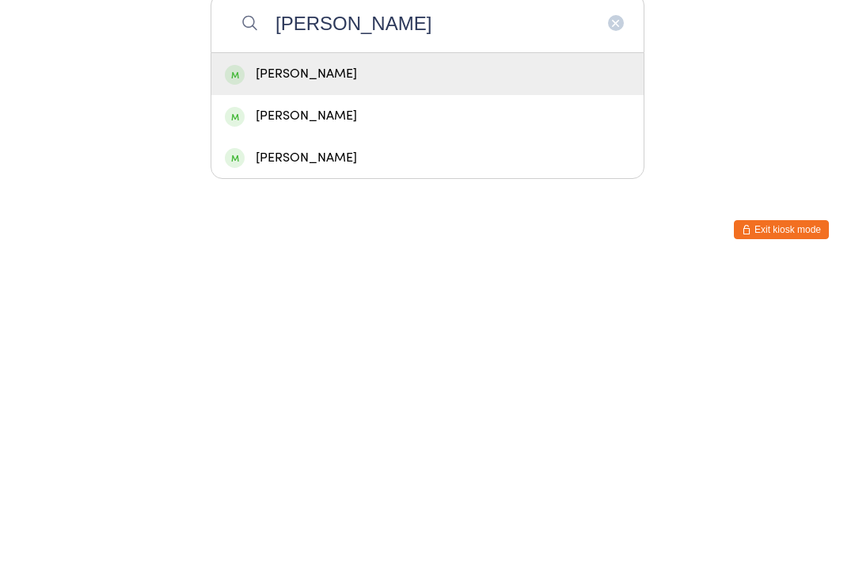
type input "[PERSON_NAME]"
click at [336, 426] on div "[PERSON_NAME]" at bounding box center [427, 436] width 405 height 21
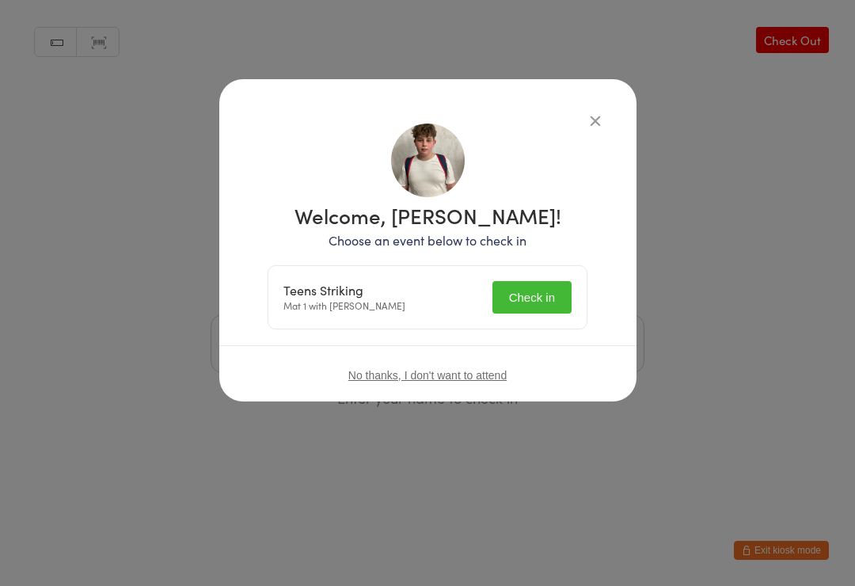
click at [538, 294] on button "Check in" at bounding box center [532, 297] width 79 height 32
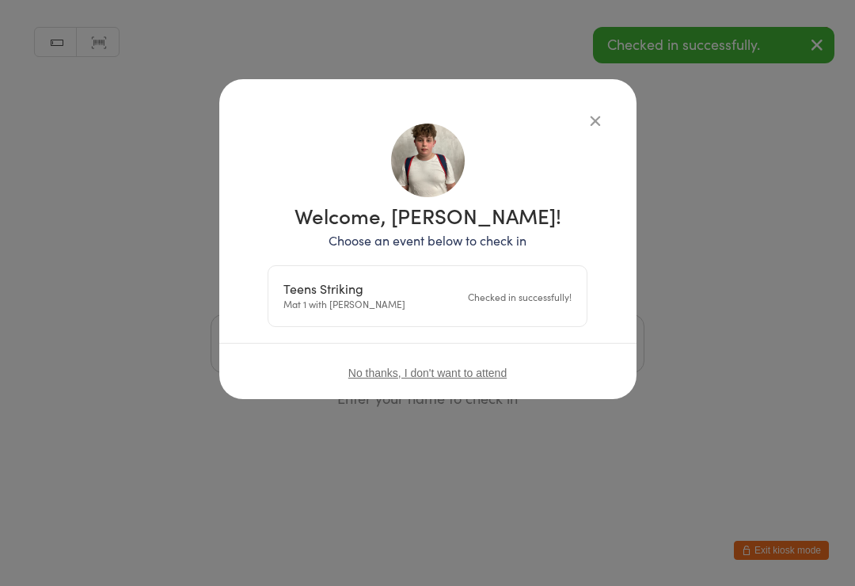
click at [586, 116] on button "button" at bounding box center [595, 120] width 19 height 19
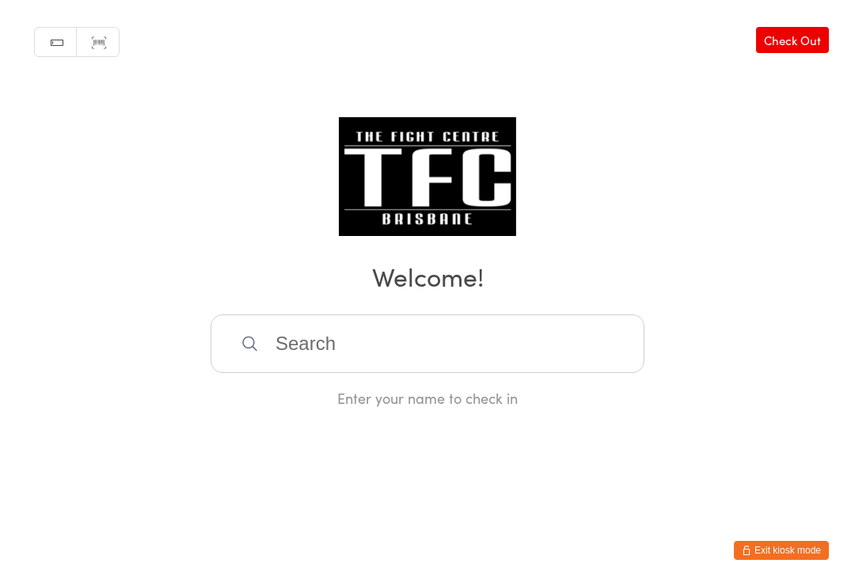
click at [352, 355] on input "search" at bounding box center [428, 343] width 434 height 59
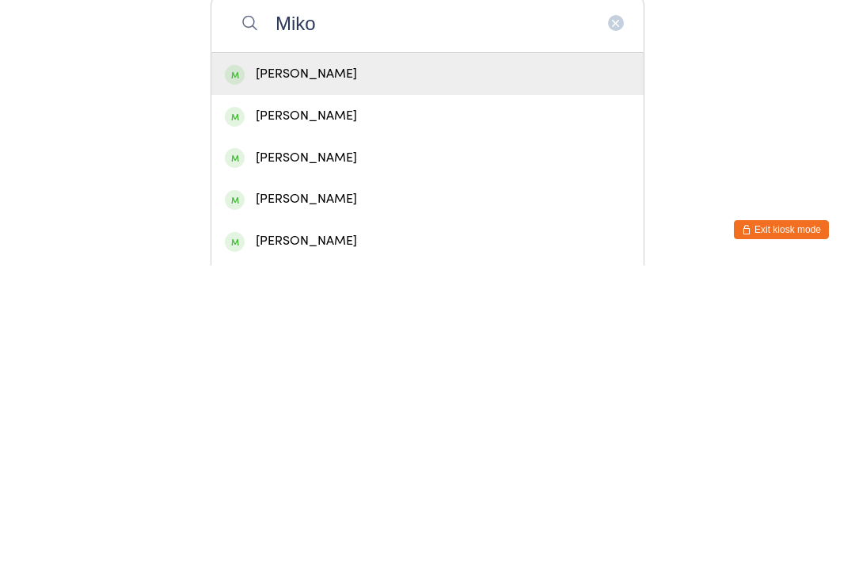
type input "Miko"
click at [256, 384] on div "[PERSON_NAME]" at bounding box center [427, 394] width 405 height 21
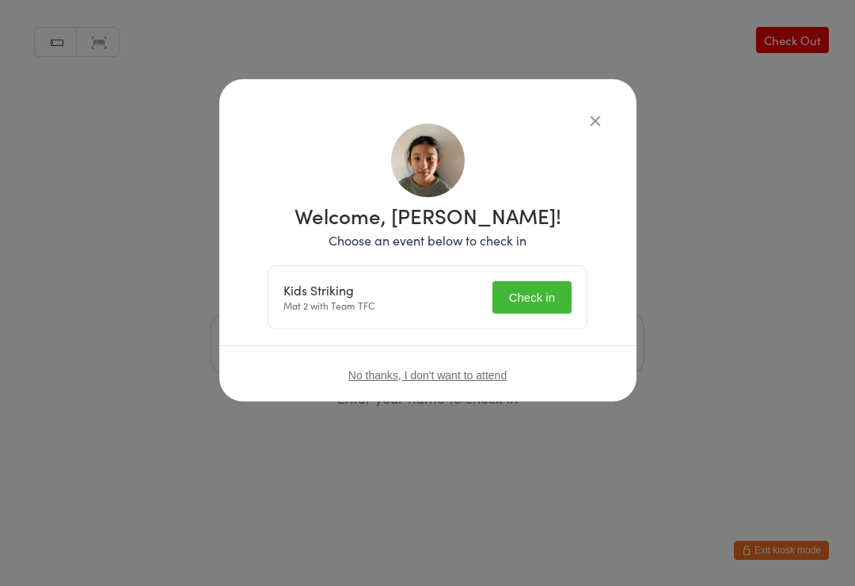
click at [526, 303] on button "Check in" at bounding box center [532, 297] width 79 height 32
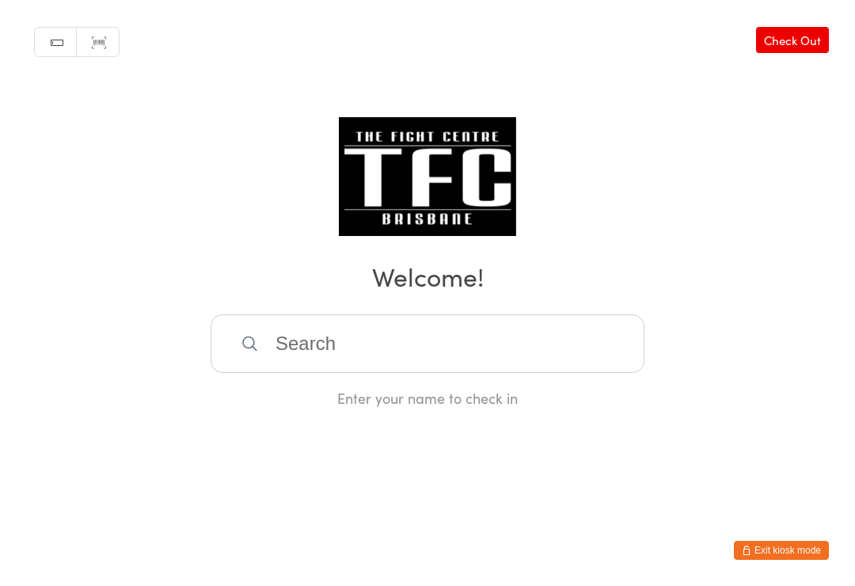
click at [492, 348] on input "search" at bounding box center [428, 343] width 434 height 59
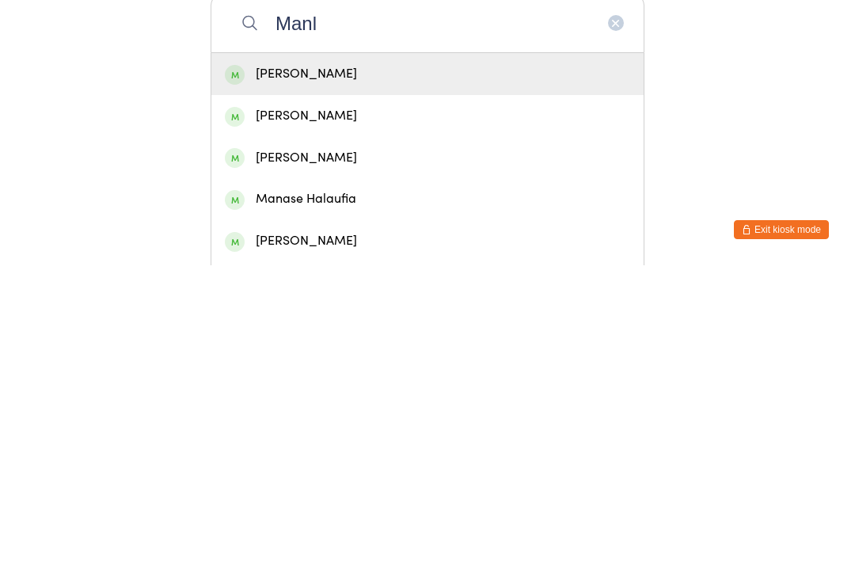
type input "Manl"
click at [420, 384] on div "[PERSON_NAME]" at bounding box center [427, 394] width 405 height 21
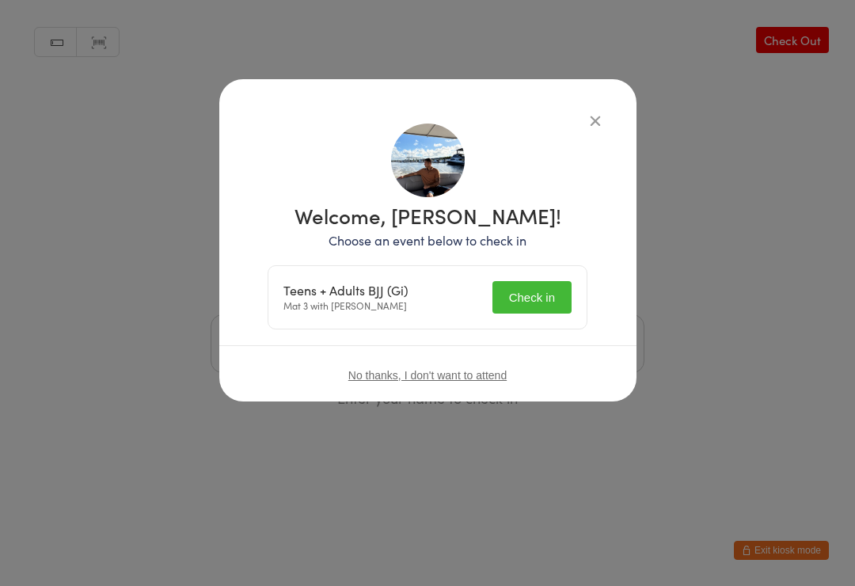
click at [547, 282] on button "Check in" at bounding box center [532, 297] width 79 height 32
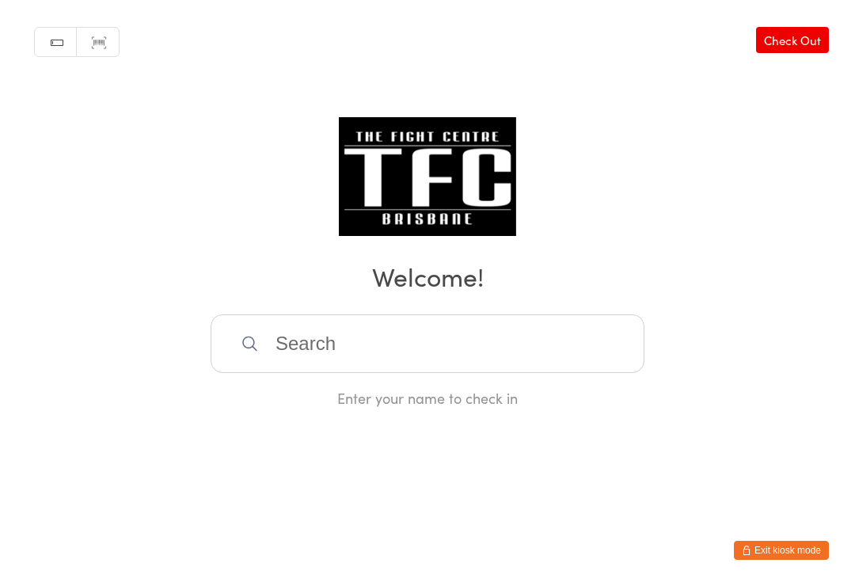
click at [398, 340] on input "search" at bounding box center [428, 343] width 434 height 59
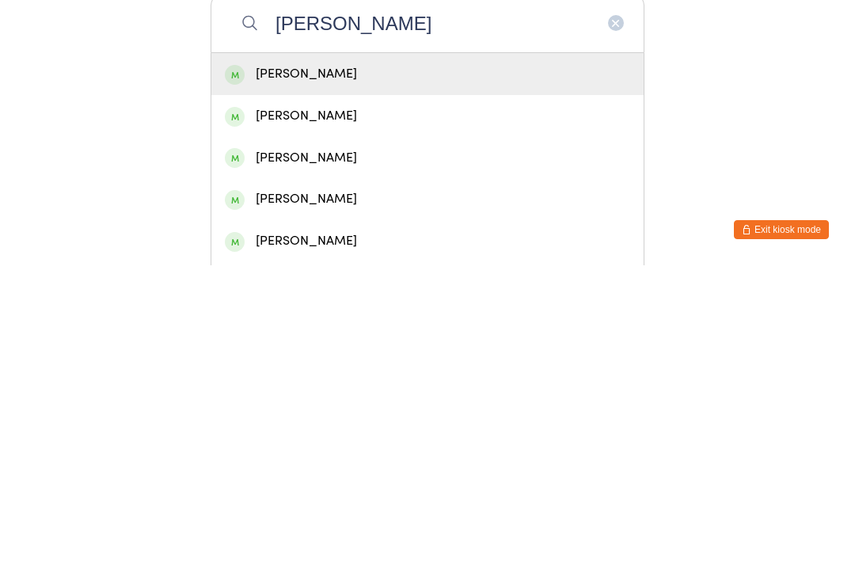
type input "[PERSON_NAME]"
click at [305, 384] on div "[PERSON_NAME]" at bounding box center [427, 394] width 405 height 21
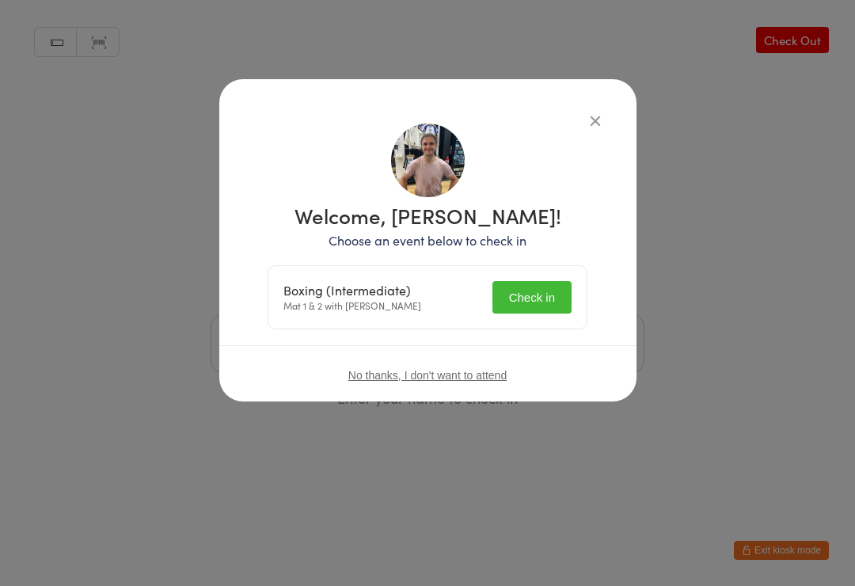
click at [523, 295] on button "Check in" at bounding box center [532, 297] width 79 height 32
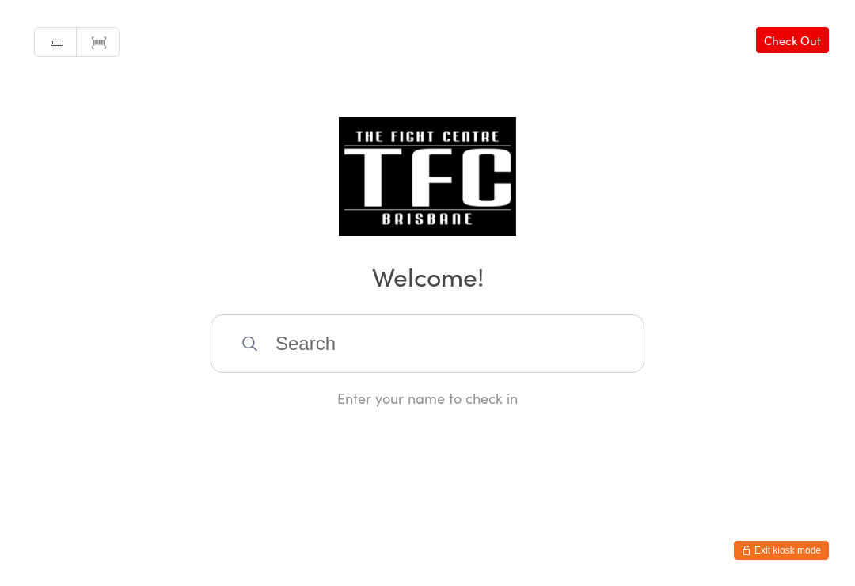
click at [291, 325] on input "search" at bounding box center [428, 343] width 434 height 59
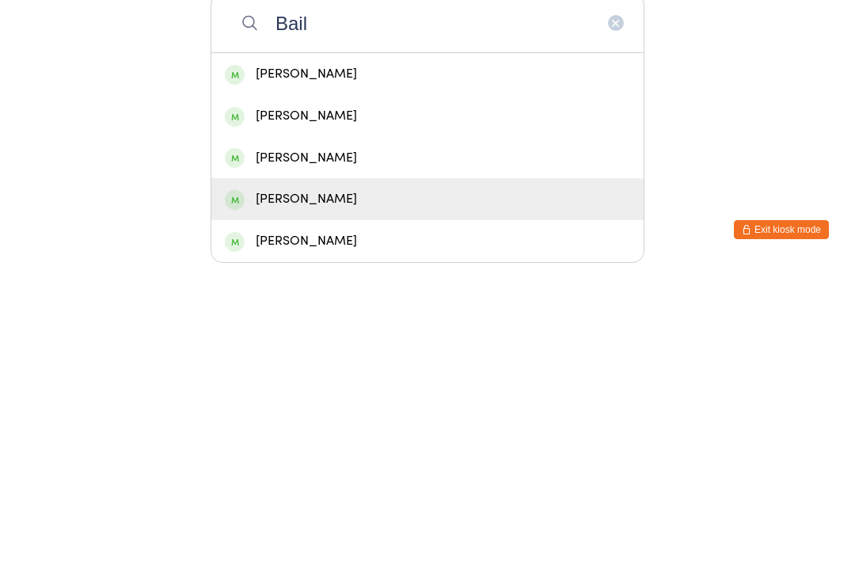
type input "Bail"
click at [318, 509] on div "[PERSON_NAME]" at bounding box center [427, 519] width 405 height 21
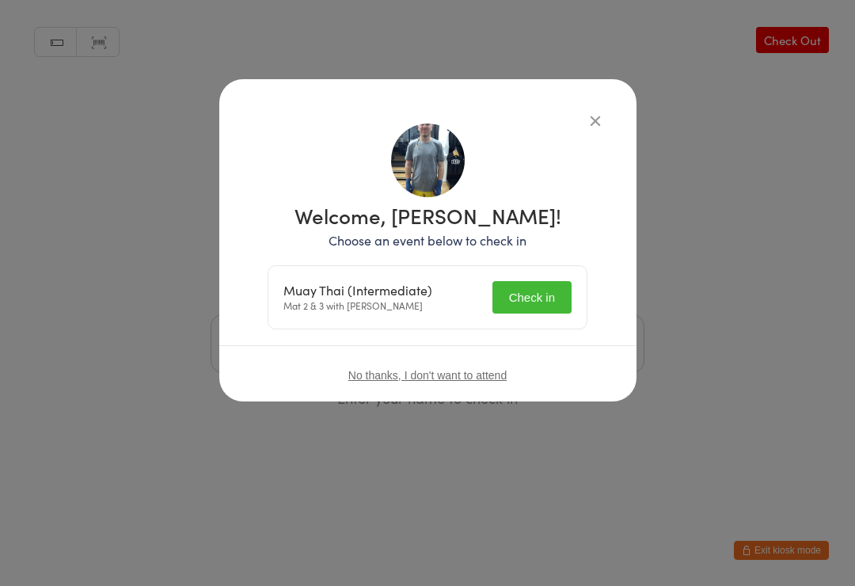
click at [537, 305] on button "Check in" at bounding box center [532, 297] width 79 height 32
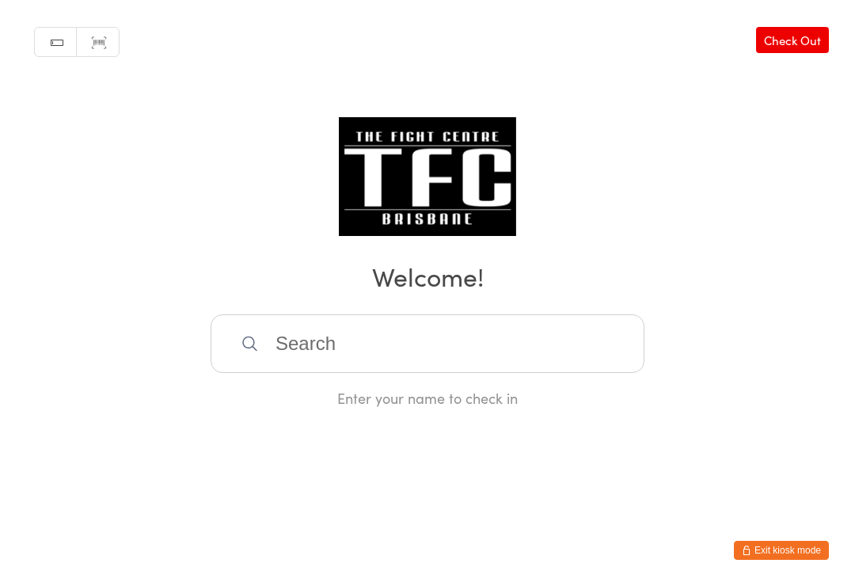
click at [580, 373] on input "search" at bounding box center [428, 343] width 434 height 59
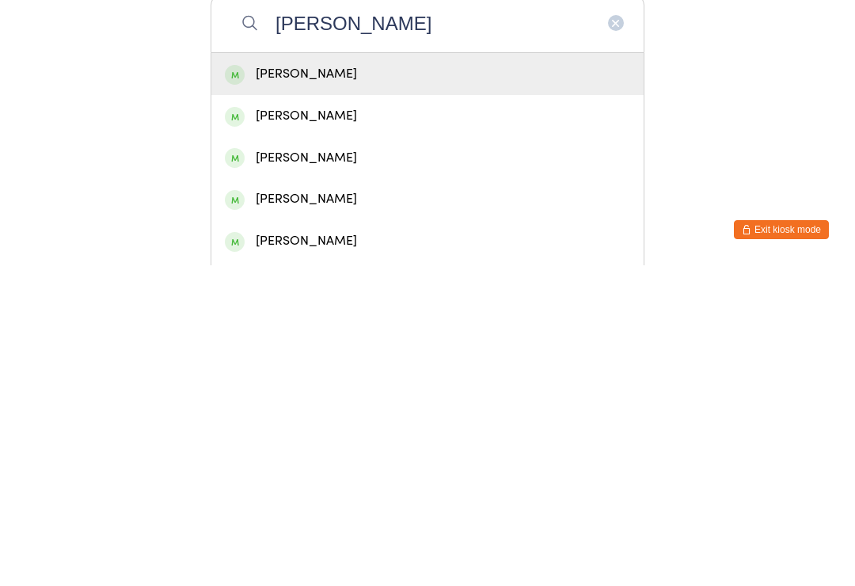
type input "[PERSON_NAME]"
click at [548, 384] on div "[PERSON_NAME]" at bounding box center [427, 394] width 405 height 21
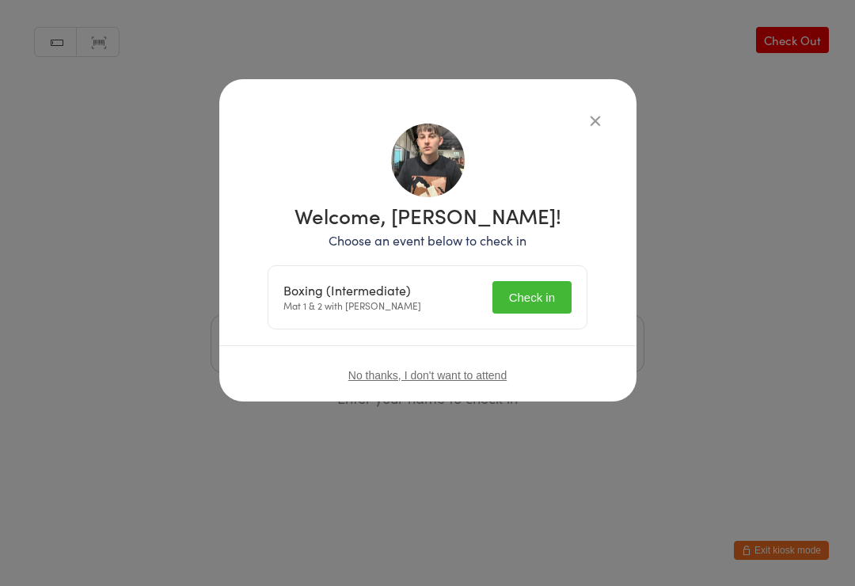
click at [542, 306] on button "Check in" at bounding box center [532, 297] width 79 height 32
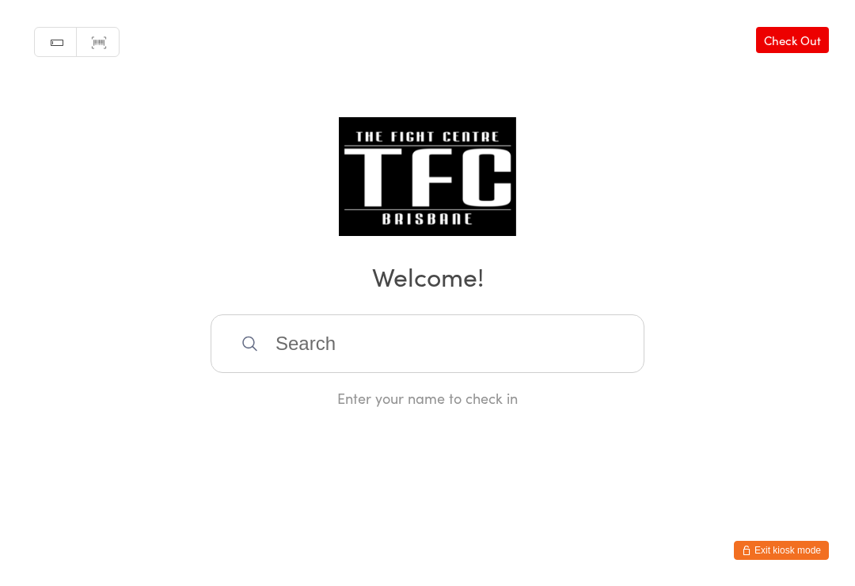
click at [405, 343] on input "search" at bounding box center [428, 343] width 434 height 59
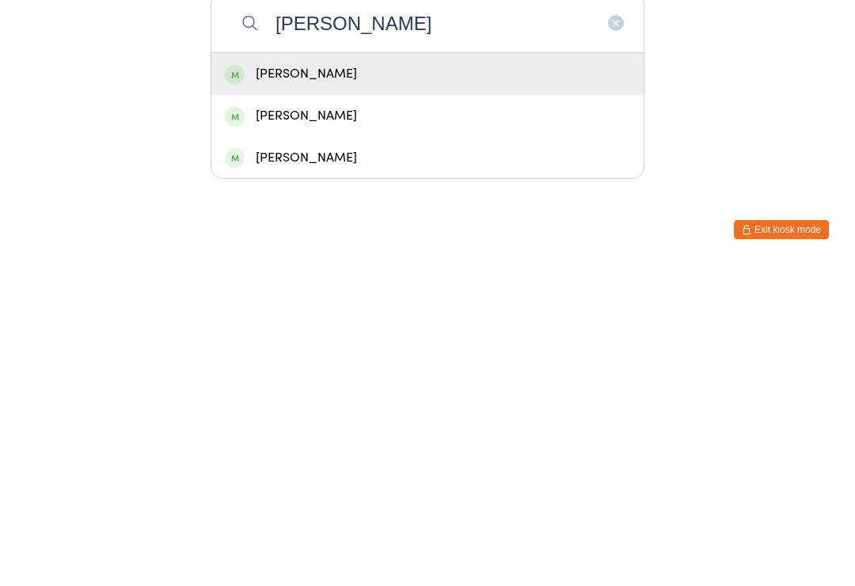
type input "[PERSON_NAME]"
click at [352, 384] on div "[PERSON_NAME]" at bounding box center [427, 394] width 405 height 21
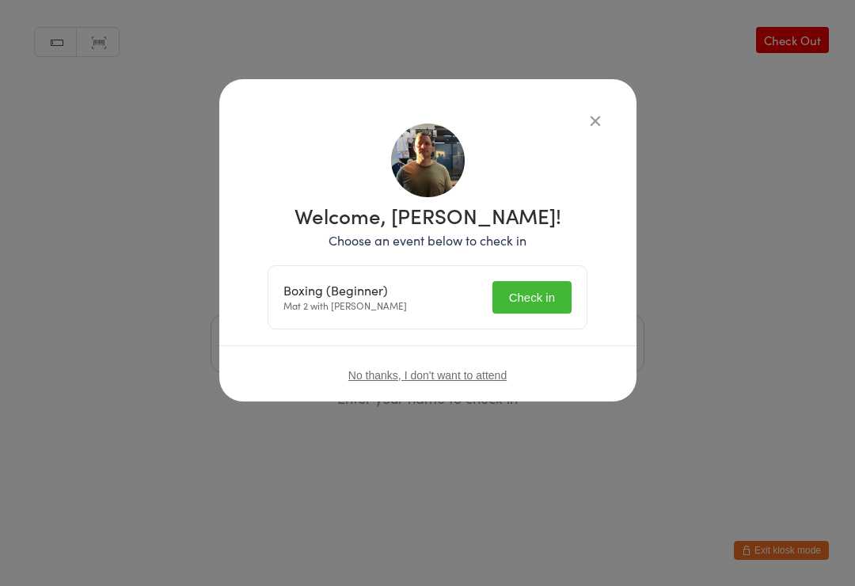
click at [532, 288] on button "Check in" at bounding box center [532, 297] width 79 height 32
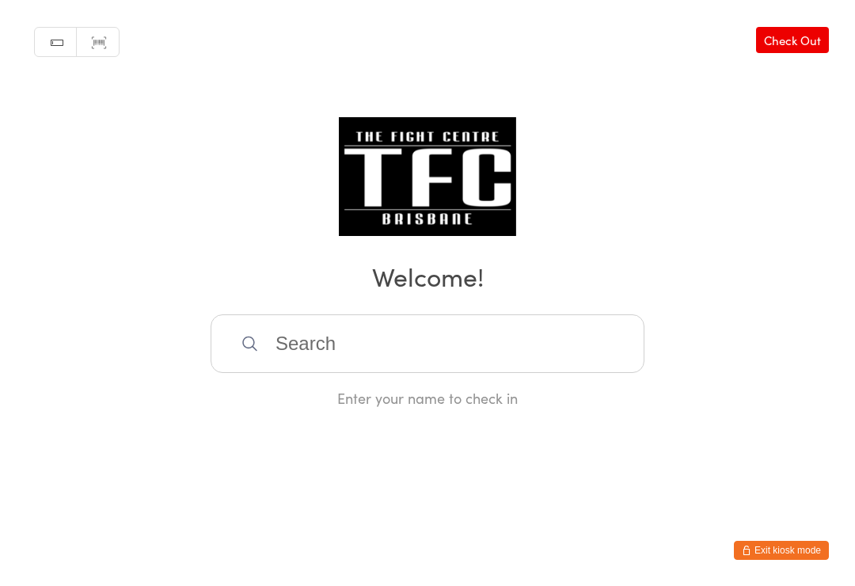
click at [497, 336] on input "search" at bounding box center [428, 343] width 434 height 59
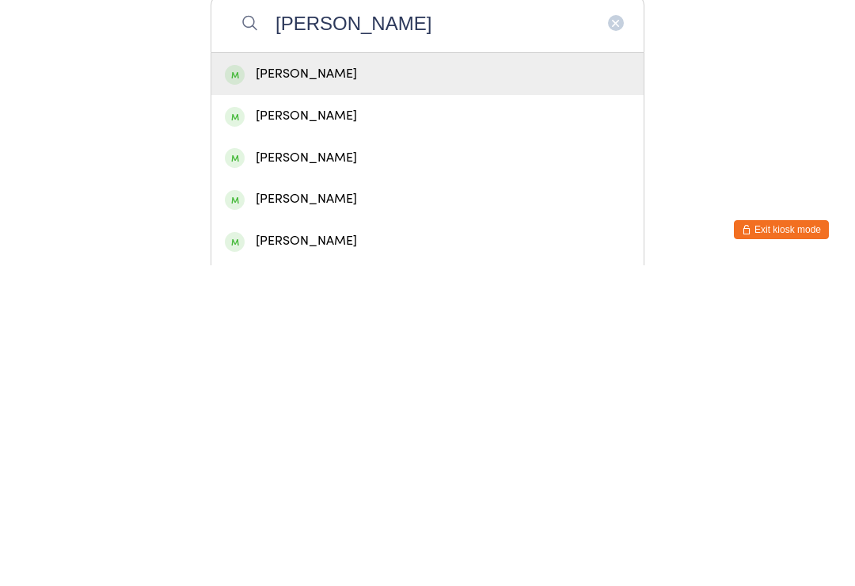
type input "[PERSON_NAME]"
click at [421, 384] on div "[PERSON_NAME]" at bounding box center [427, 394] width 405 height 21
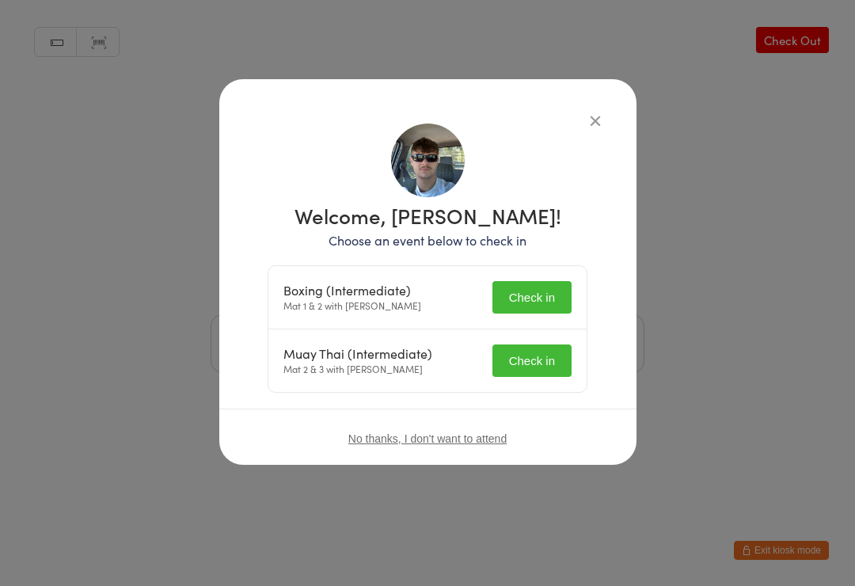
click at [558, 283] on button "Check in" at bounding box center [532, 297] width 79 height 32
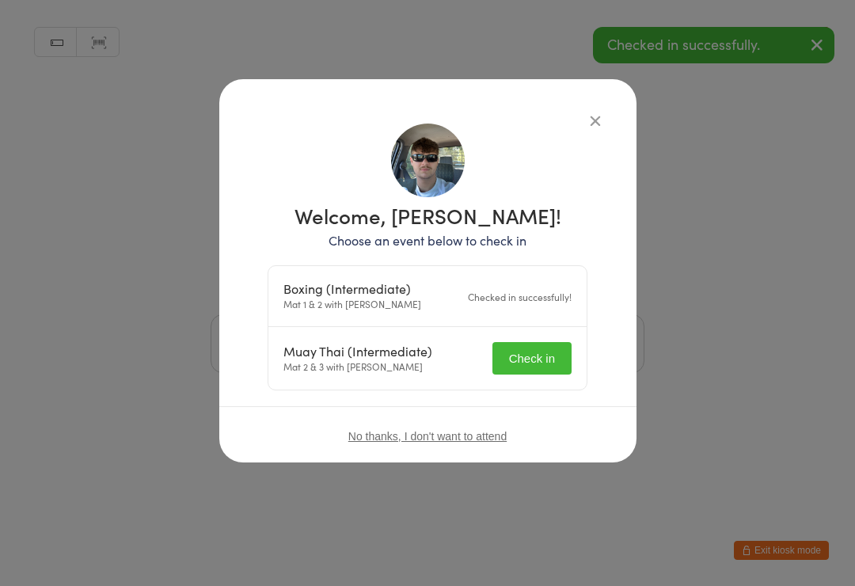
click at [542, 345] on button "Check in" at bounding box center [532, 358] width 79 height 32
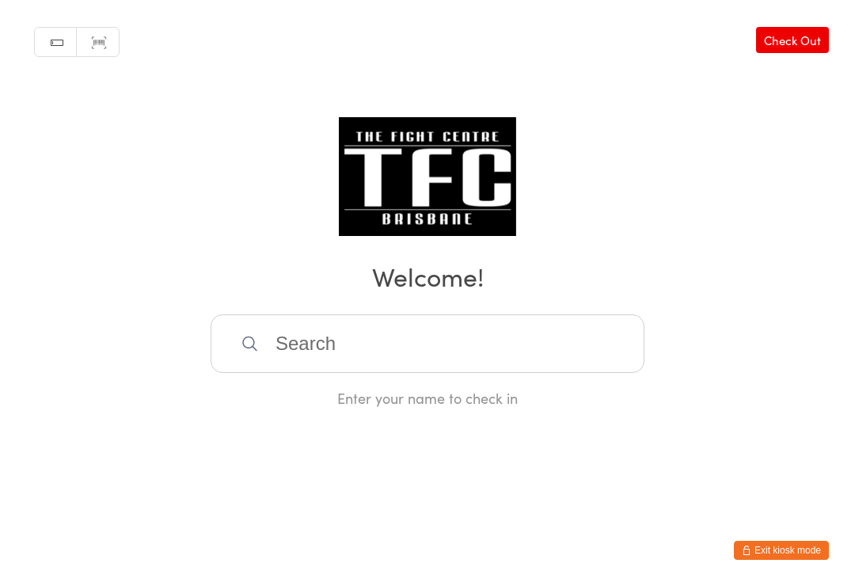
click at [250, 341] on input "search" at bounding box center [428, 343] width 434 height 59
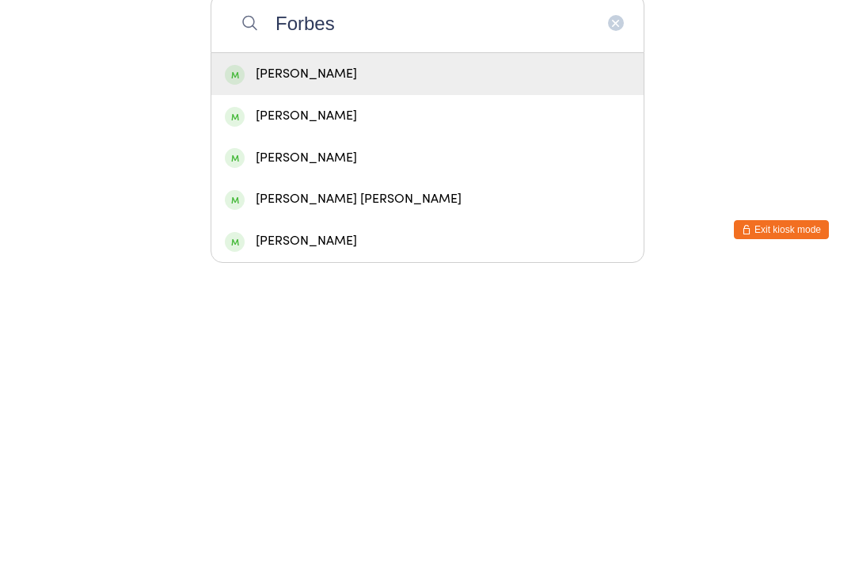
type input "Forbes"
click at [463, 384] on div "[PERSON_NAME]" at bounding box center [427, 394] width 405 height 21
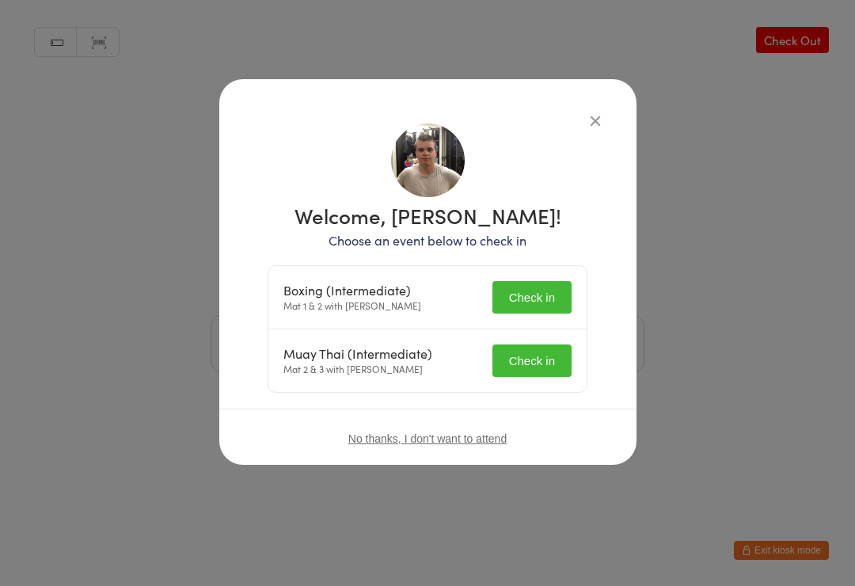
click at [537, 303] on button "Check in" at bounding box center [532, 297] width 79 height 32
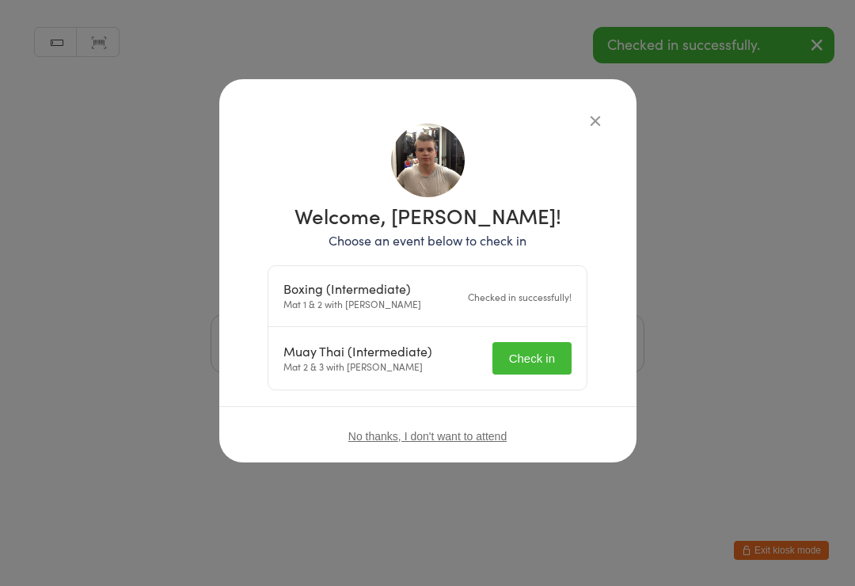
click at [537, 367] on button "Check in" at bounding box center [532, 358] width 79 height 32
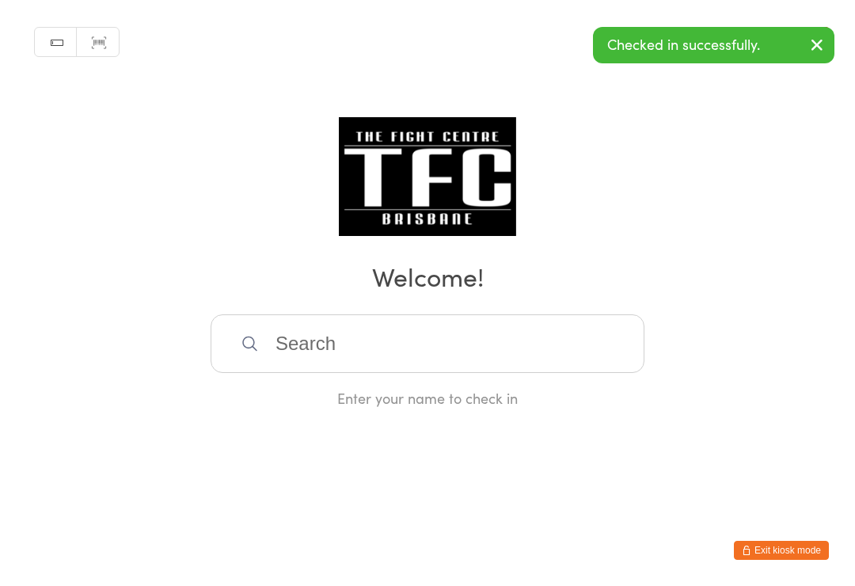
click at [367, 335] on input "search" at bounding box center [428, 343] width 434 height 59
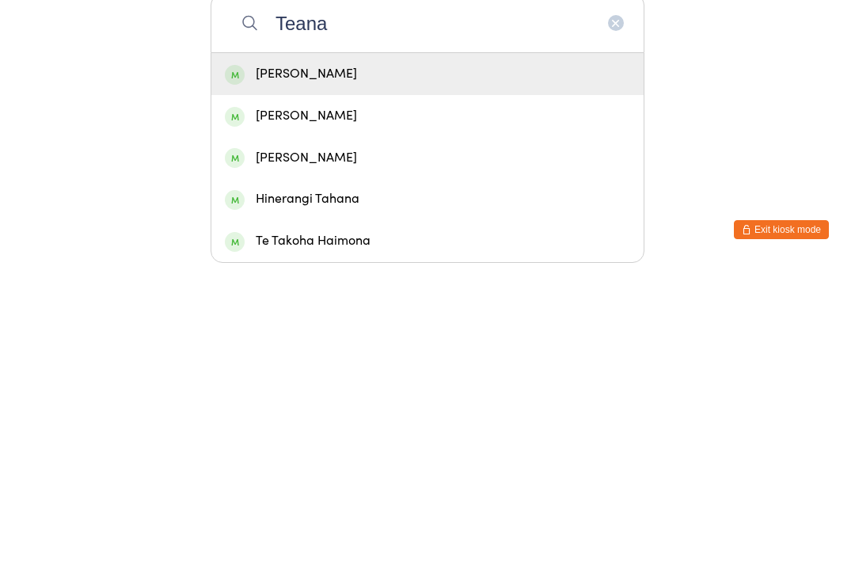
type input "Teana"
click at [381, 384] on div "[PERSON_NAME]" at bounding box center [427, 394] width 405 height 21
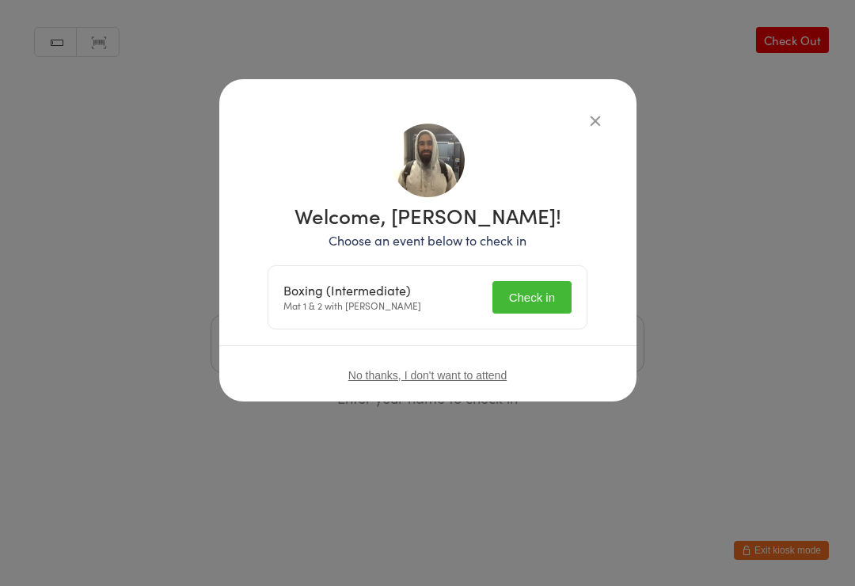
click at [530, 293] on button "Check in" at bounding box center [532, 297] width 79 height 32
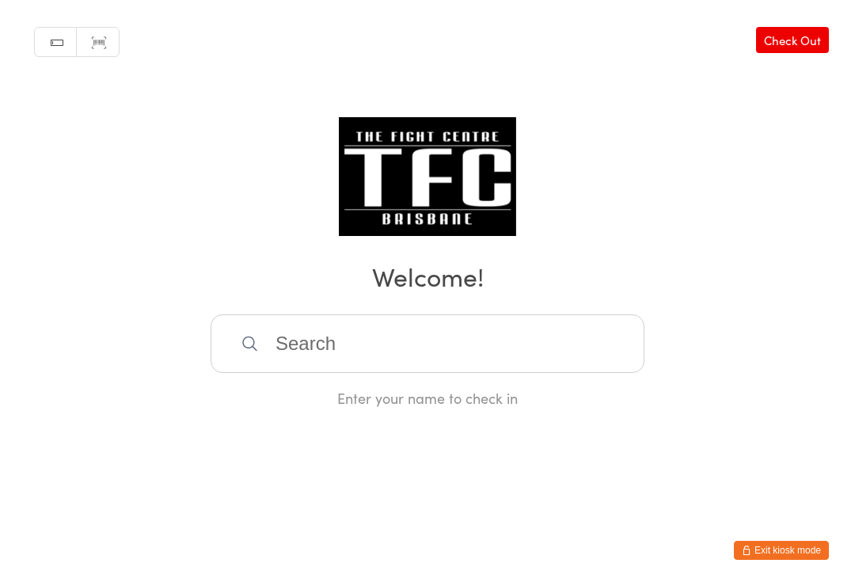
click at [418, 373] on input "search" at bounding box center [428, 343] width 434 height 59
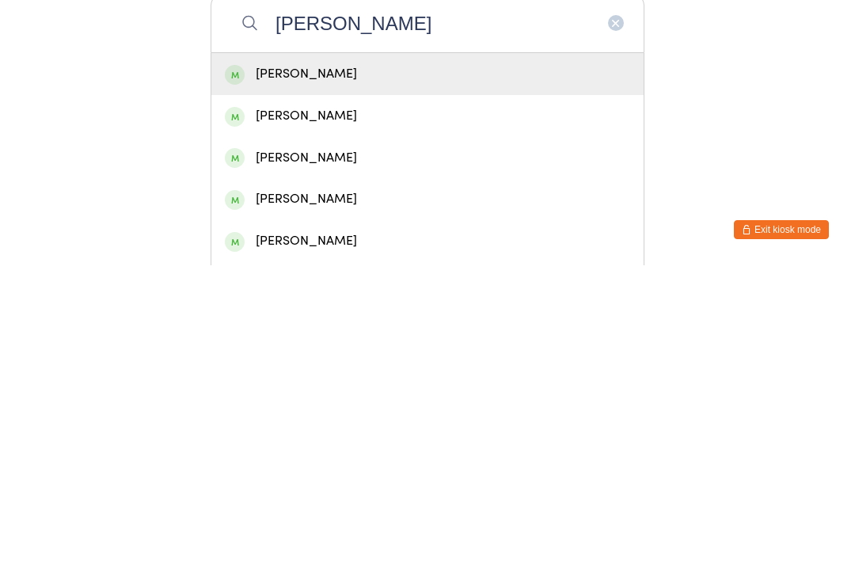
type input "[PERSON_NAME]"
click at [440, 384] on div "[PERSON_NAME]" at bounding box center [427, 394] width 405 height 21
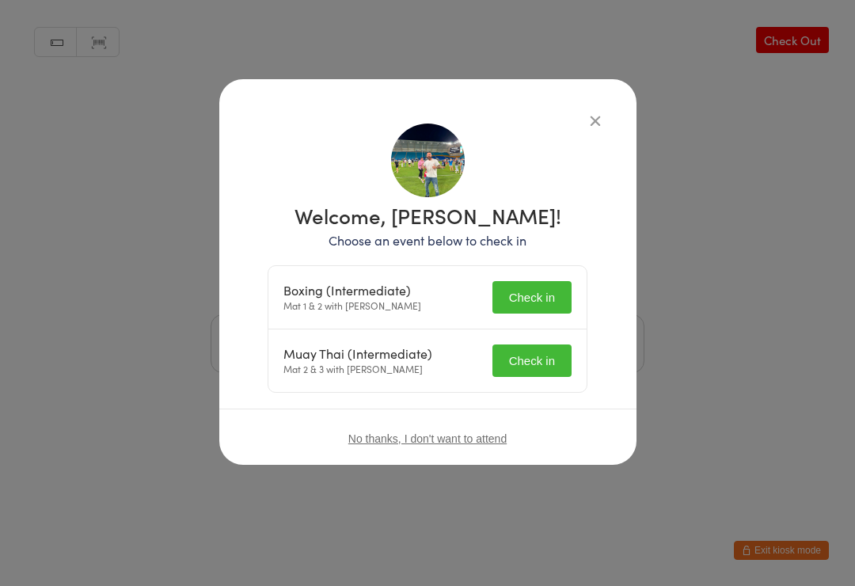
click at [542, 294] on button "Check in" at bounding box center [532, 297] width 79 height 32
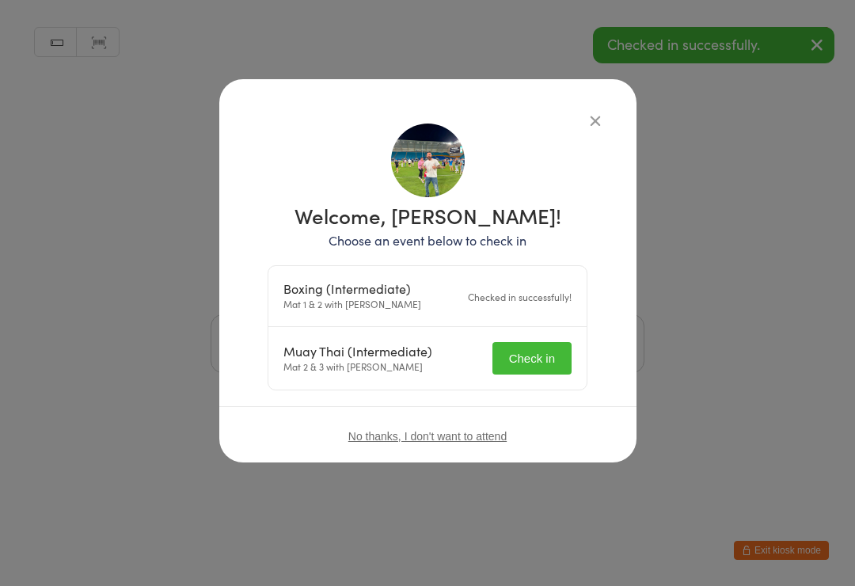
click at [544, 356] on button "Check in" at bounding box center [532, 358] width 79 height 32
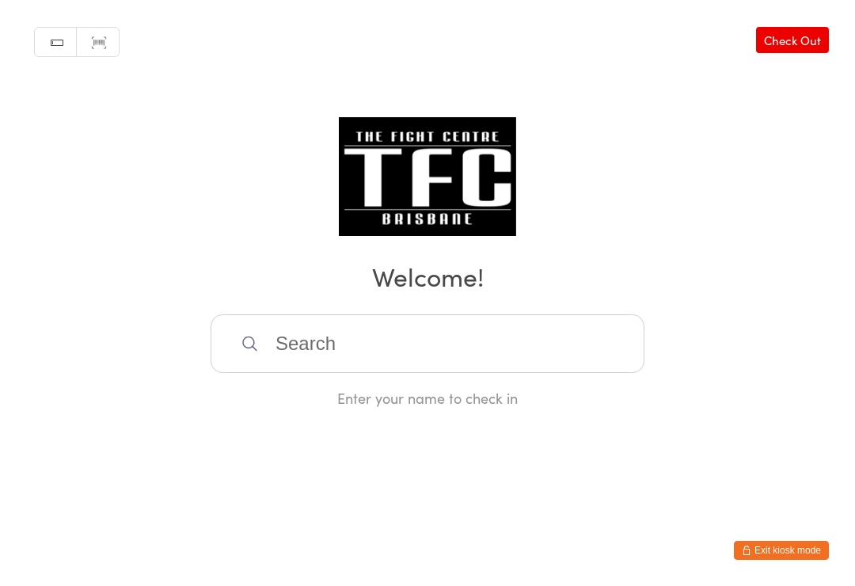
click at [388, 340] on input "search" at bounding box center [428, 343] width 434 height 59
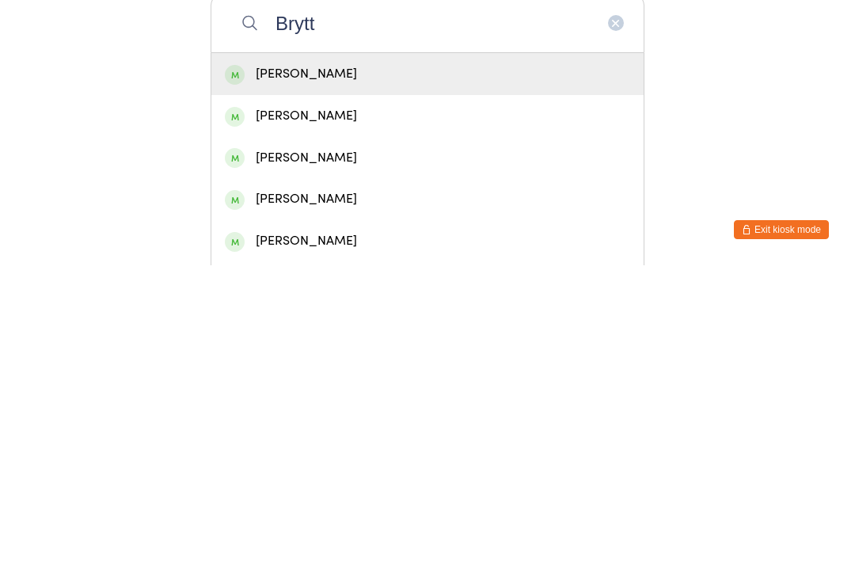
type input "Brytt"
click at [417, 384] on div "[PERSON_NAME]" at bounding box center [427, 394] width 405 height 21
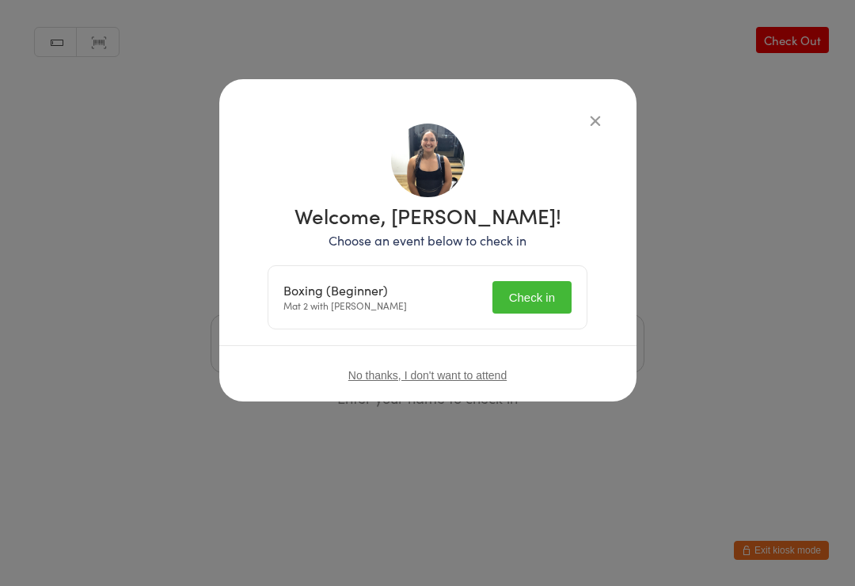
click at [539, 299] on button "Check in" at bounding box center [532, 297] width 79 height 32
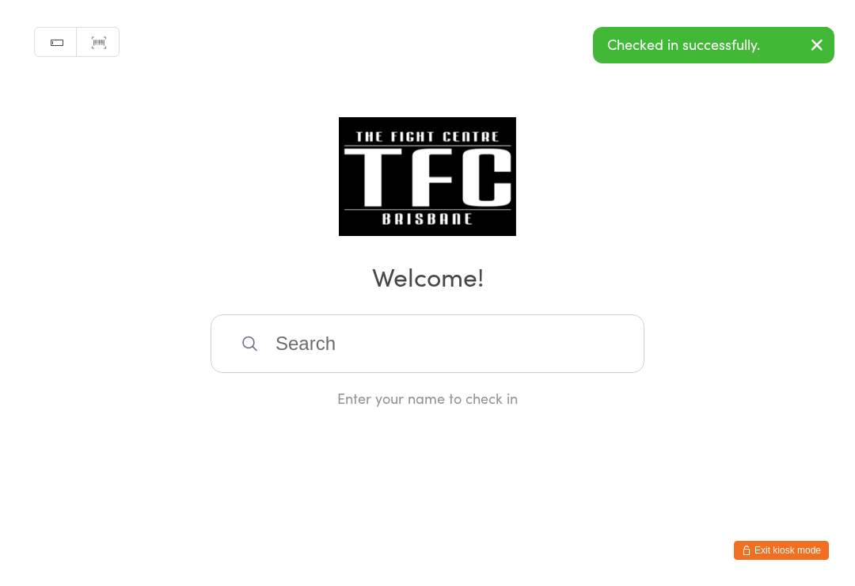
click at [786, 215] on div "Manual search Scanner input Check Out Welcome! Enter your name to check in" at bounding box center [427, 204] width 855 height 408
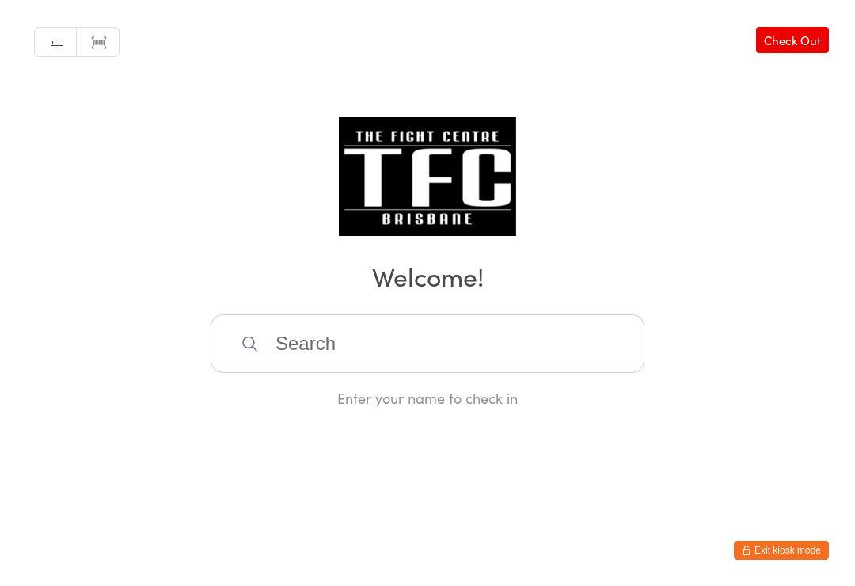
click at [386, 353] on input "search" at bounding box center [428, 343] width 434 height 59
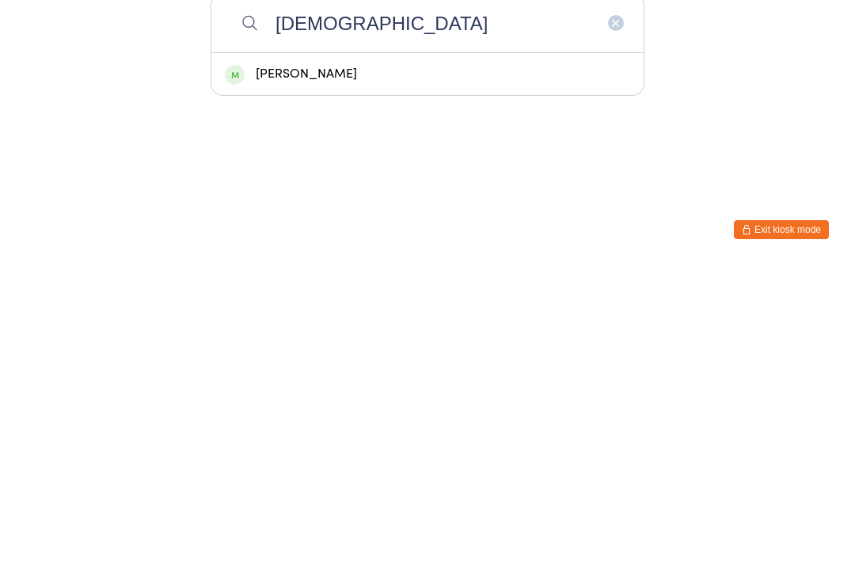
type input "[DEMOGRAPHIC_DATA]"
click at [306, 384] on div "[PERSON_NAME]" at bounding box center [427, 394] width 405 height 21
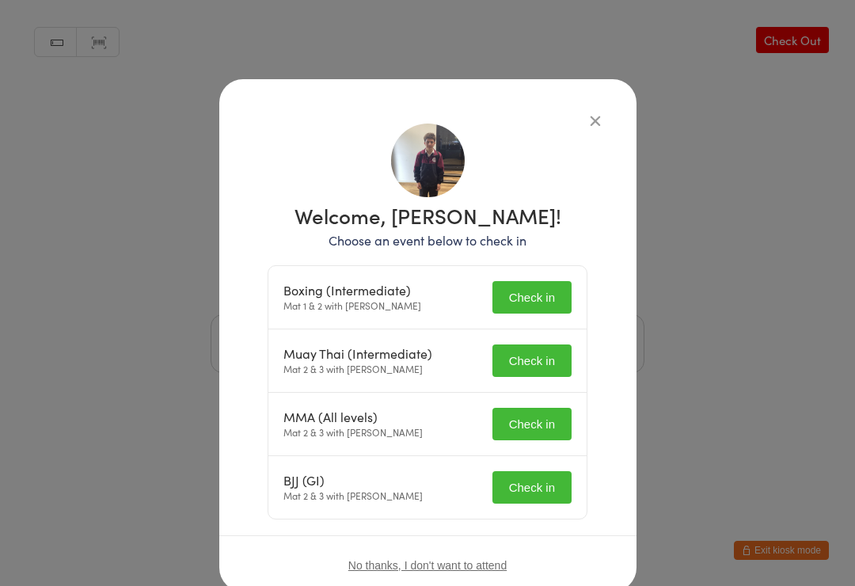
click at [537, 307] on button "Check in" at bounding box center [532, 297] width 79 height 32
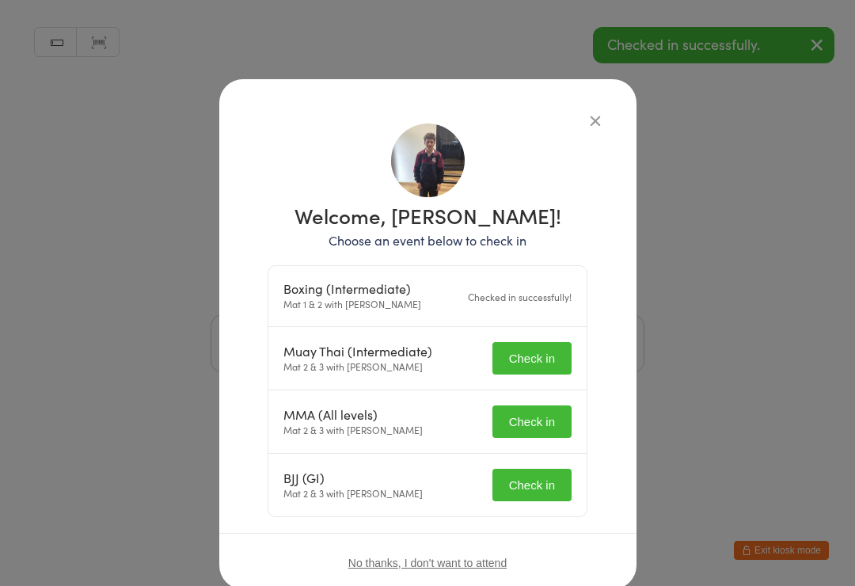
click at [521, 361] on button "Check in" at bounding box center [532, 358] width 79 height 32
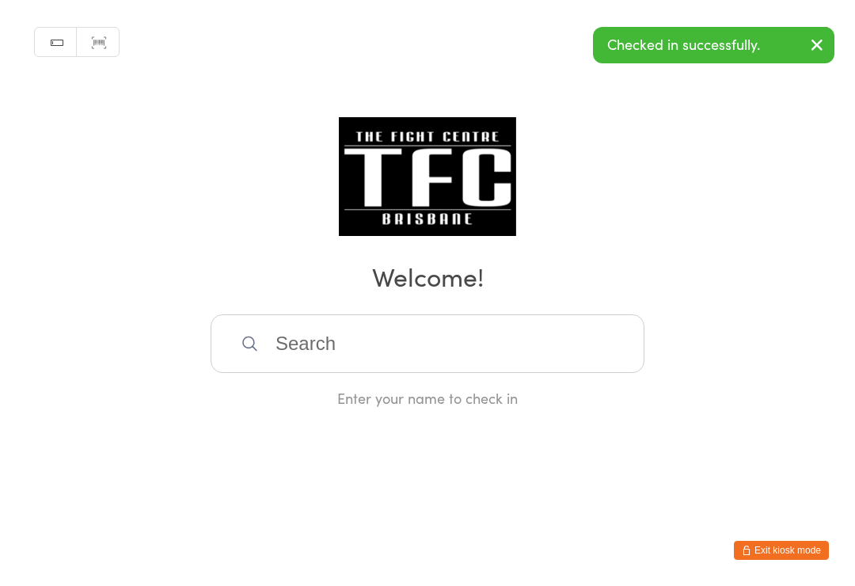
click at [524, 408] on div "Enter your name to check in" at bounding box center [428, 398] width 434 height 20
click at [398, 335] on input "search" at bounding box center [428, 343] width 434 height 59
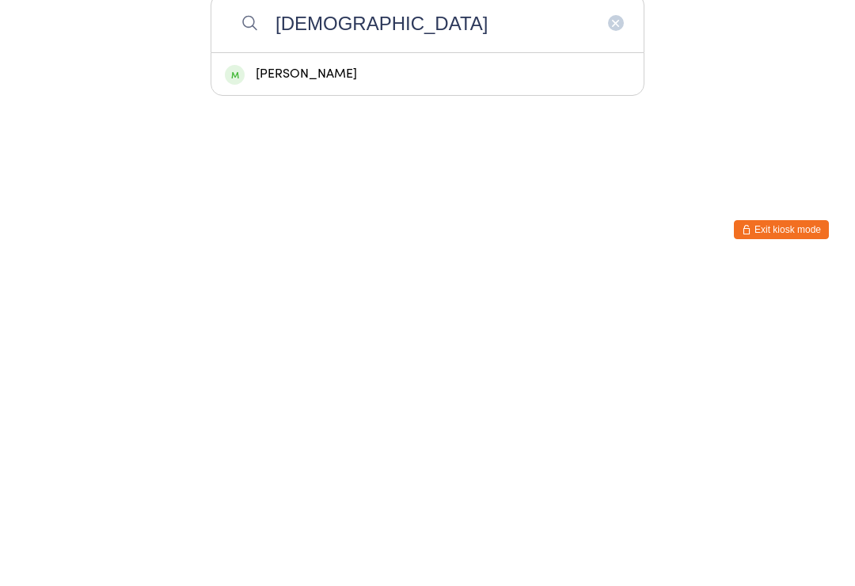
type input "[DEMOGRAPHIC_DATA]"
click at [299, 384] on div "[PERSON_NAME]" at bounding box center [427, 394] width 405 height 21
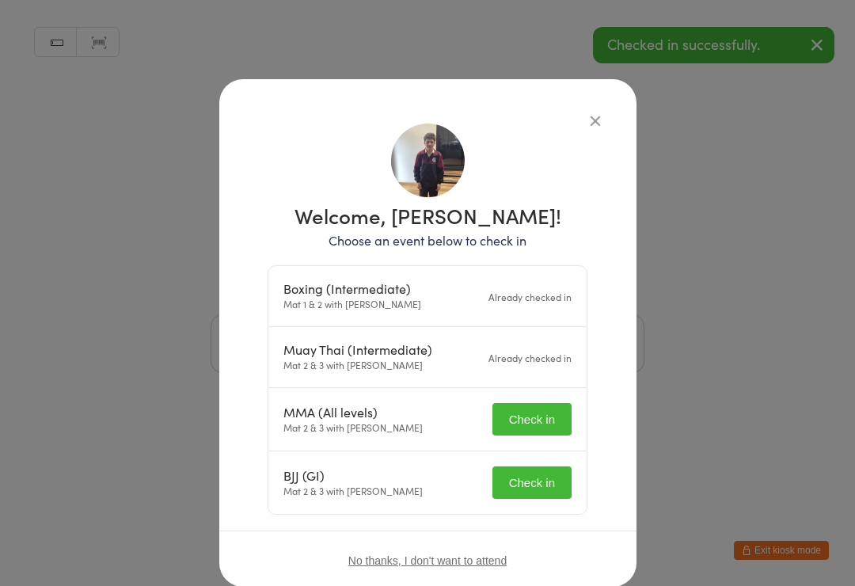
click at [537, 421] on button "Check in" at bounding box center [532, 419] width 79 height 32
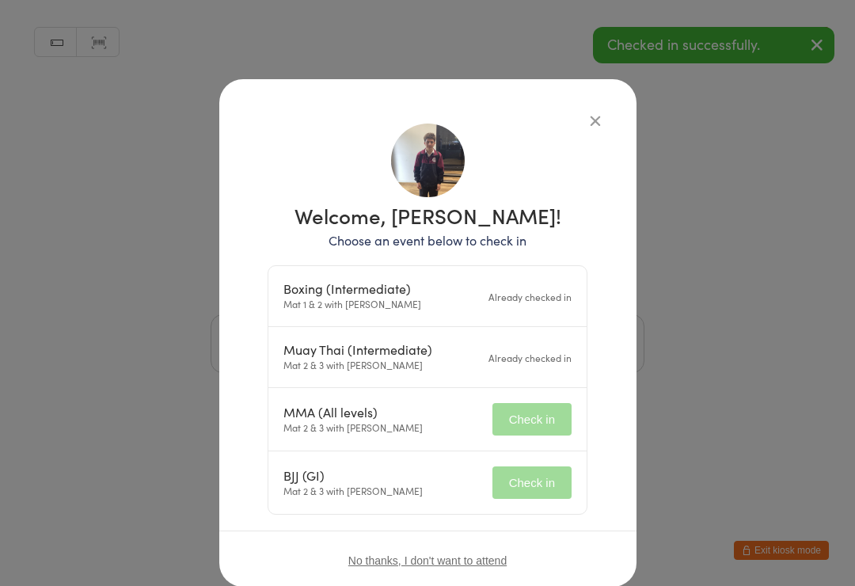
click at [528, 486] on button "Check in" at bounding box center [532, 482] width 79 height 32
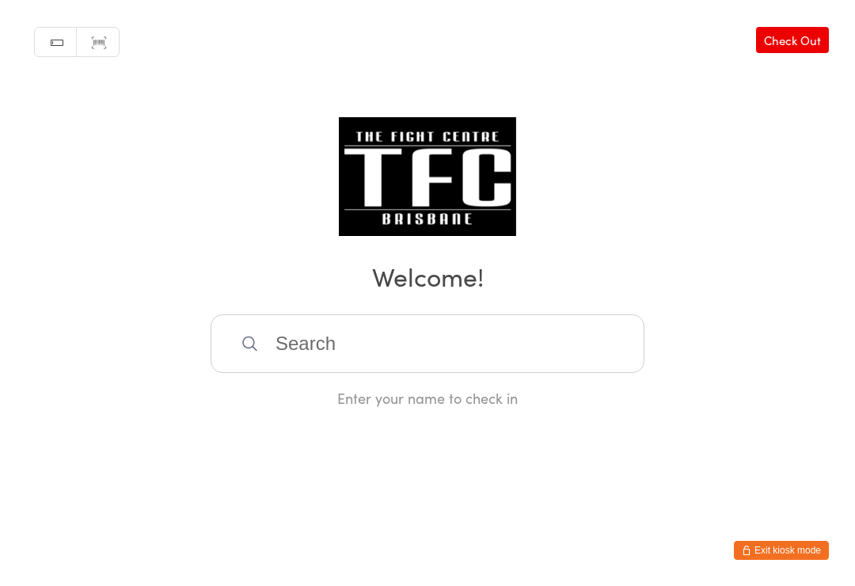
click at [466, 341] on input "search" at bounding box center [428, 343] width 434 height 59
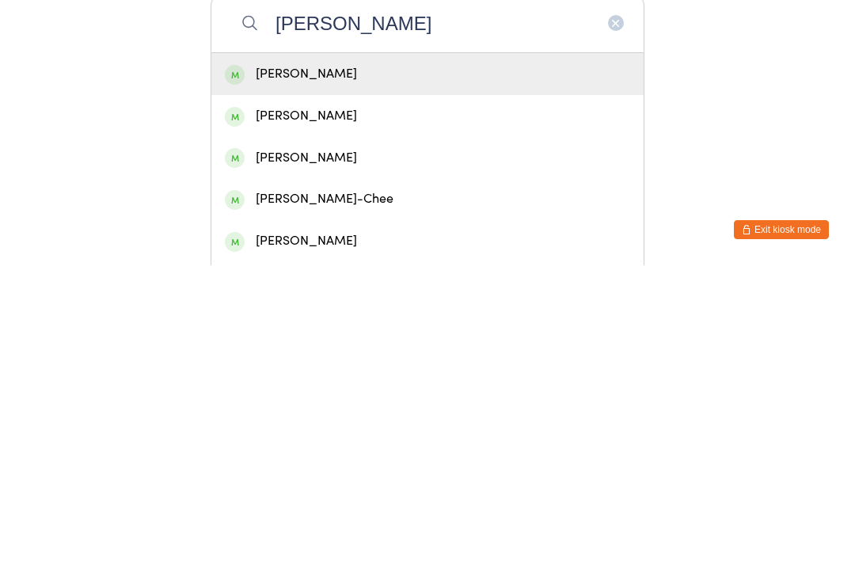
type input "[PERSON_NAME]"
click at [400, 374] on div "[PERSON_NAME]" at bounding box center [427, 395] width 432 height 42
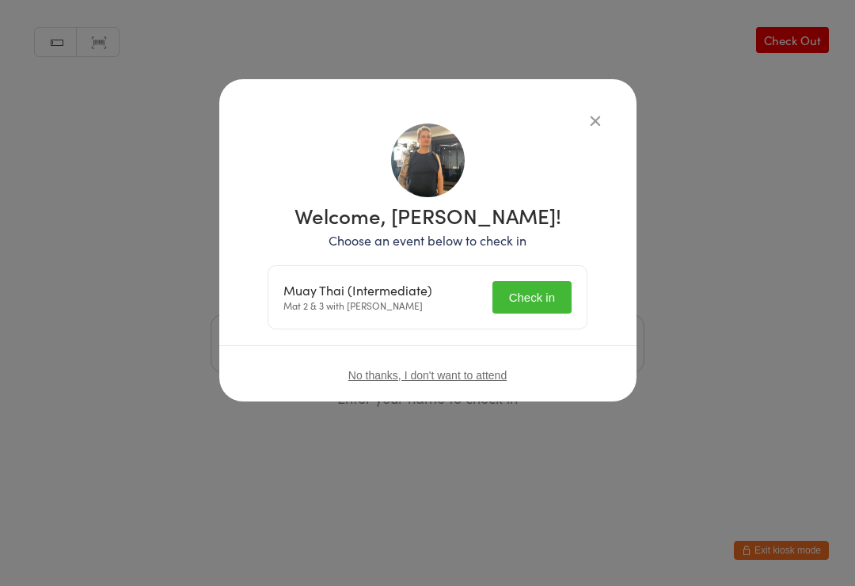
click at [543, 295] on button "Check in" at bounding box center [532, 297] width 79 height 32
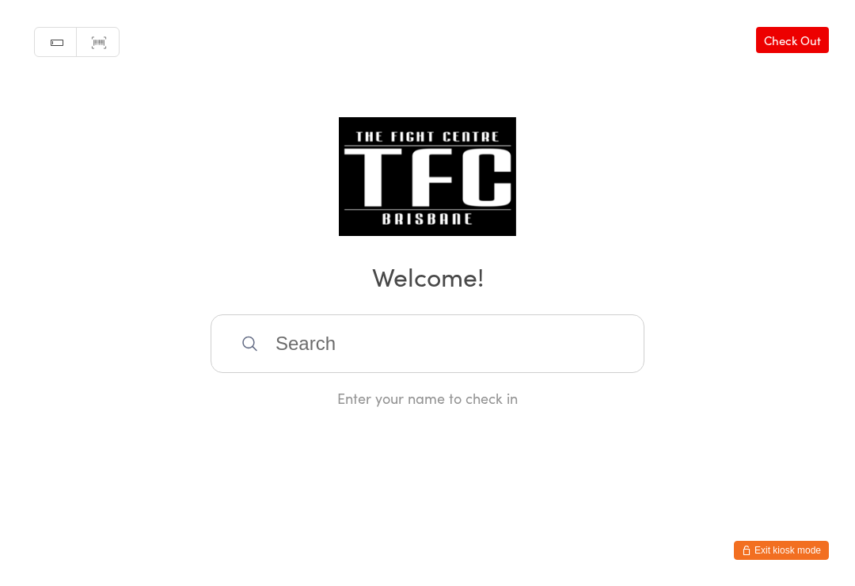
click at [401, 291] on h2 "Welcome!" at bounding box center [428, 276] width 824 height 36
click at [360, 333] on input "search" at bounding box center [428, 343] width 434 height 59
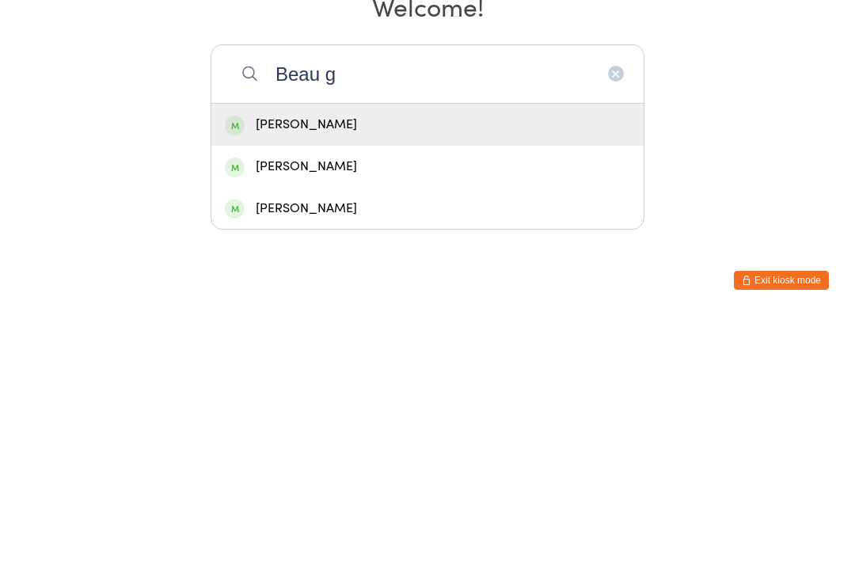
type input "Beau g"
click at [358, 384] on div "[PERSON_NAME]" at bounding box center [427, 394] width 405 height 21
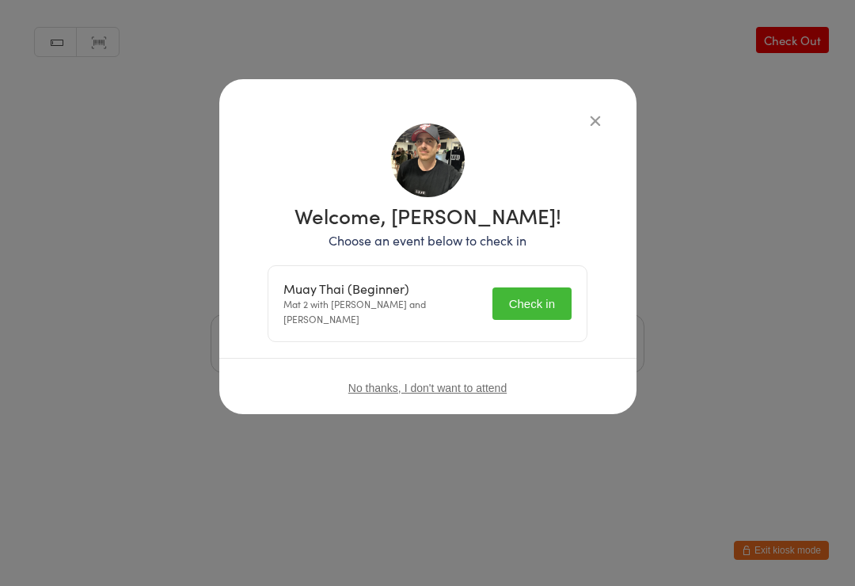
click at [536, 296] on button "Check in" at bounding box center [532, 303] width 79 height 32
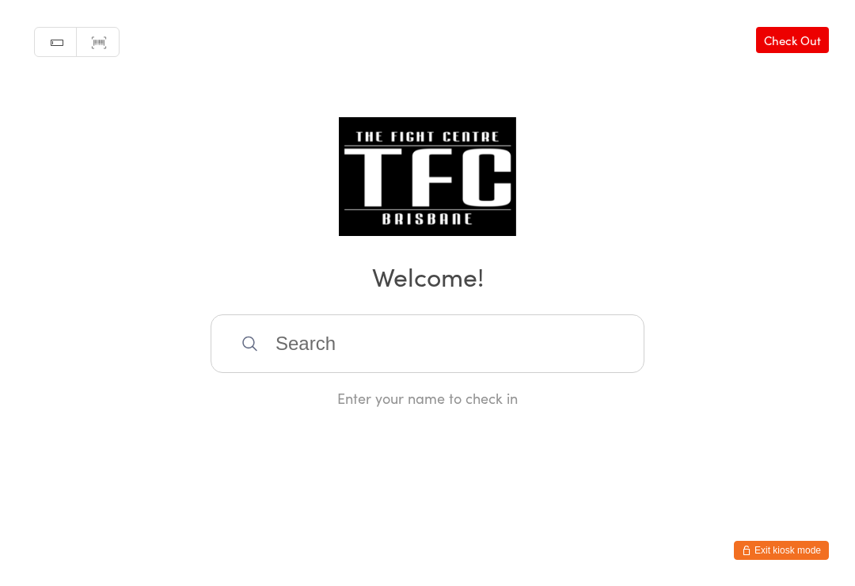
click at [569, 347] on input "search" at bounding box center [428, 343] width 434 height 59
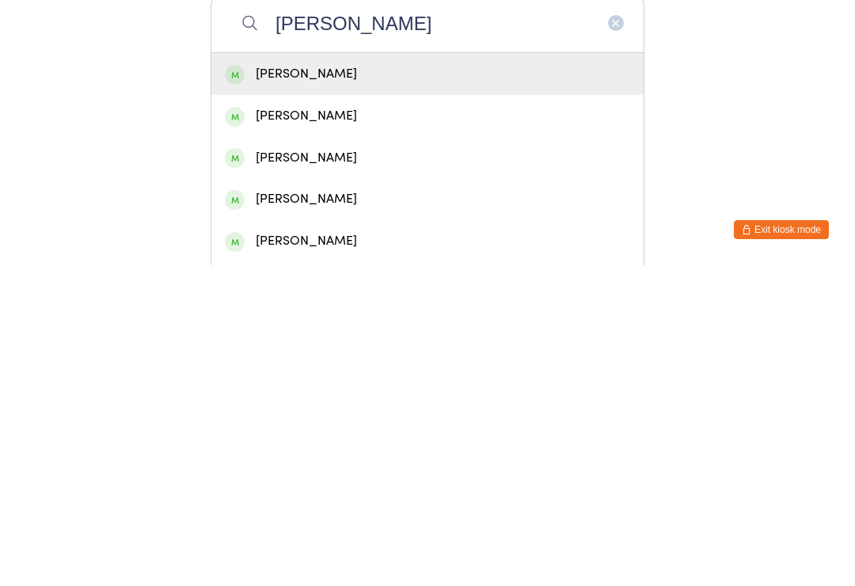
type input "[PERSON_NAME]"
click at [560, 384] on div "[PERSON_NAME]" at bounding box center [427, 394] width 405 height 21
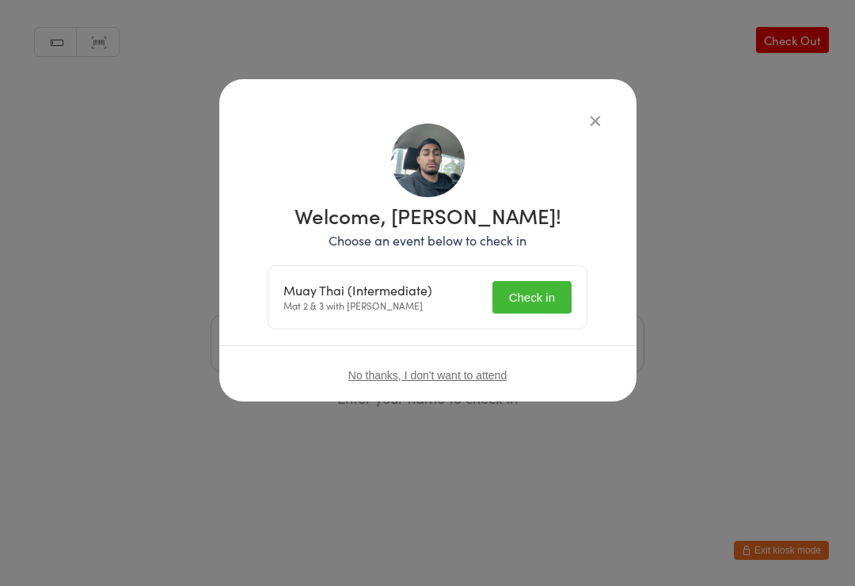
click at [547, 294] on button "Check in" at bounding box center [532, 297] width 79 height 32
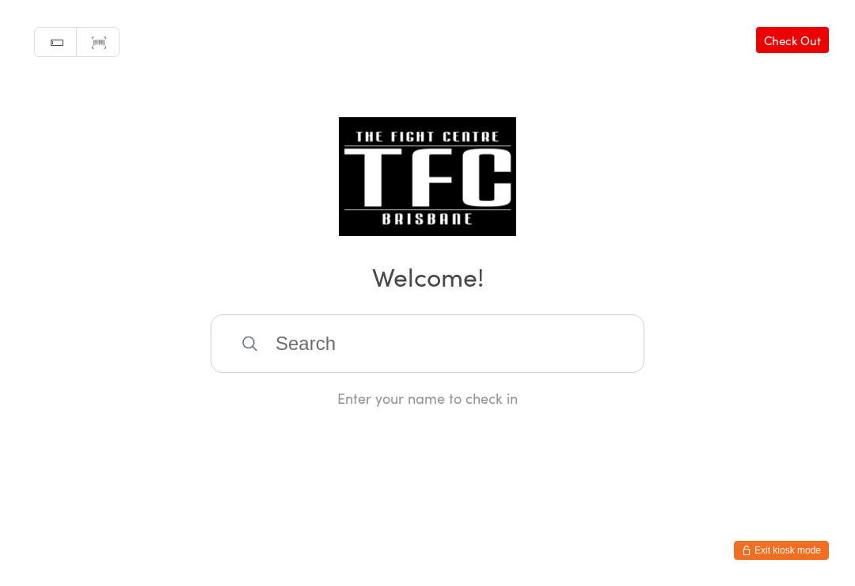
click at [343, 356] on input "search" at bounding box center [428, 343] width 434 height 59
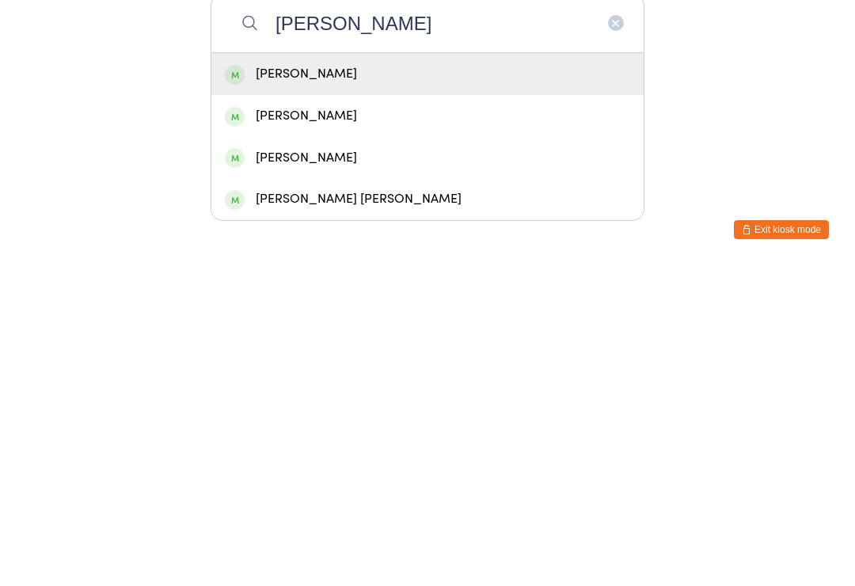
type input "[PERSON_NAME]"
click at [421, 384] on div "[PERSON_NAME]" at bounding box center [427, 394] width 405 height 21
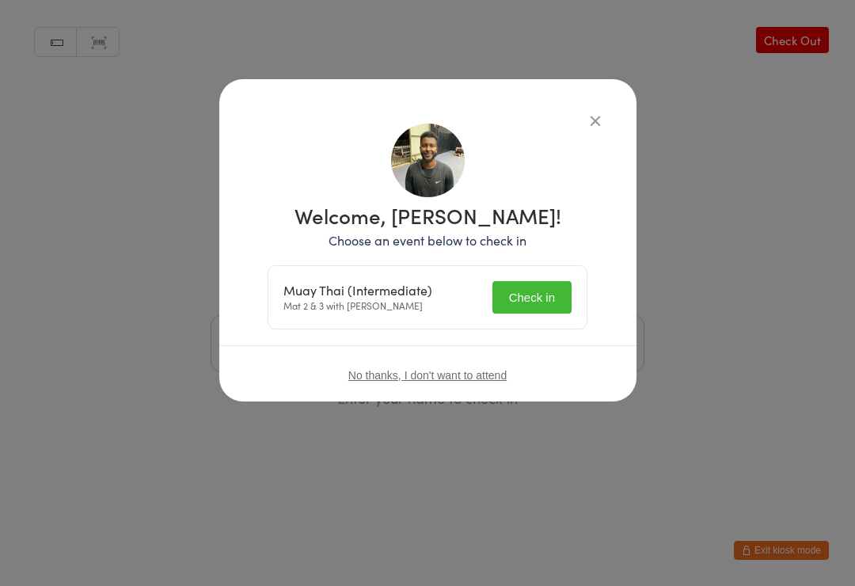
click at [536, 294] on button "Check in" at bounding box center [532, 297] width 79 height 32
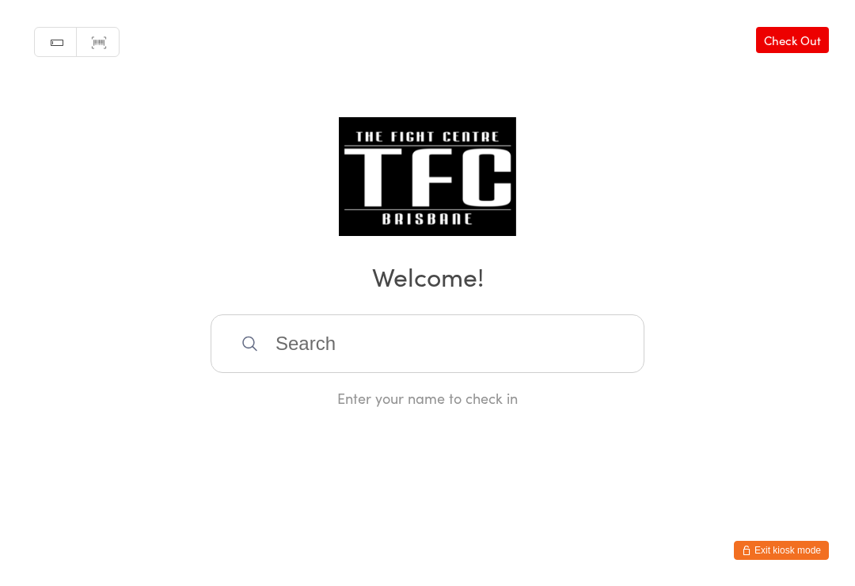
click at [274, 371] on input "search" at bounding box center [428, 343] width 434 height 59
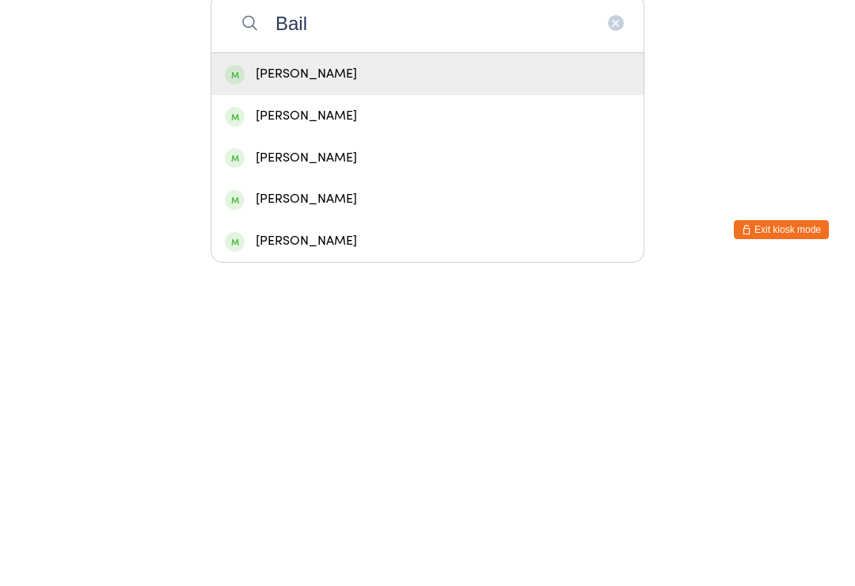
type input "Bail"
click at [276, 384] on div "[PERSON_NAME]" at bounding box center [427, 394] width 405 height 21
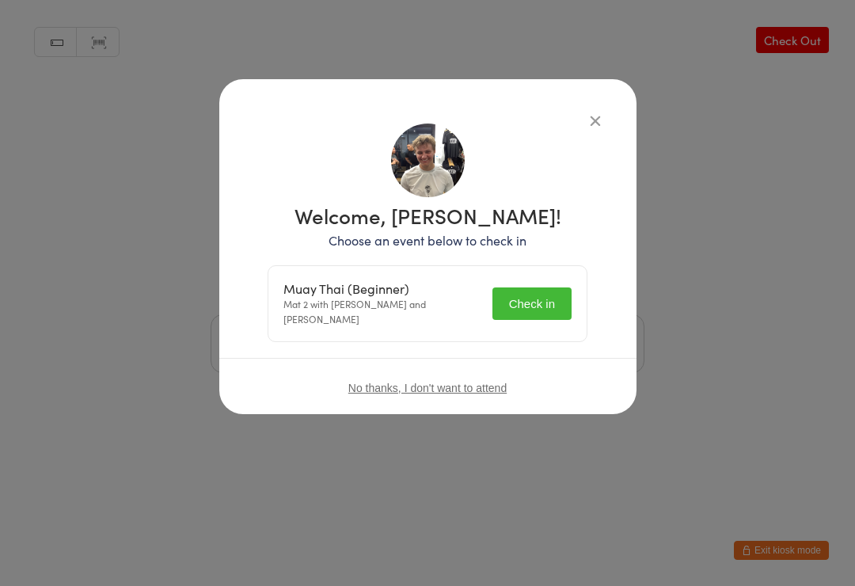
click at [522, 309] on button "Check in" at bounding box center [532, 303] width 79 height 32
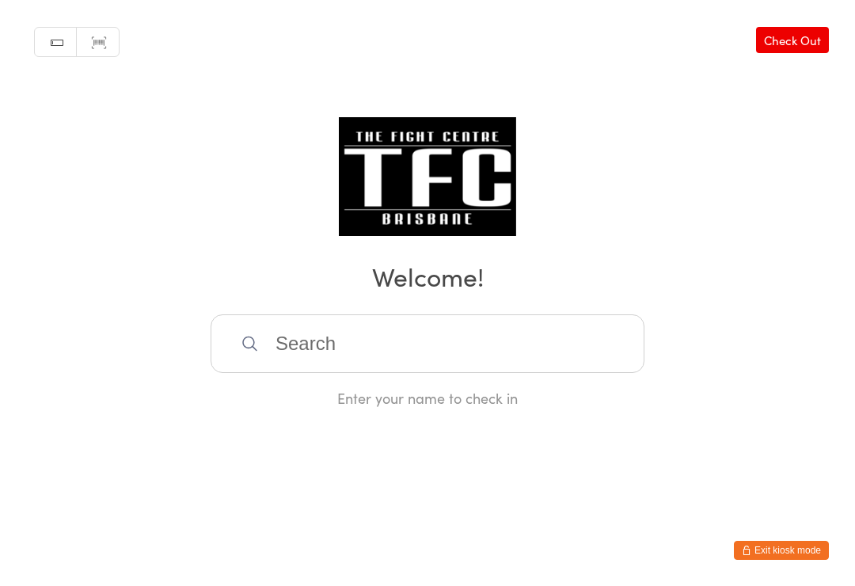
click at [535, 341] on input "search" at bounding box center [428, 343] width 434 height 59
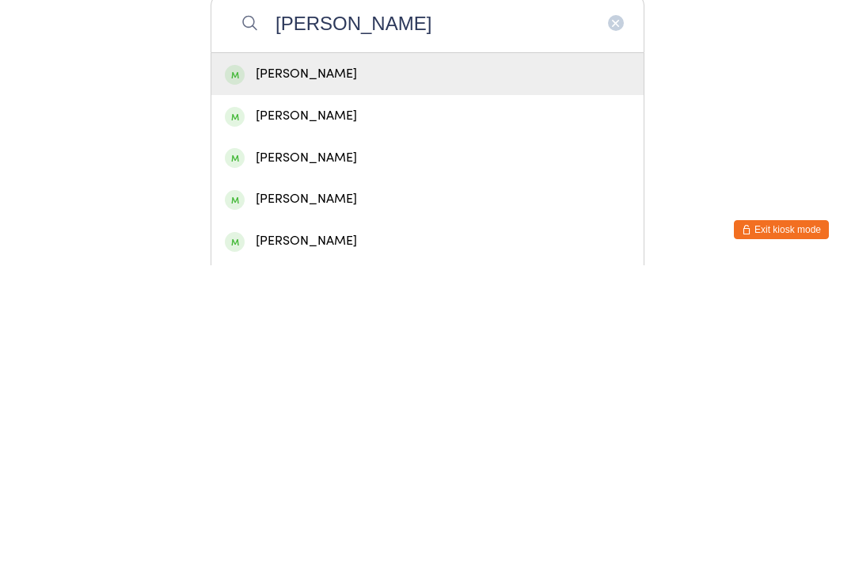
type input "[PERSON_NAME]"
click at [476, 384] on div "[PERSON_NAME]" at bounding box center [427, 394] width 405 height 21
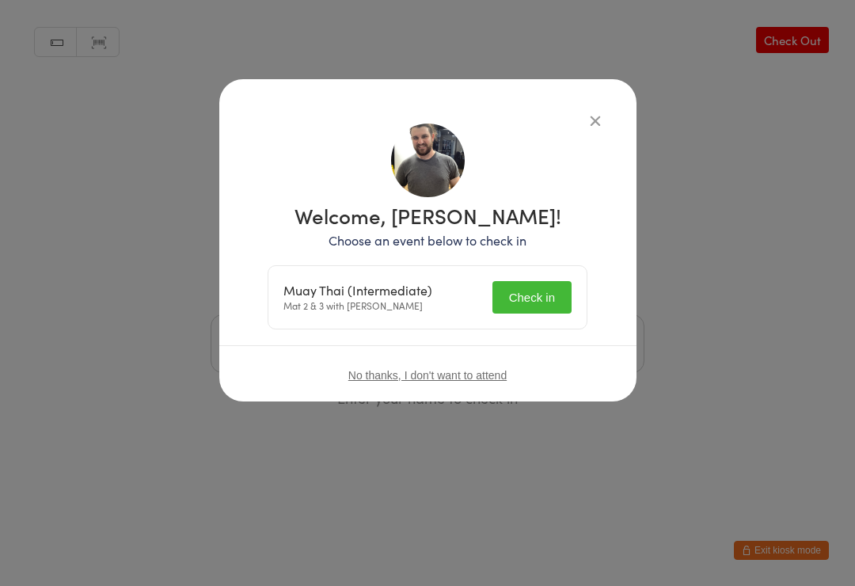
click at [536, 294] on button "Check in" at bounding box center [532, 297] width 79 height 32
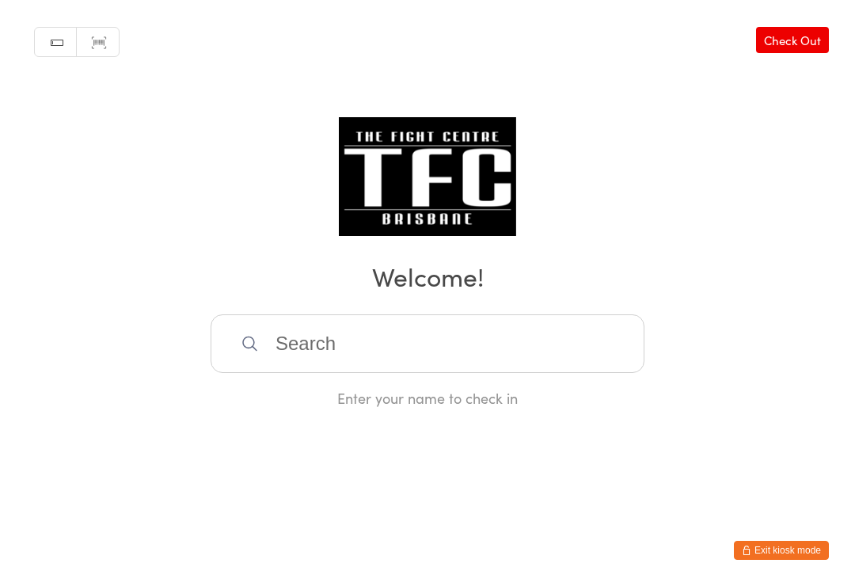
click at [347, 341] on input "search" at bounding box center [428, 343] width 434 height 59
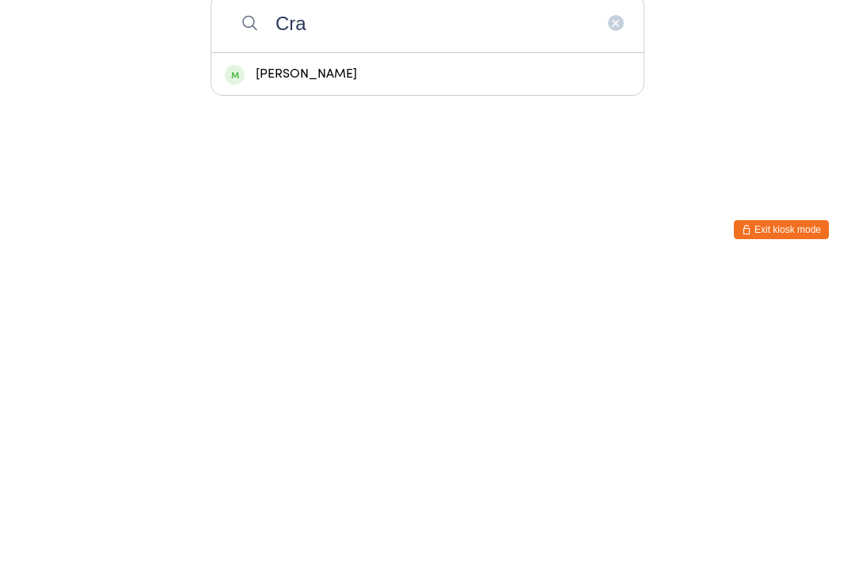
type input "Cra"
click at [318, 384] on div "[PERSON_NAME]" at bounding box center [427, 394] width 405 height 21
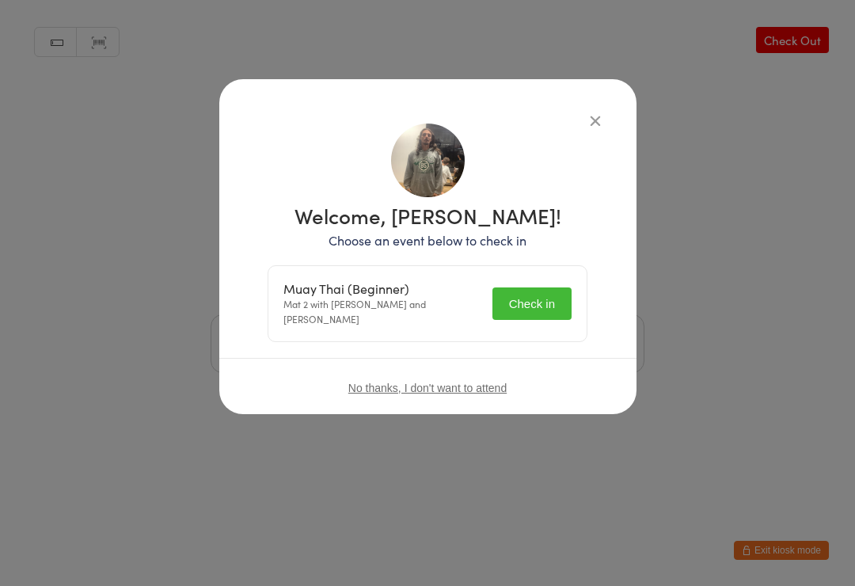
click at [531, 297] on button "Check in" at bounding box center [532, 303] width 79 height 32
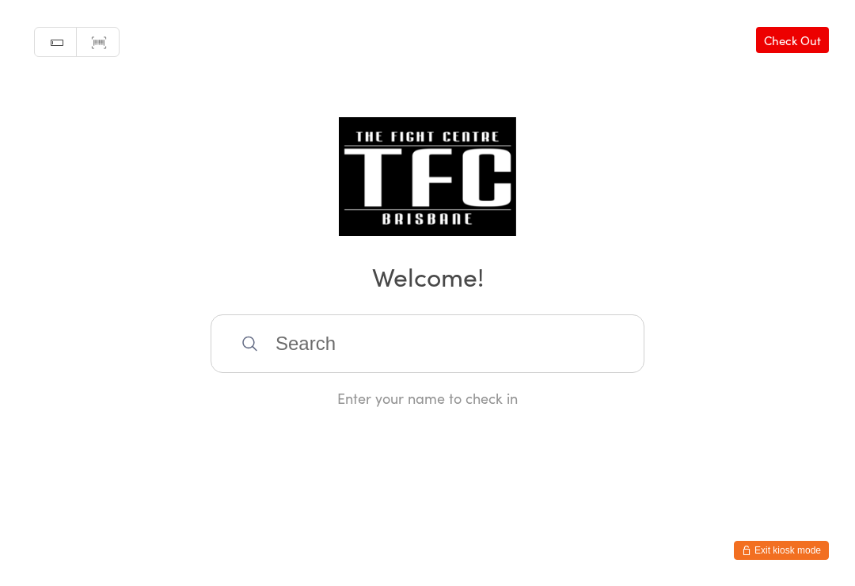
click at [299, 340] on input "search" at bounding box center [428, 343] width 434 height 59
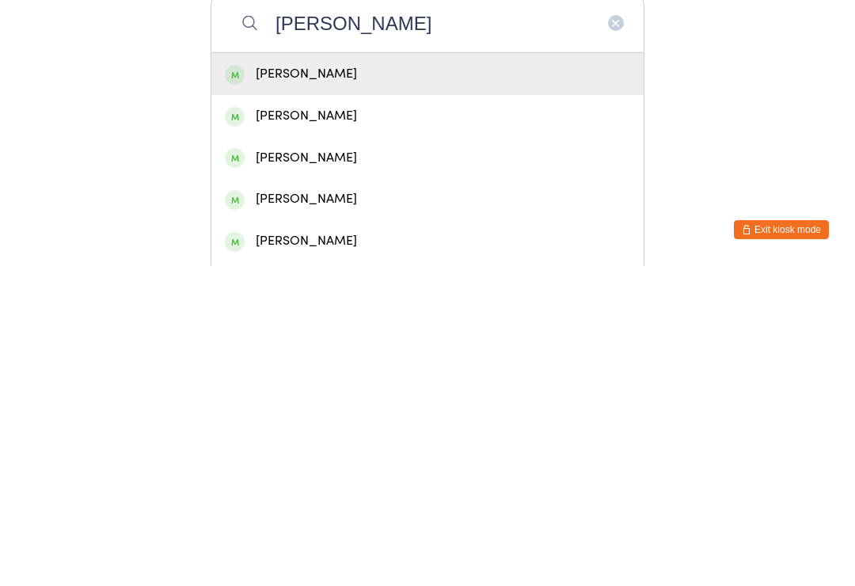
type input "[PERSON_NAME]"
click at [356, 426] on div "[PERSON_NAME]" at bounding box center [427, 436] width 405 height 21
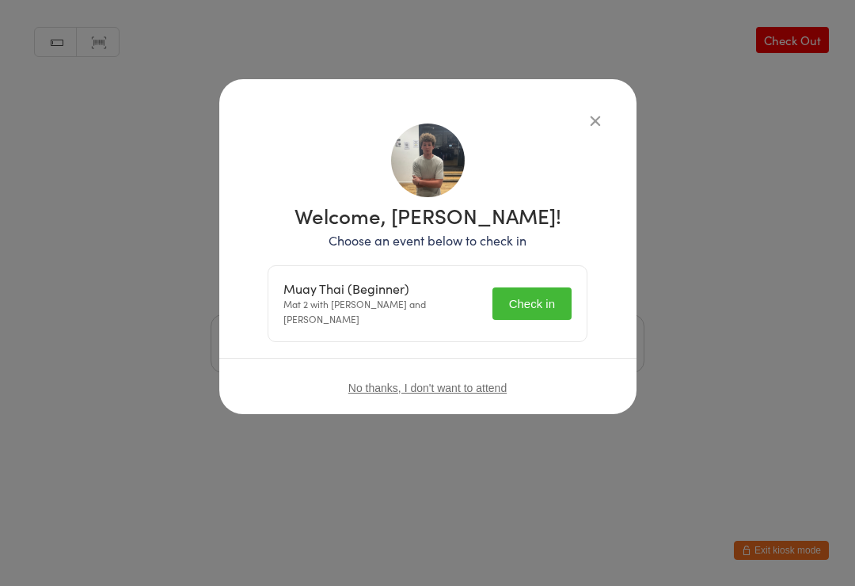
click at [527, 314] on button "Check in" at bounding box center [532, 303] width 79 height 32
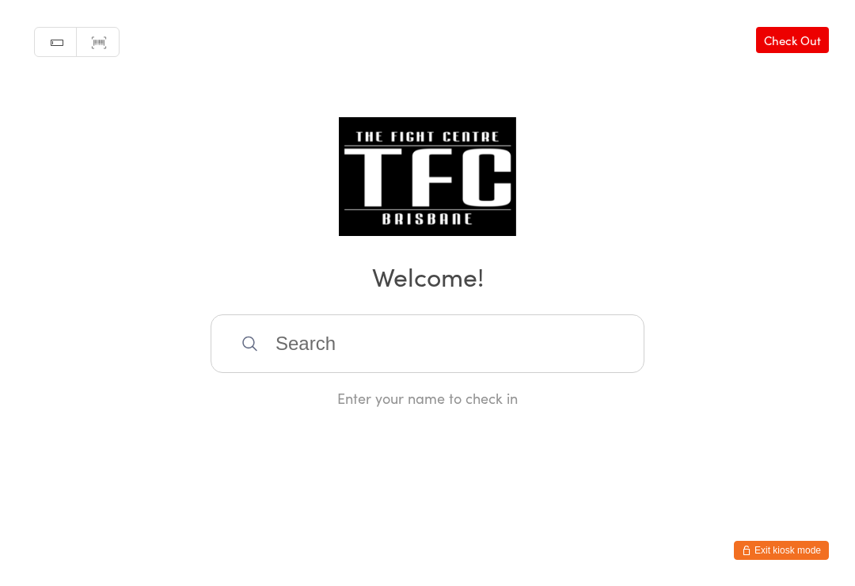
click at [577, 369] on input "search" at bounding box center [428, 343] width 434 height 59
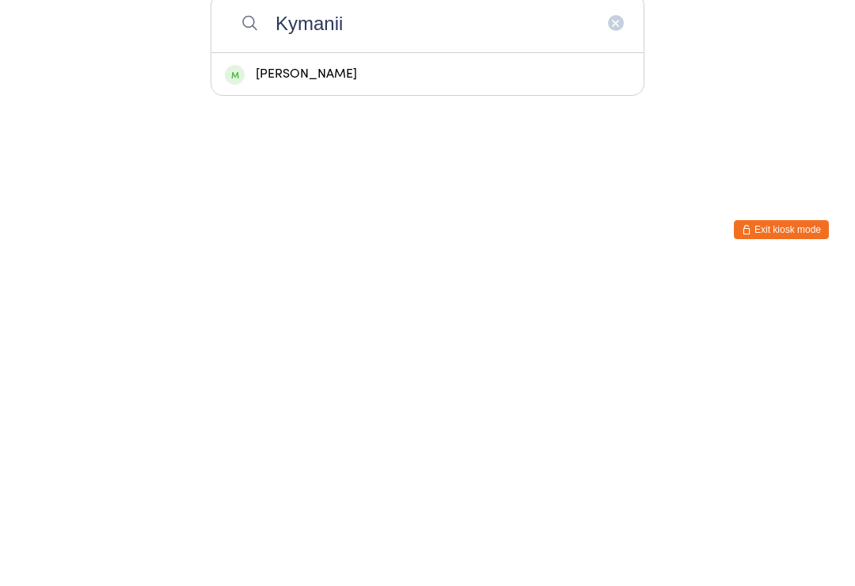
type input "Kymanii"
click at [413, 374] on div "[PERSON_NAME]" at bounding box center [427, 395] width 432 height 42
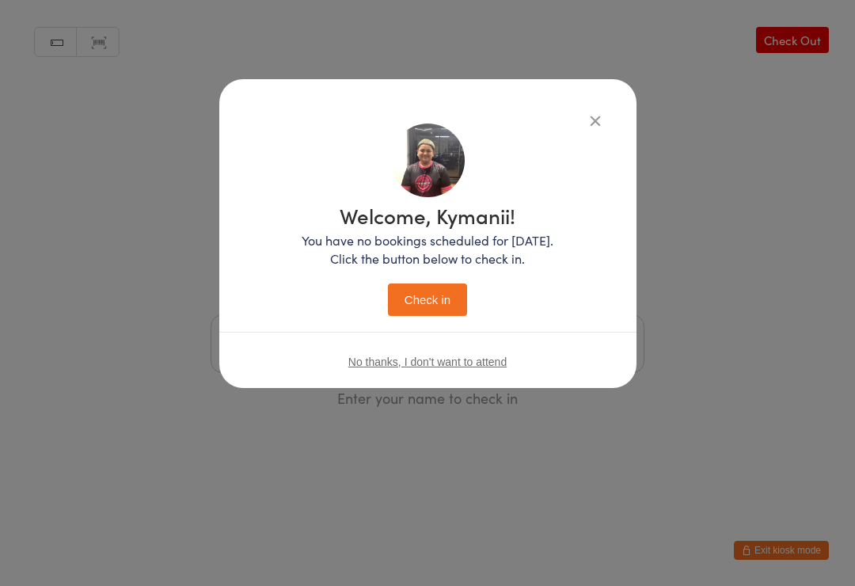
click at [420, 299] on button "Check in" at bounding box center [427, 300] width 79 height 32
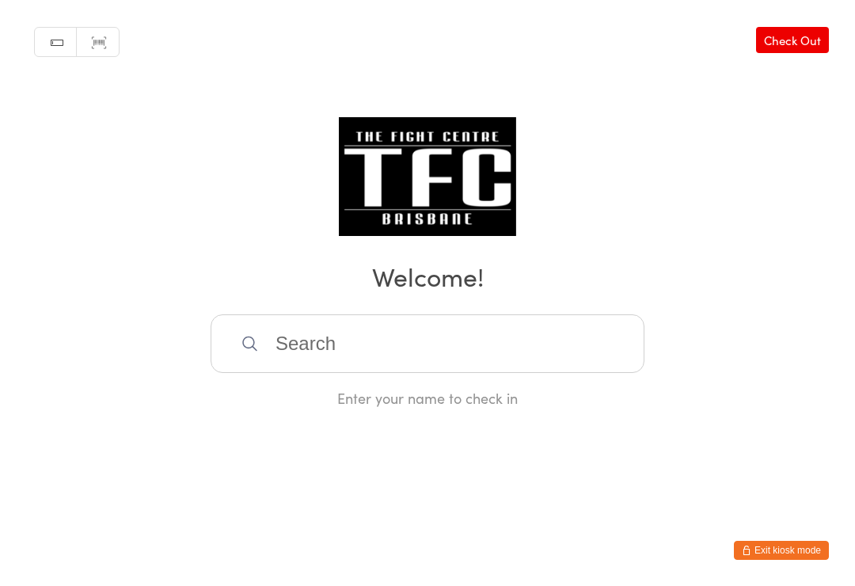
click at [303, 340] on input "search" at bounding box center [428, 343] width 434 height 59
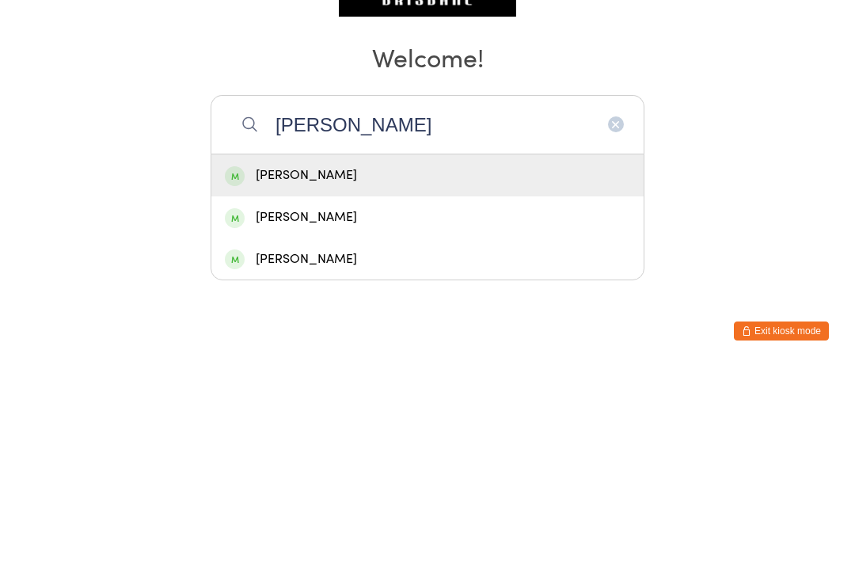
type input "[PERSON_NAME]"
click at [325, 384] on div "[PERSON_NAME]" at bounding box center [427, 394] width 405 height 21
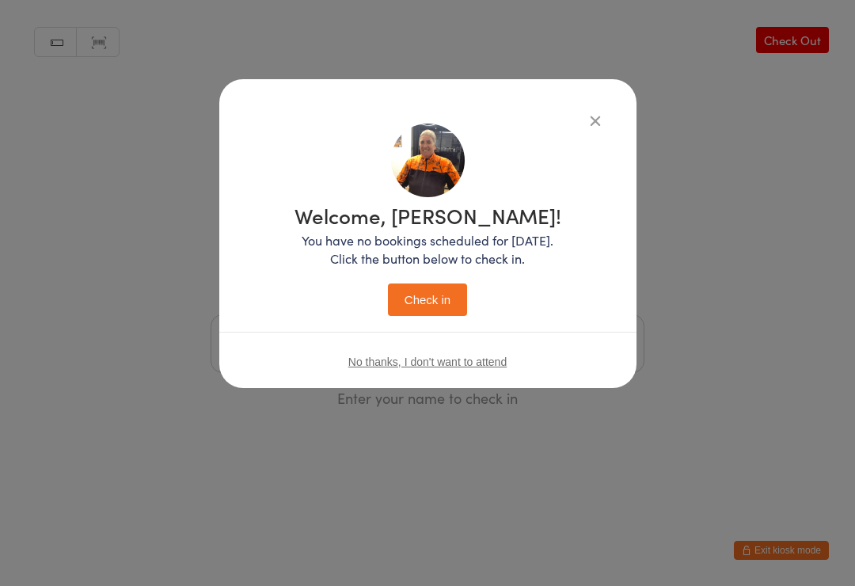
click at [427, 294] on button "Check in" at bounding box center [427, 300] width 79 height 32
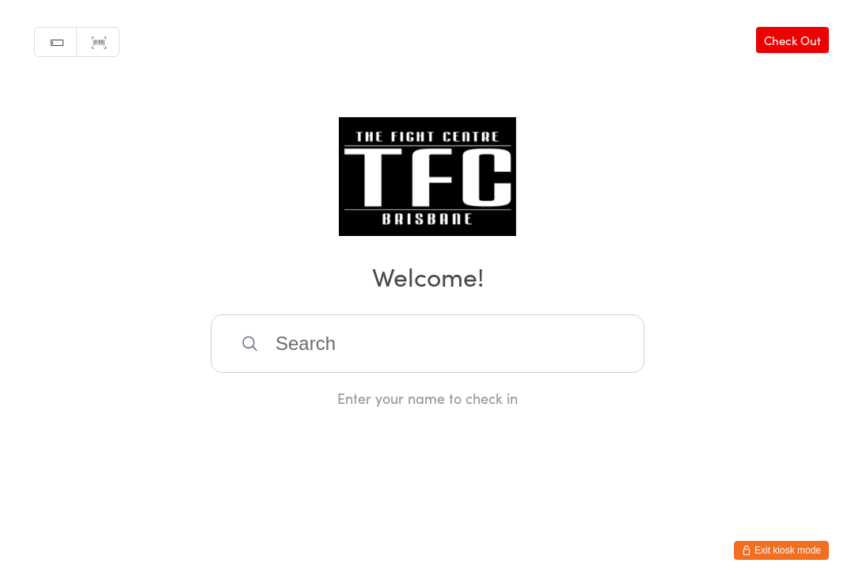
click at [322, 358] on input "search" at bounding box center [428, 343] width 434 height 59
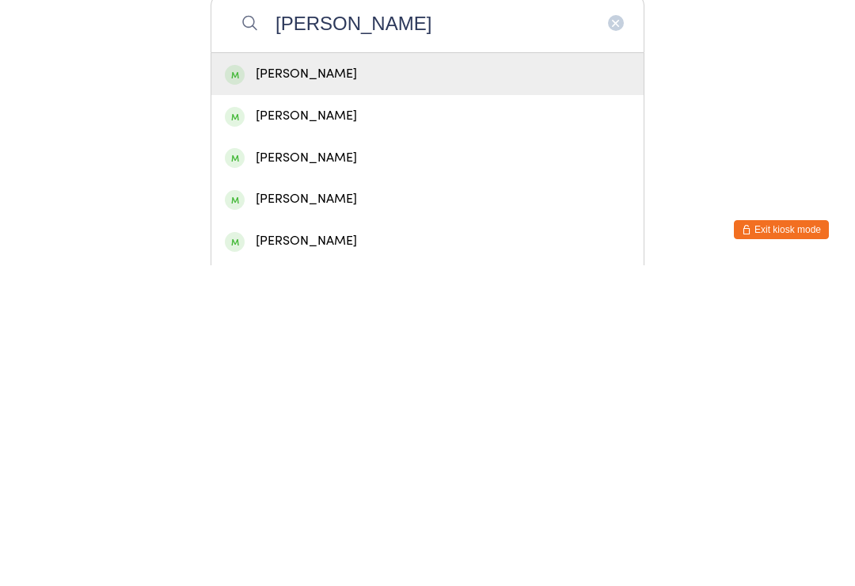
type input "[PERSON_NAME]"
click at [261, 426] on div "[PERSON_NAME]" at bounding box center [427, 436] width 405 height 21
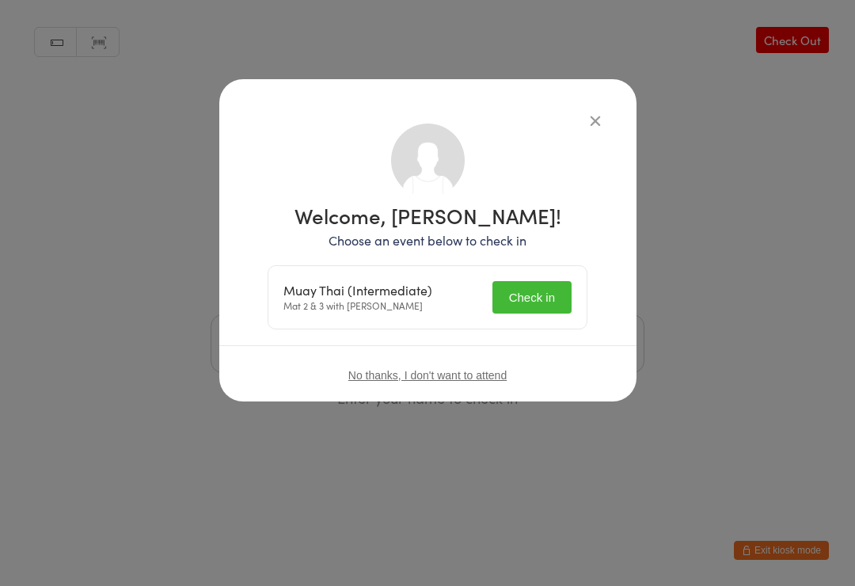
click at [538, 301] on button "Check in" at bounding box center [532, 297] width 79 height 32
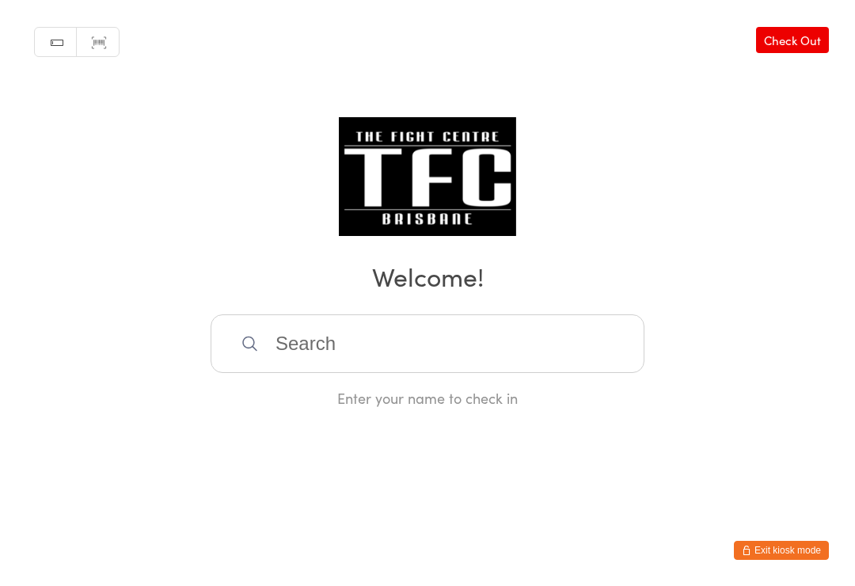
click at [334, 347] on input "search" at bounding box center [428, 343] width 434 height 59
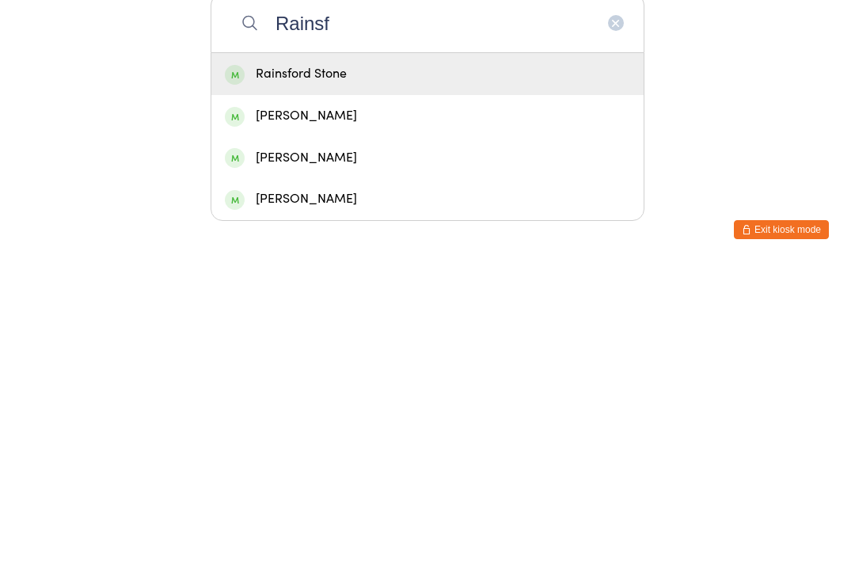
type input "Rainsf"
click at [372, 384] on div "Rainsford Stone" at bounding box center [427, 394] width 405 height 21
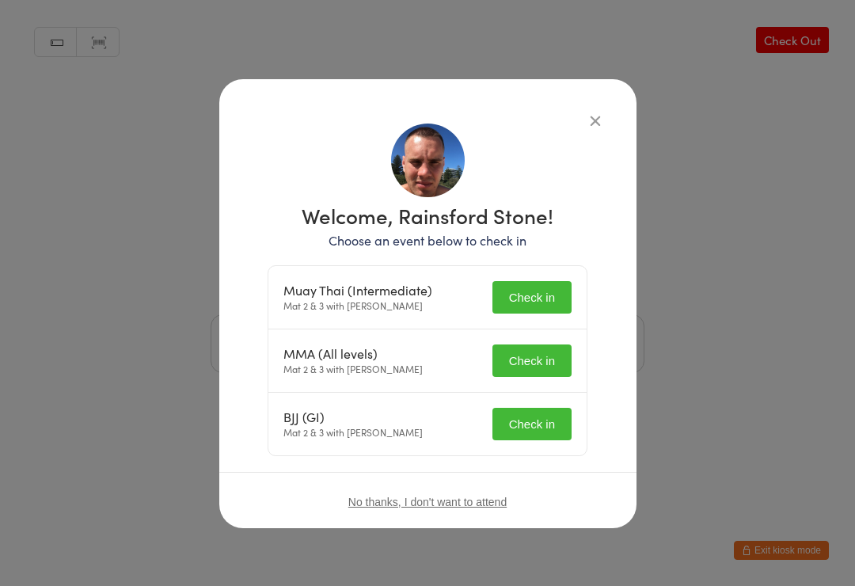
click at [523, 295] on button "Check in" at bounding box center [532, 297] width 79 height 32
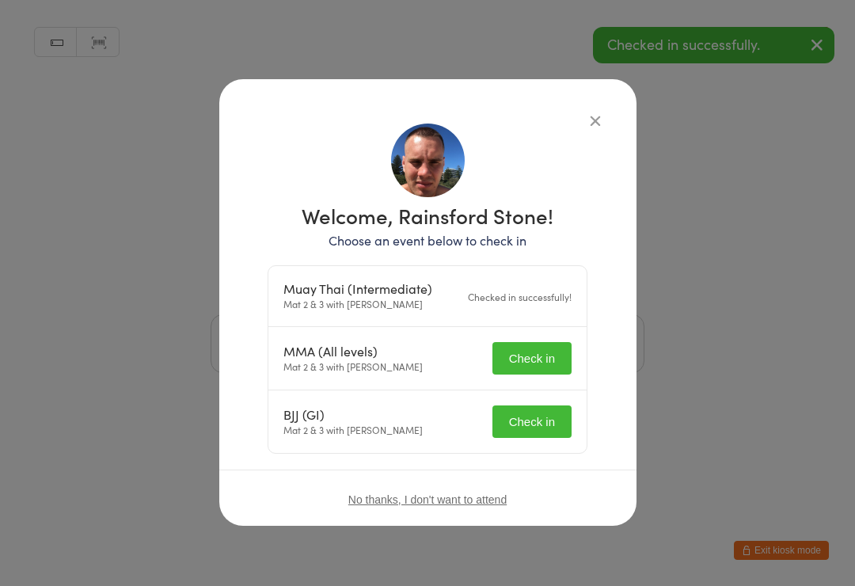
click at [531, 356] on button "Check in" at bounding box center [532, 358] width 79 height 32
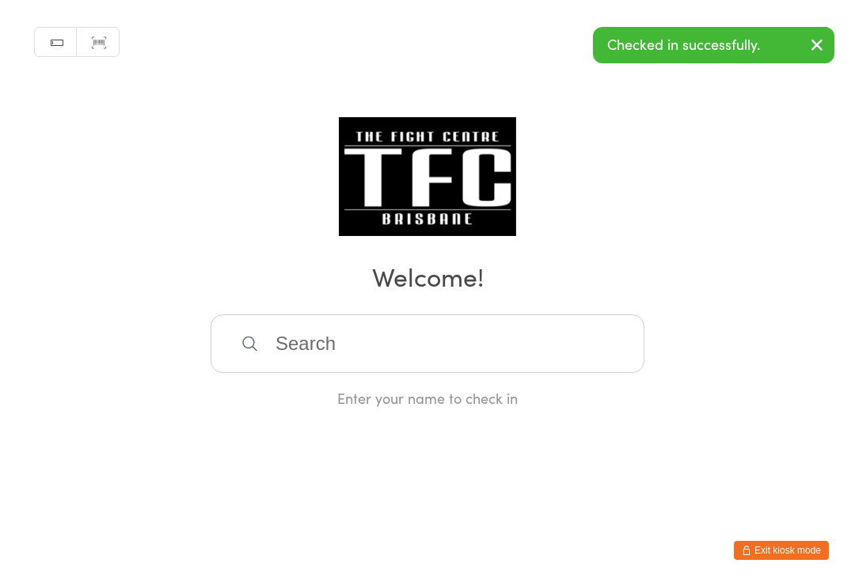
click at [546, 402] on div "Enter your name to check in" at bounding box center [428, 398] width 434 height 20
click at [526, 341] on input "search" at bounding box center [428, 343] width 434 height 59
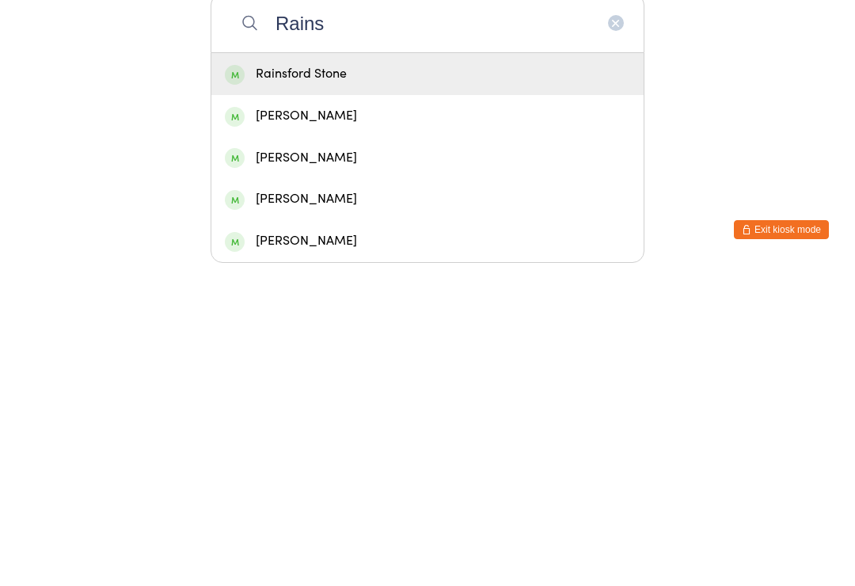
type input "Rains"
click at [378, 384] on div "Rainsford Stone" at bounding box center [427, 394] width 405 height 21
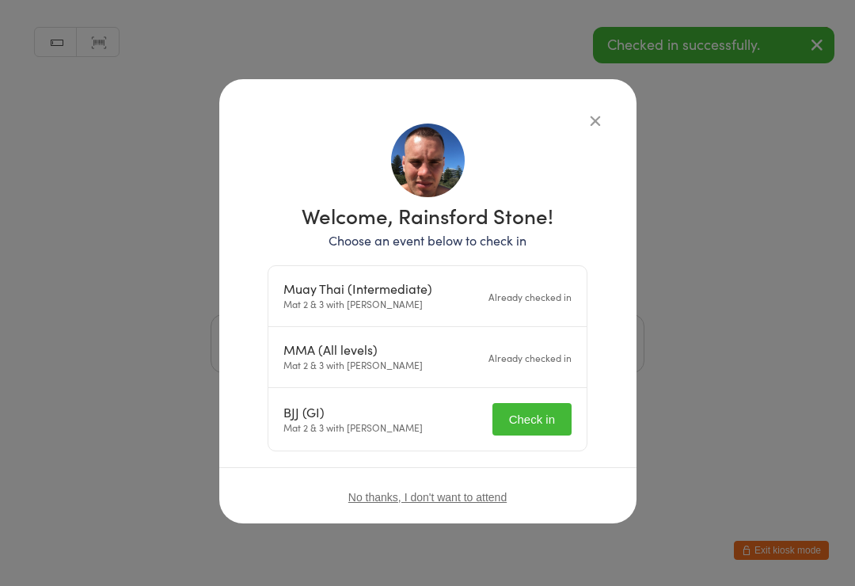
click at [520, 424] on button "Check in" at bounding box center [532, 419] width 79 height 32
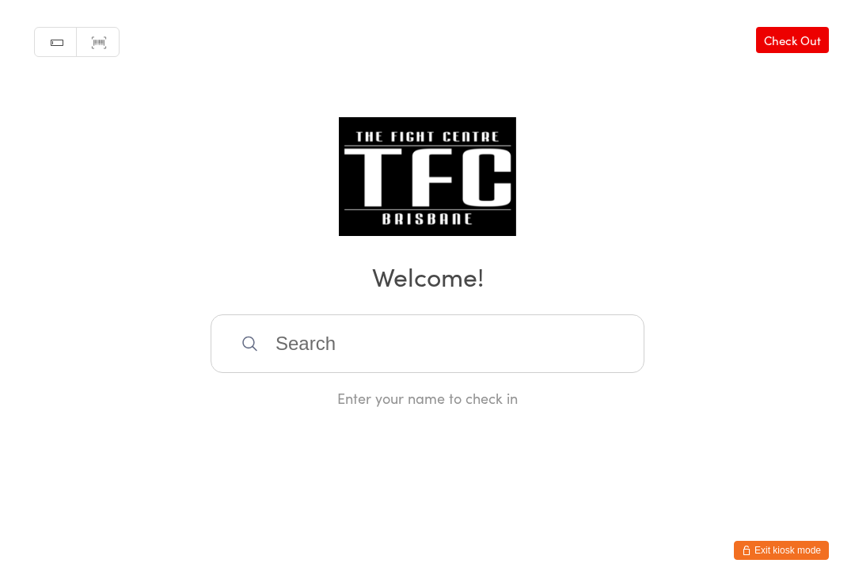
click at [352, 344] on input "search" at bounding box center [428, 343] width 434 height 59
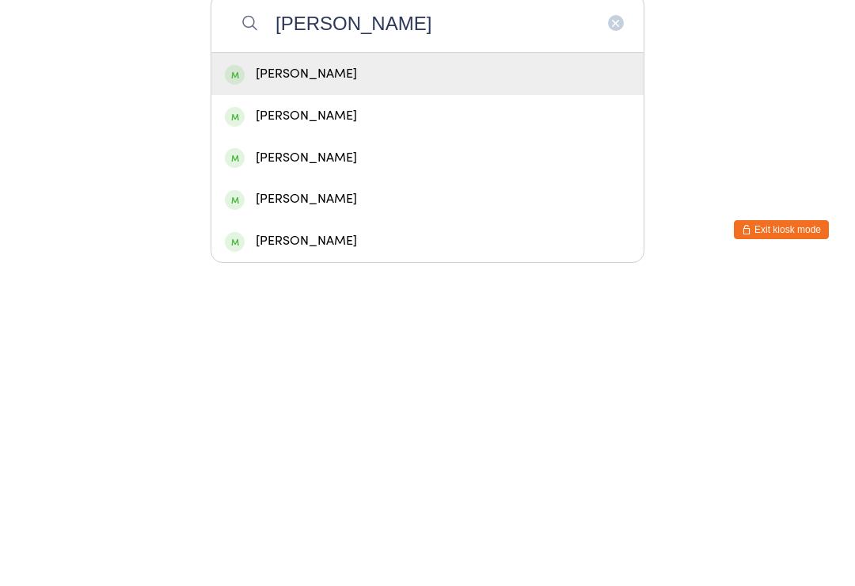
type input "[PERSON_NAME]"
click at [323, 384] on div "[PERSON_NAME]" at bounding box center [427, 394] width 405 height 21
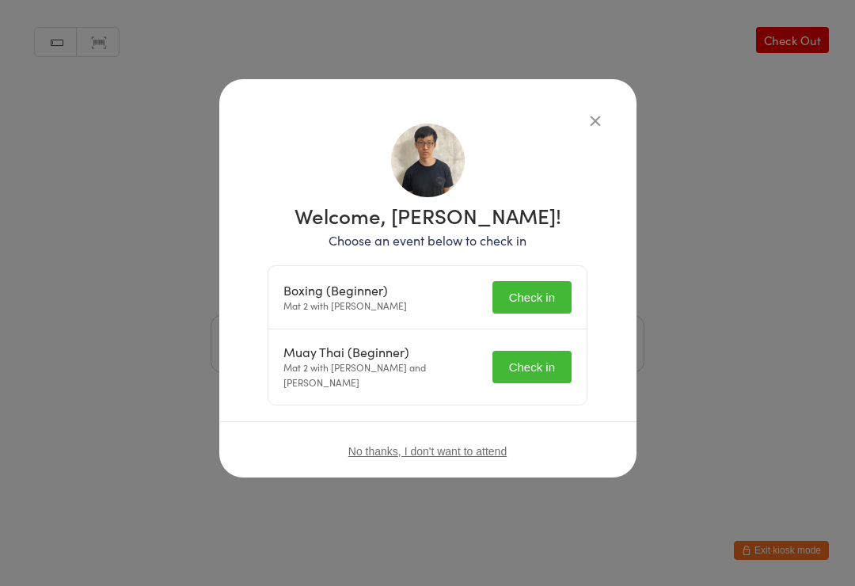
click at [553, 355] on button "Check in" at bounding box center [532, 367] width 79 height 32
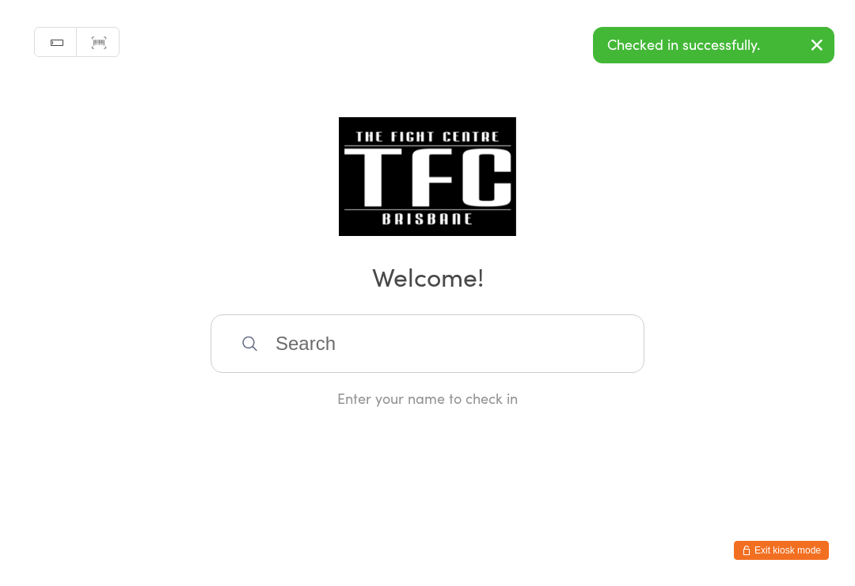
click at [595, 114] on div "Manual search Scanner input Check Out Welcome! Enter your name to check in" at bounding box center [427, 204] width 855 height 408
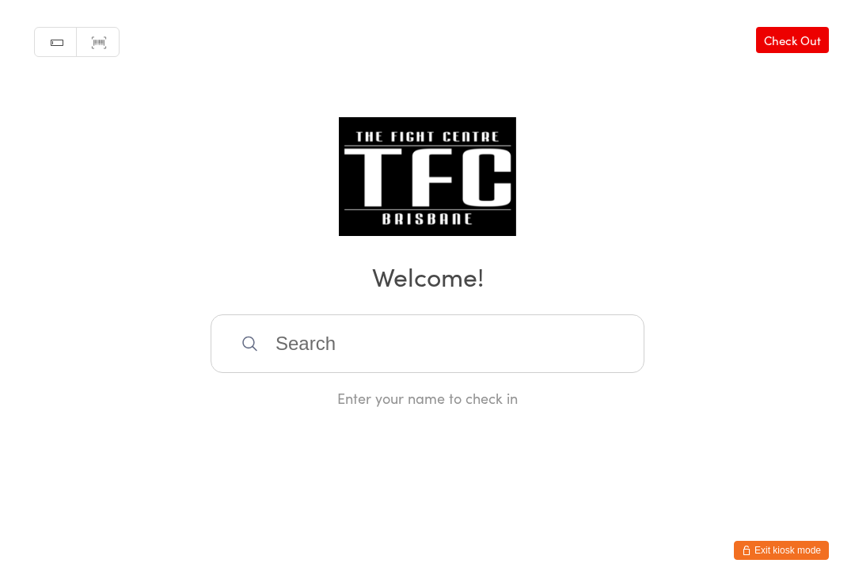
click at [496, 333] on input "search" at bounding box center [428, 343] width 434 height 59
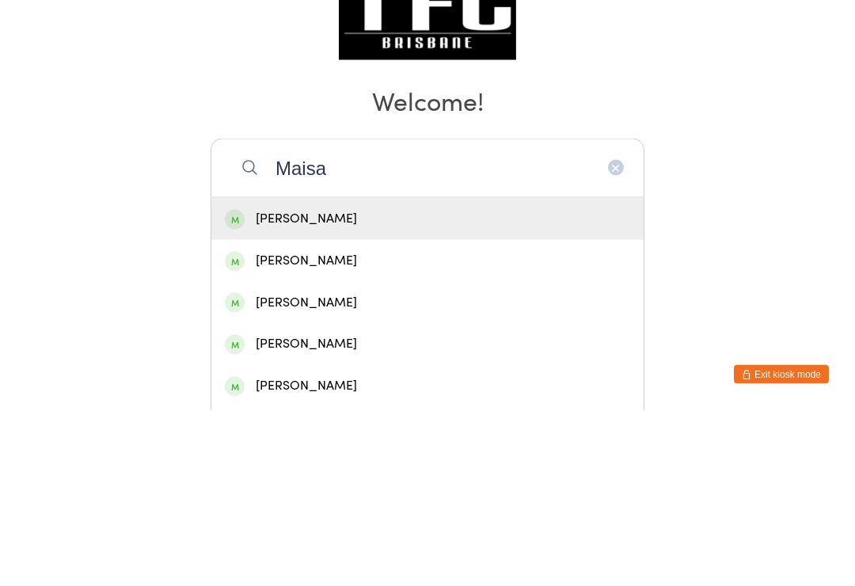
type input "Maisa"
click at [406, 384] on div "[PERSON_NAME]" at bounding box center [427, 394] width 405 height 21
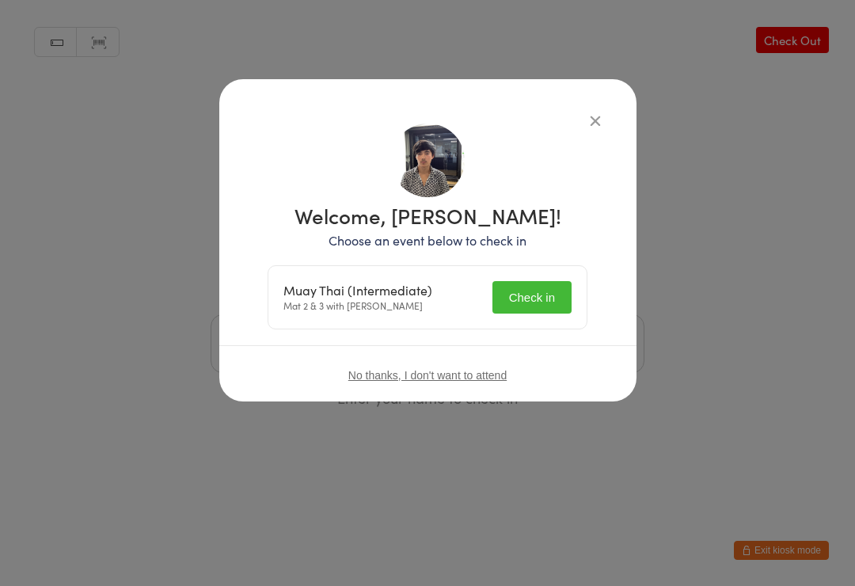
click at [510, 302] on button "Check in" at bounding box center [532, 297] width 79 height 32
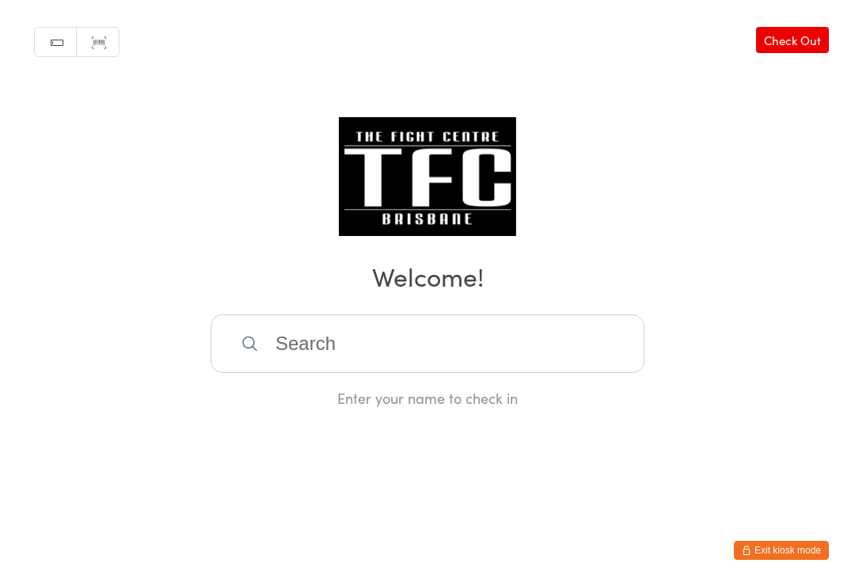
click at [493, 325] on input "search" at bounding box center [428, 343] width 434 height 59
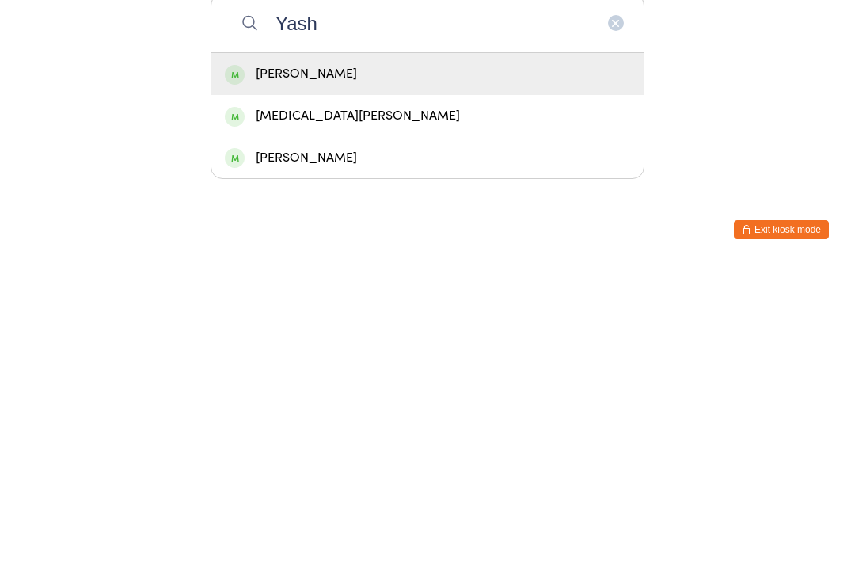
type input "Yash"
click at [485, 374] on div "[PERSON_NAME]" at bounding box center [427, 395] width 432 height 42
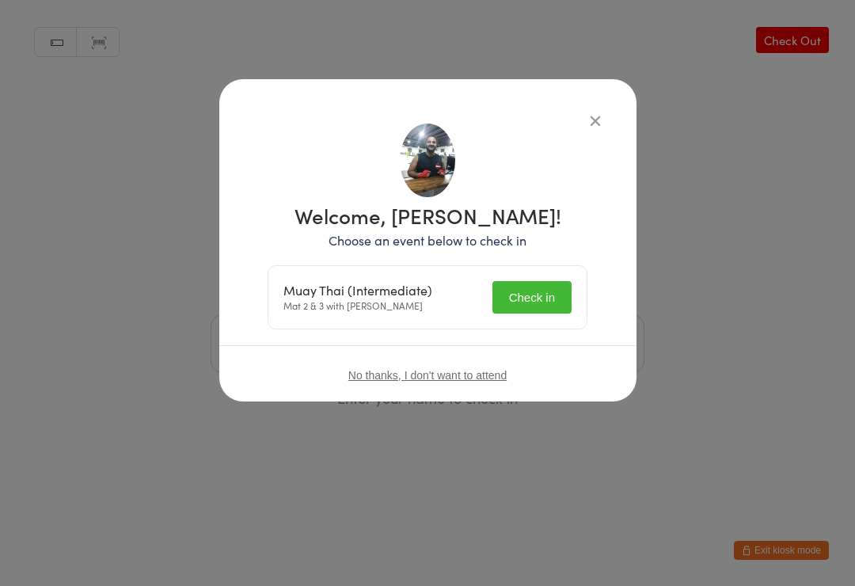
click at [513, 283] on button "Check in" at bounding box center [532, 297] width 79 height 32
